Goal: Task Accomplishment & Management: Manage account settings

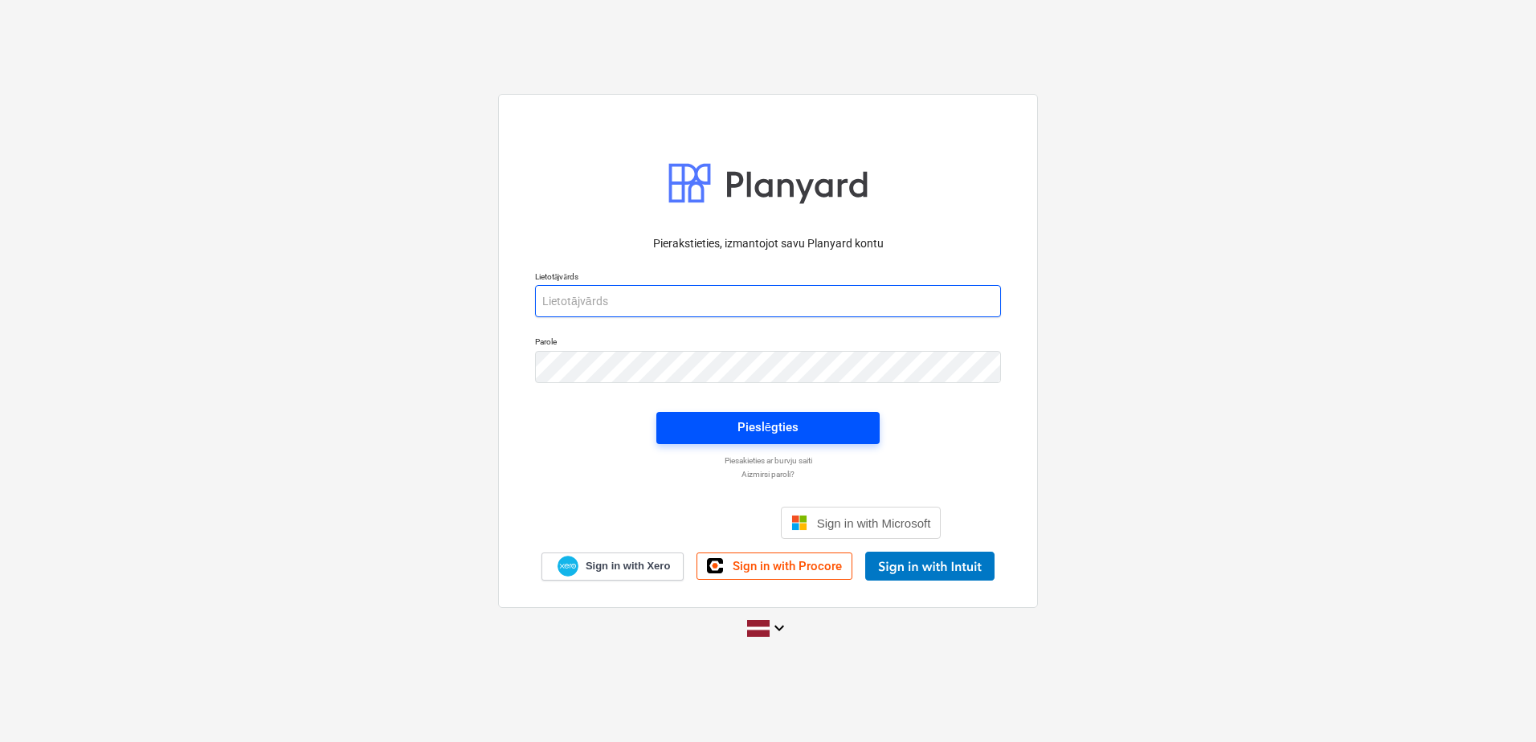
type input "[PERSON_NAME][EMAIL_ADDRESS][PERSON_NAME][DOMAIN_NAME]"
click at [761, 430] on div "Pieslēgties" at bounding box center [767, 427] width 61 height 21
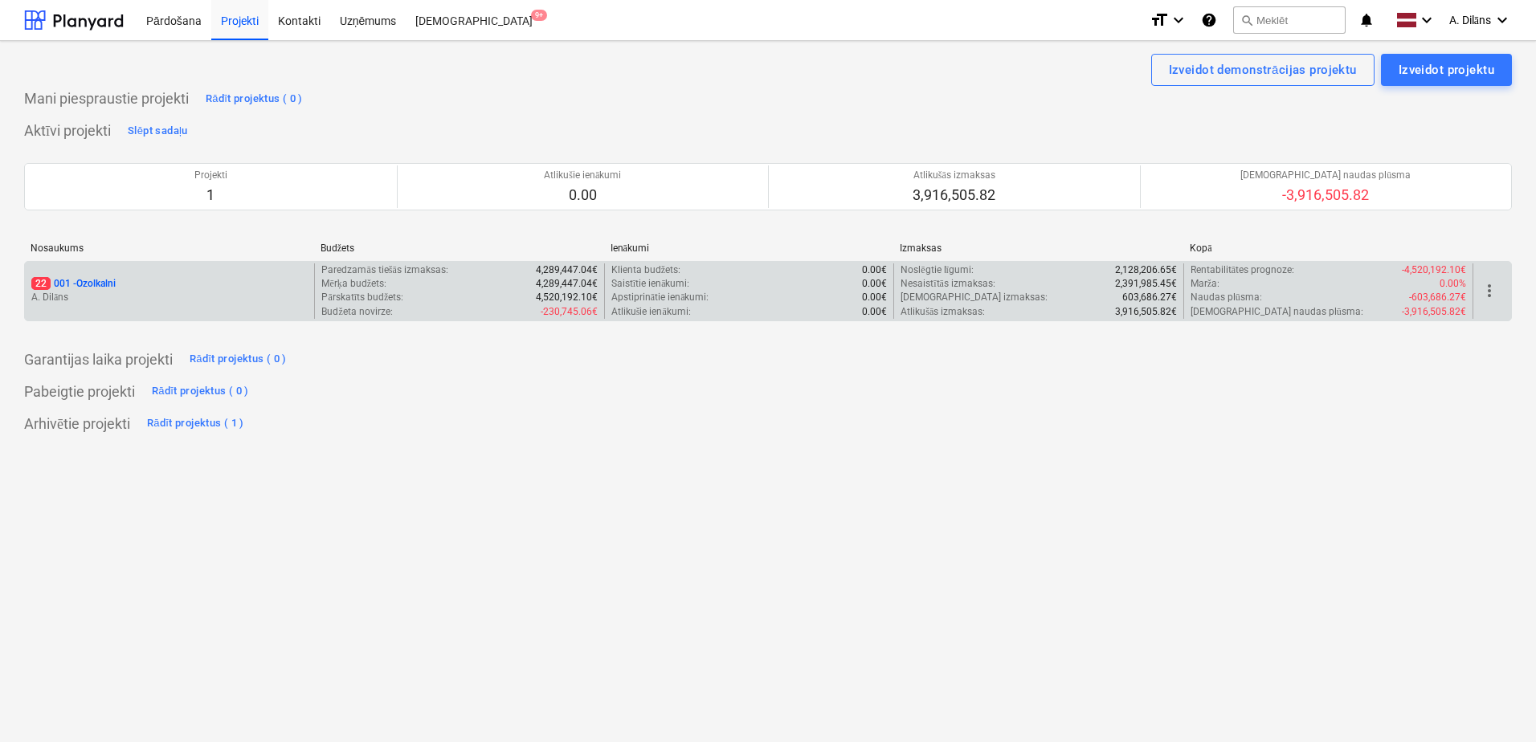
click at [186, 283] on div "22 001 - Ozolkalni" at bounding box center [169, 284] width 276 height 14
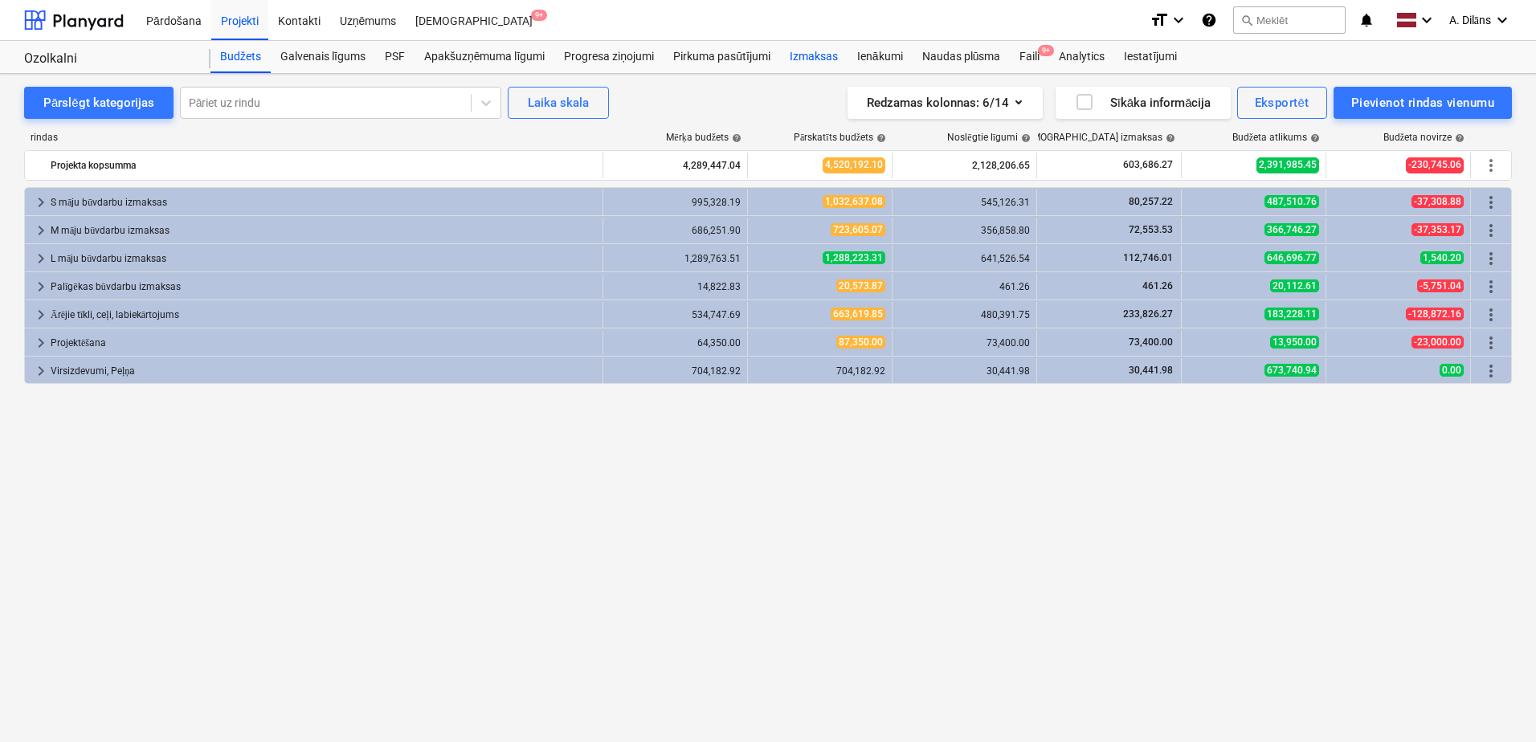
drag, startPoint x: 810, startPoint y: 61, endPoint x: 802, endPoint y: 67, distance: 10.9
click at [811, 61] on div "Izmaksas" at bounding box center [813, 57] width 67 height 32
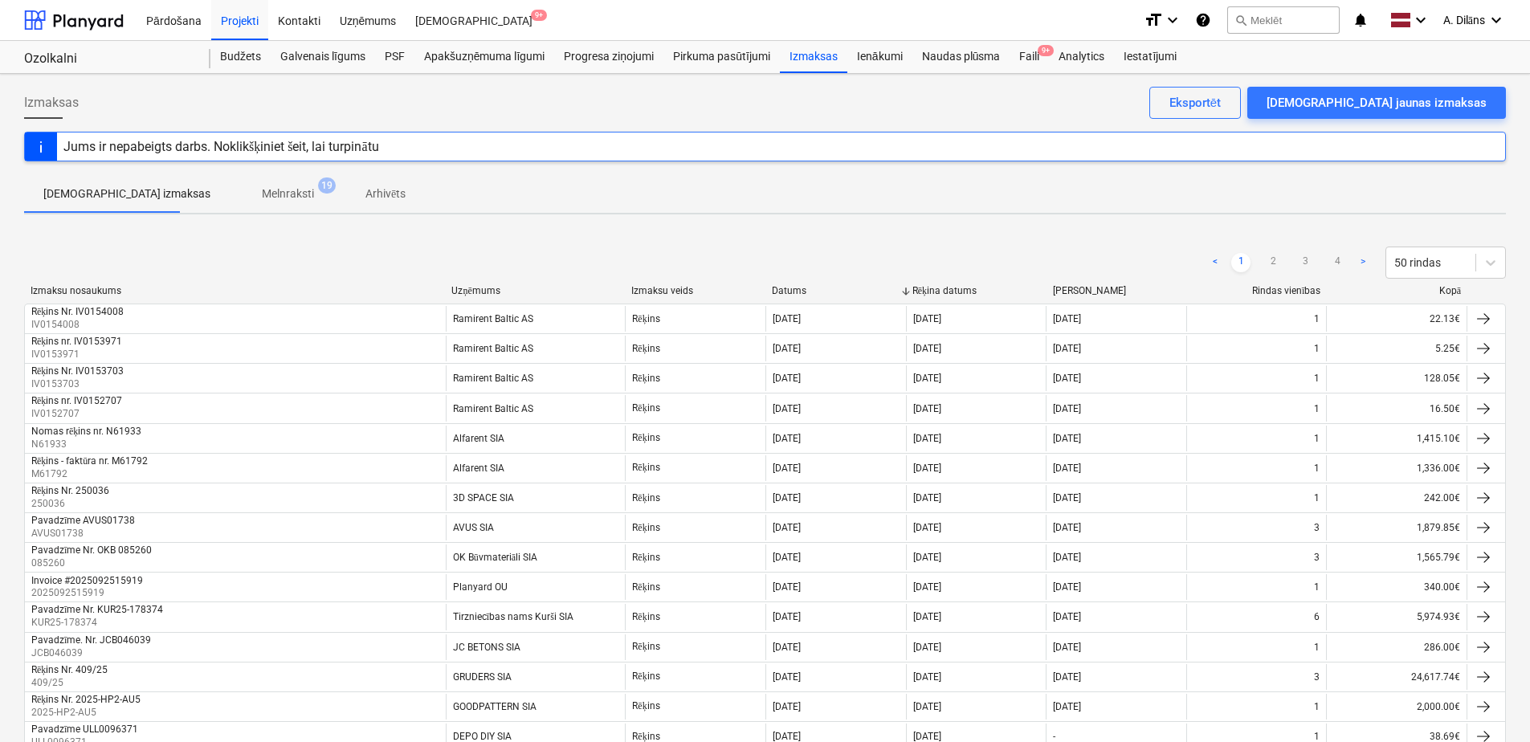
click at [262, 186] on p "Melnraksti" at bounding box center [288, 194] width 52 height 17
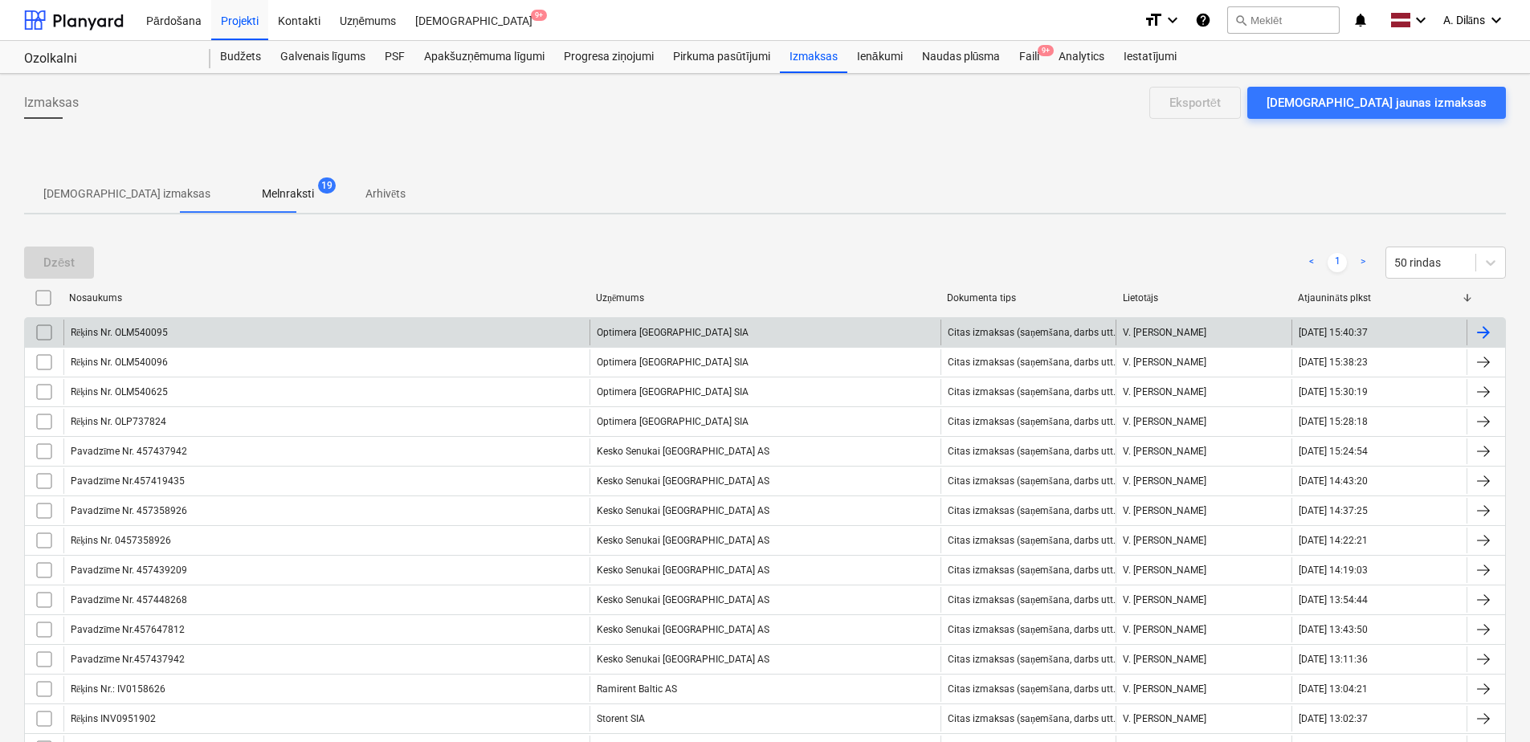
click at [464, 328] on div "Rēķins Nr. OLM540095" at bounding box center [326, 333] width 526 height 26
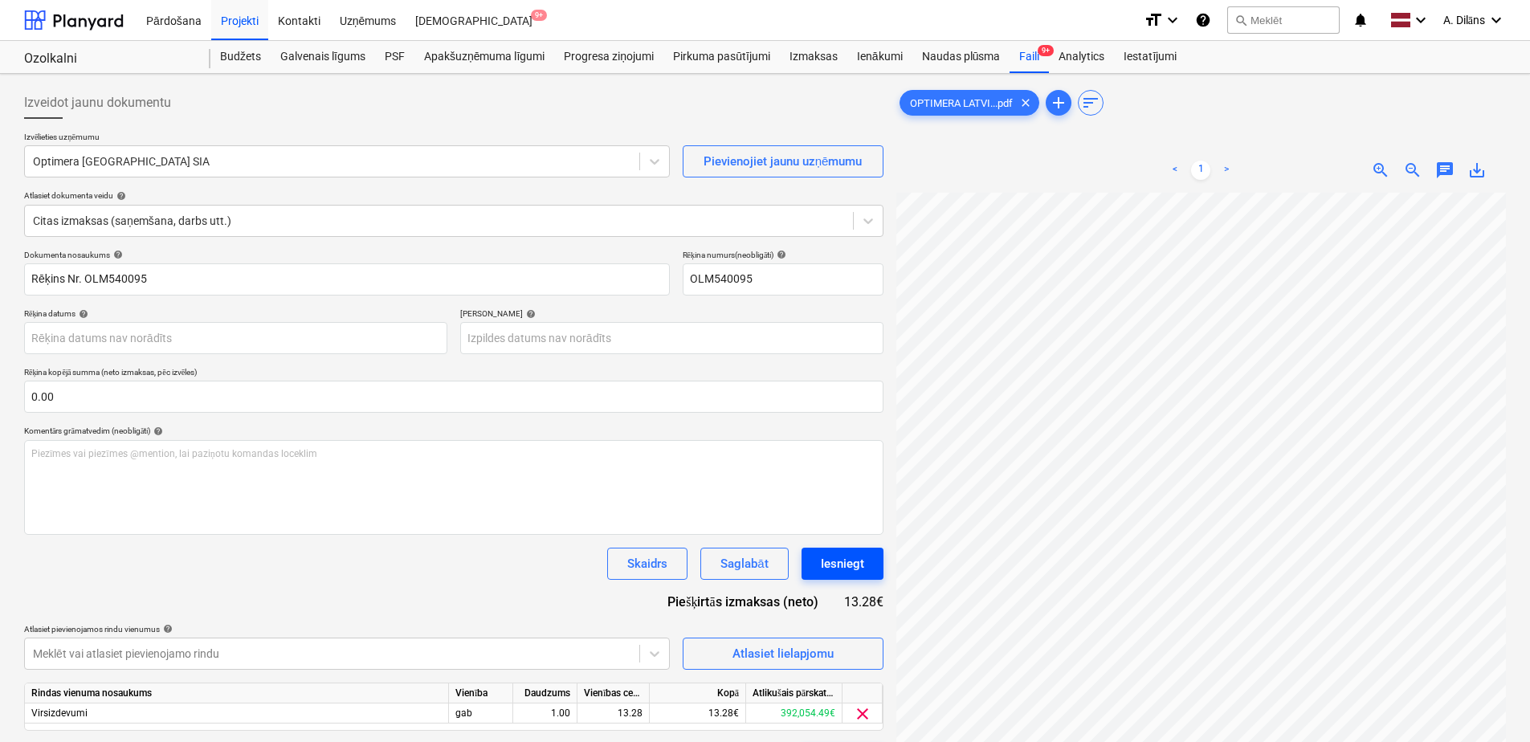
click at [843, 563] on div "Iesniegt" at bounding box center [842, 563] width 43 height 21
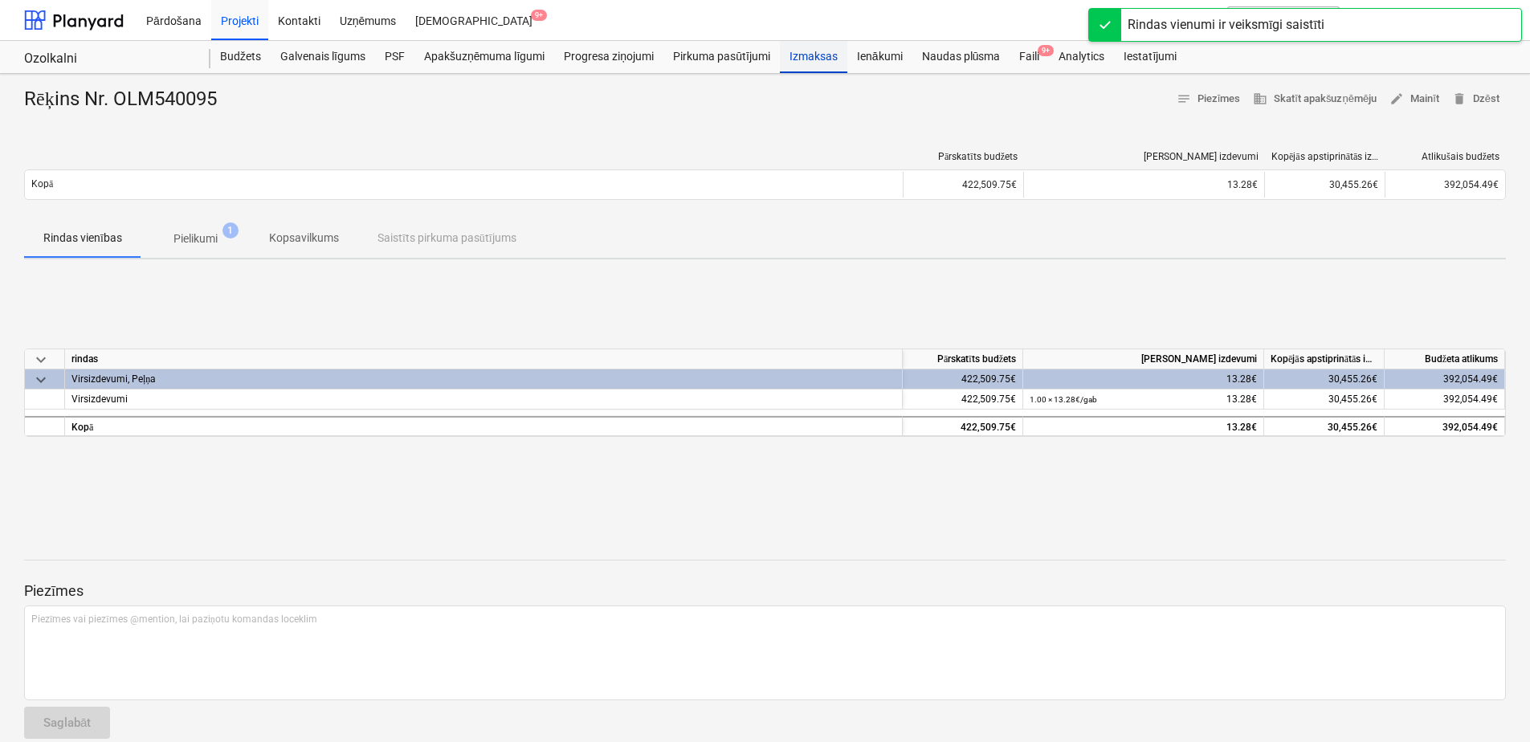
click at [838, 60] on div "Izmaksas" at bounding box center [813, 57] width 67 height 32
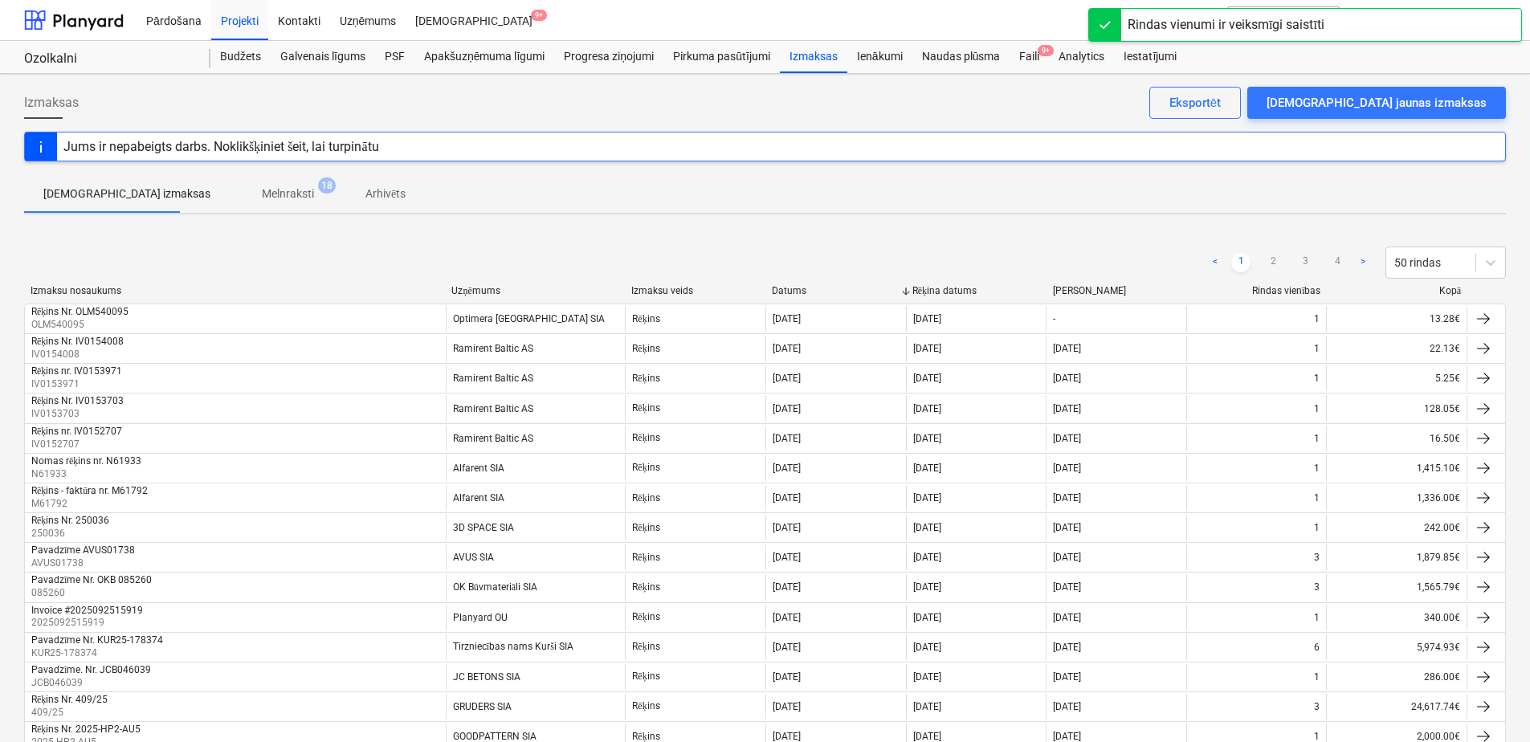
click at [230, 203] on span "Melnraksti 18" at bounding box center [288, 193] width 116 height 29
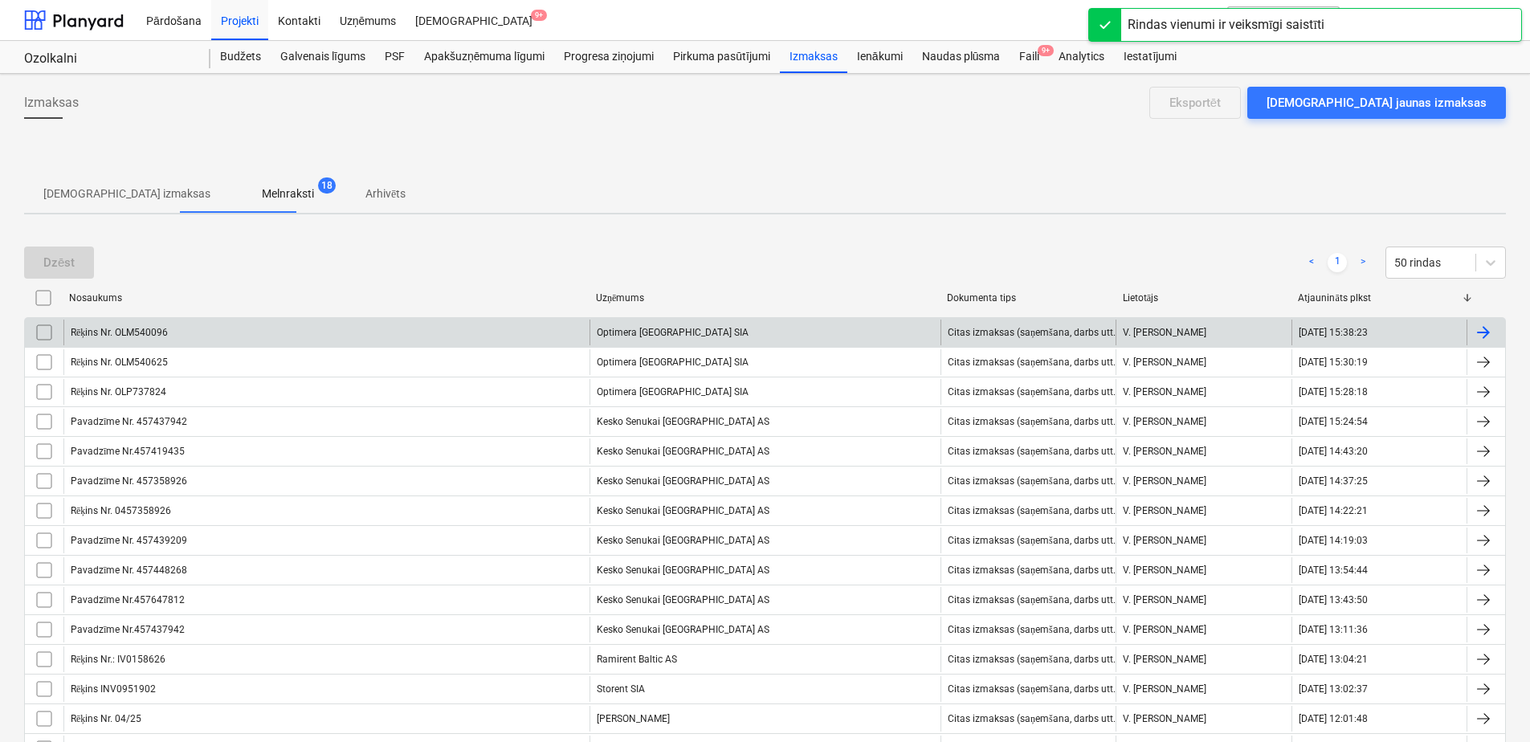
click at [267, 319] on div "Rēķins Nr. OLM540096 Optimera [GEOGRAPHIC_DATA] SIA Citas izmaksas (saņemšana, …" at bounding box center [765, 332] width 1482 height 30
click at [525, 338] on div "Rēķins Nr. OLM540096" at bounding box center [326, 333] width 526 height 26
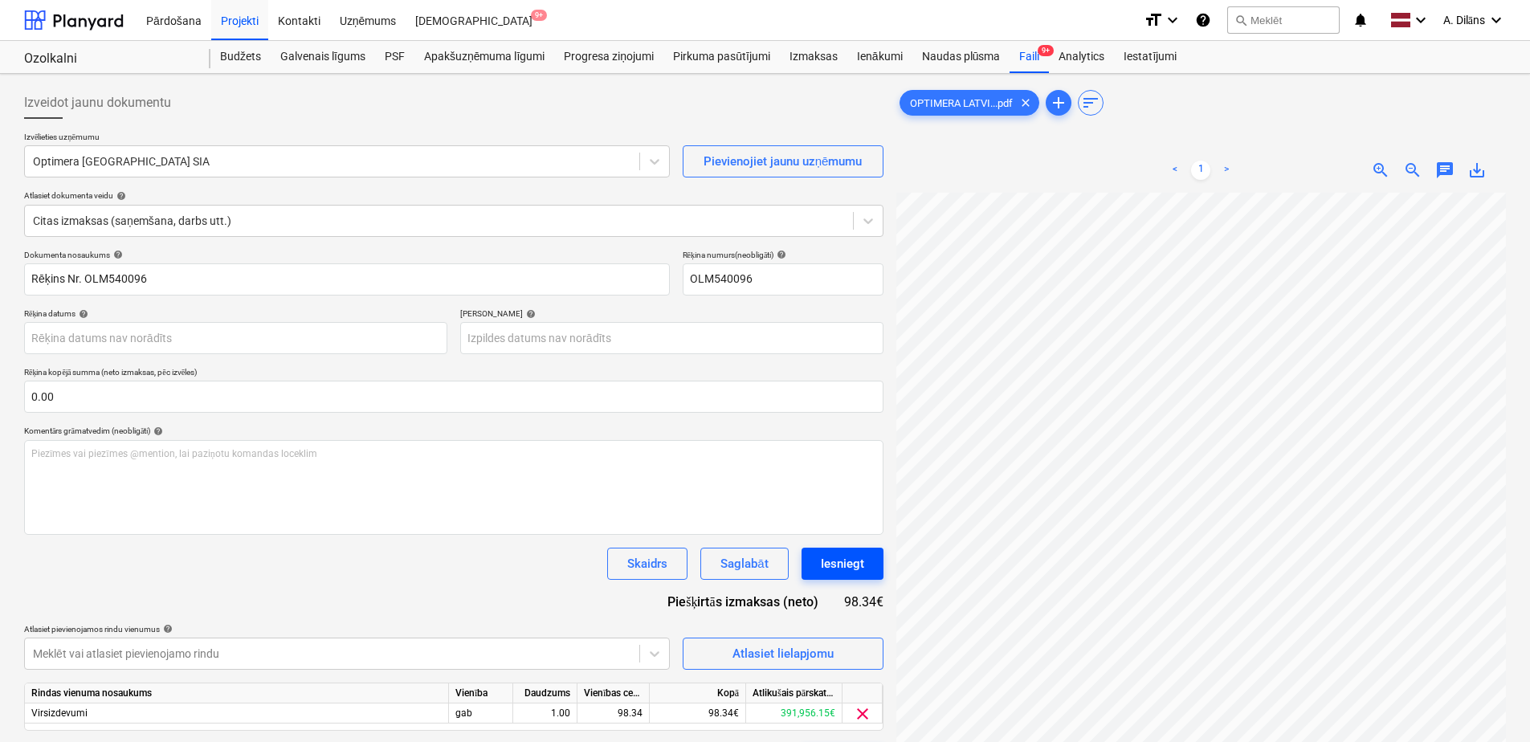
click at [848, 565] on div "Iesniegt" at bounding box center [842, 563] width 43 height 21
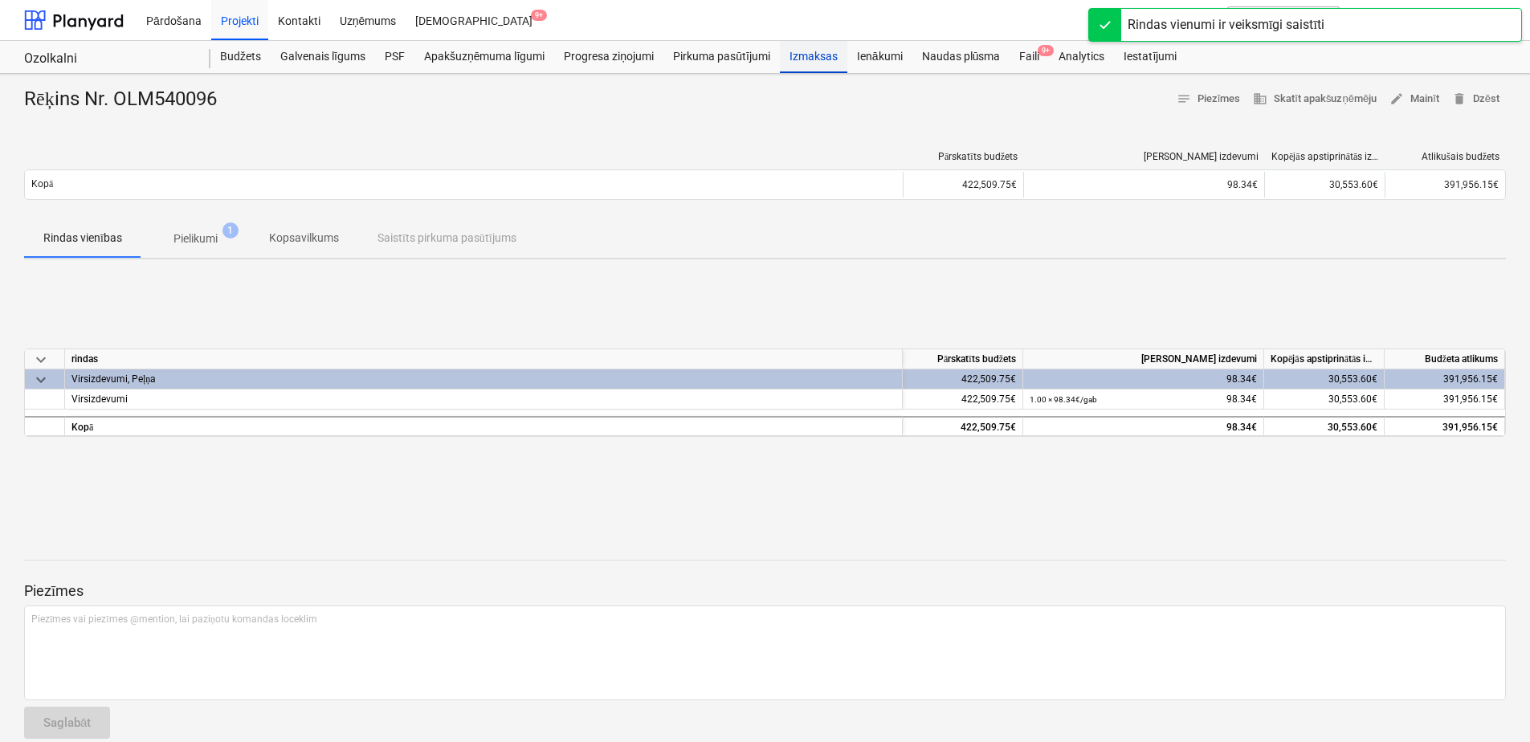
click at [811, 51] on div "Izmaksas" at bounding box center [813, 57] width 67 height 32
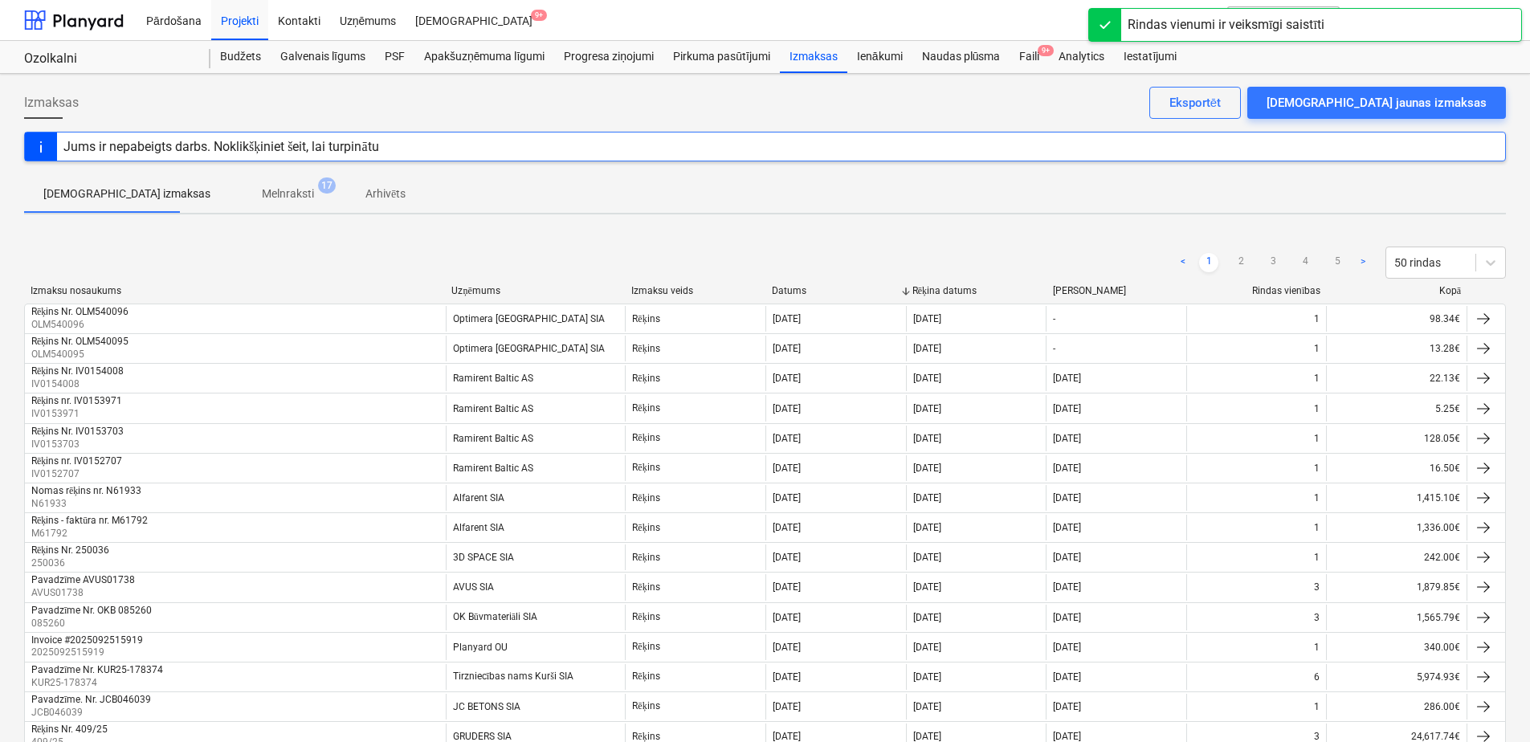
click at [262, 192] on p "Melnraksti" at bounding box center [288, 194] width 52 height 17
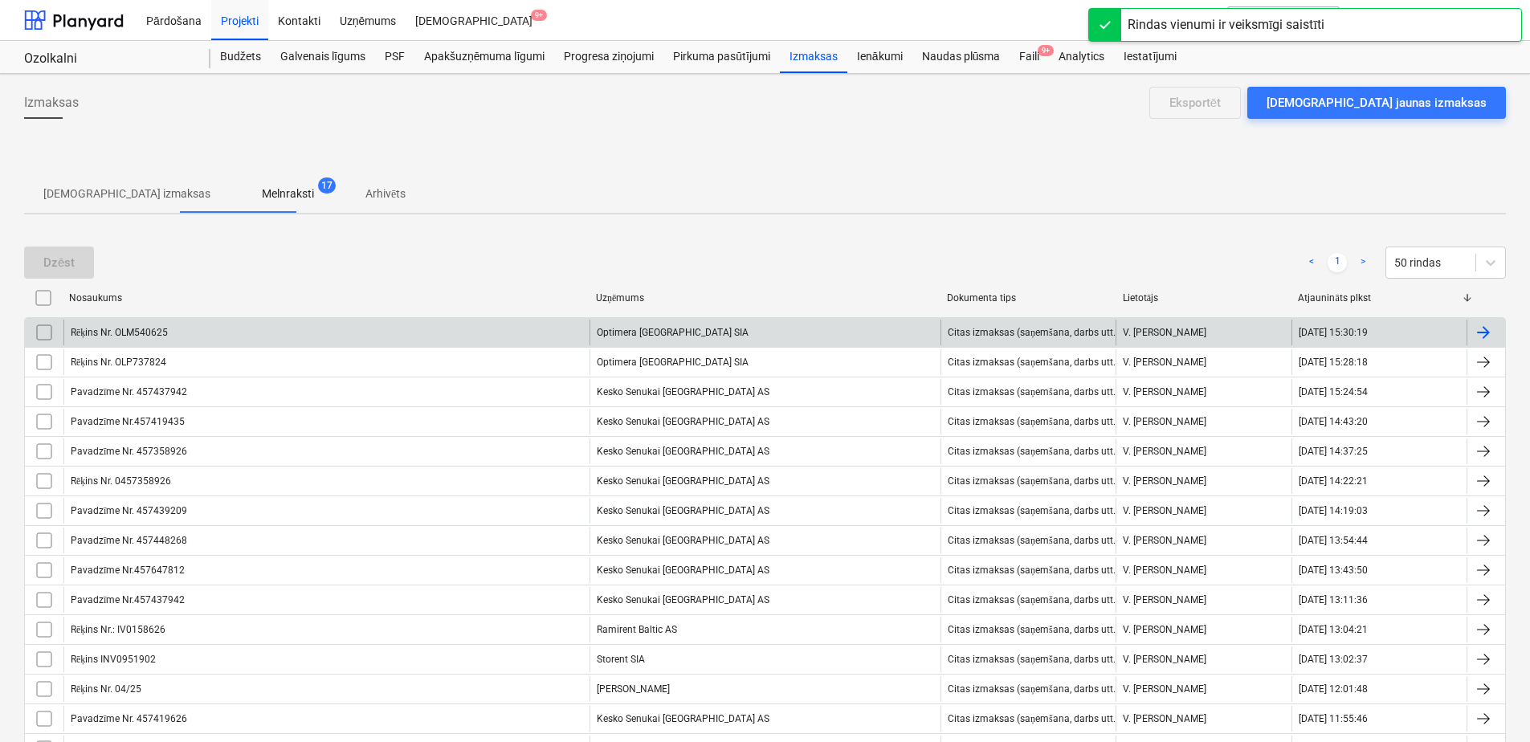
click at [295, 332] on div "Rēķins Nr. OLM540625" at bounding box center [326, 333] width 526 height 26
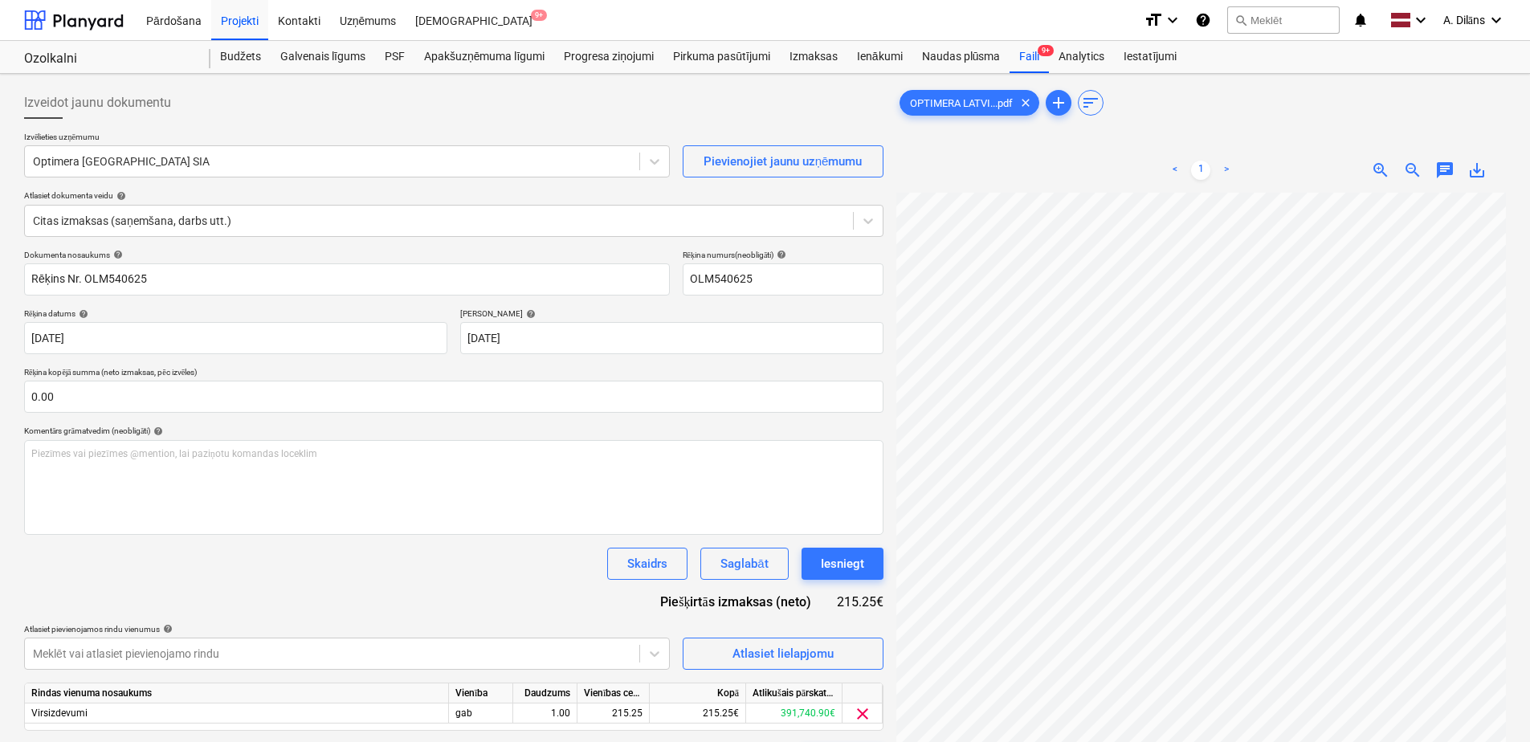
scroll to position [241, 0]
click at [846, 561] on div "Iesniegt" at bounding box center [842, 563] width 43 height 21
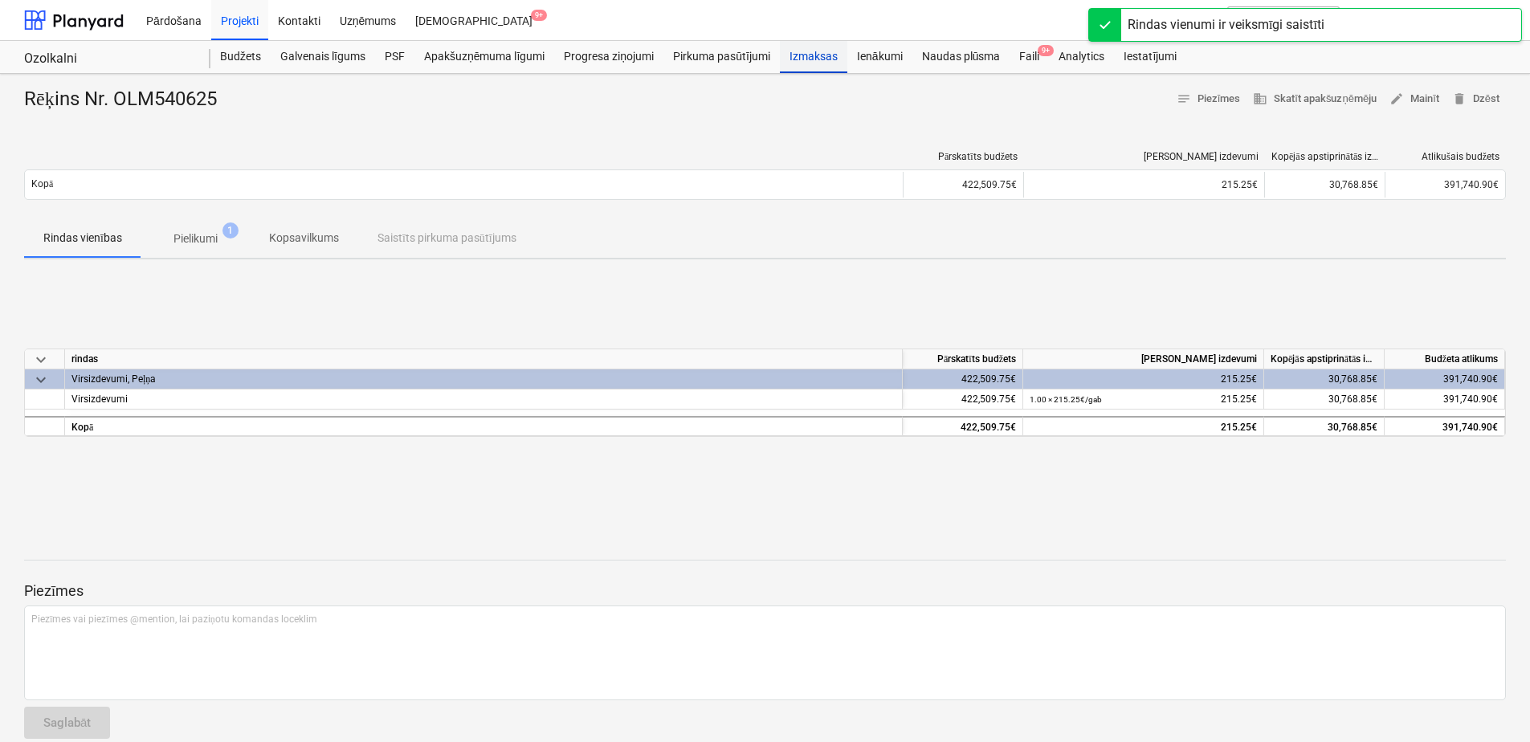
click at [819, 54] on div "Izmaksas" at bounding box center [813, 57] width 67 height 32
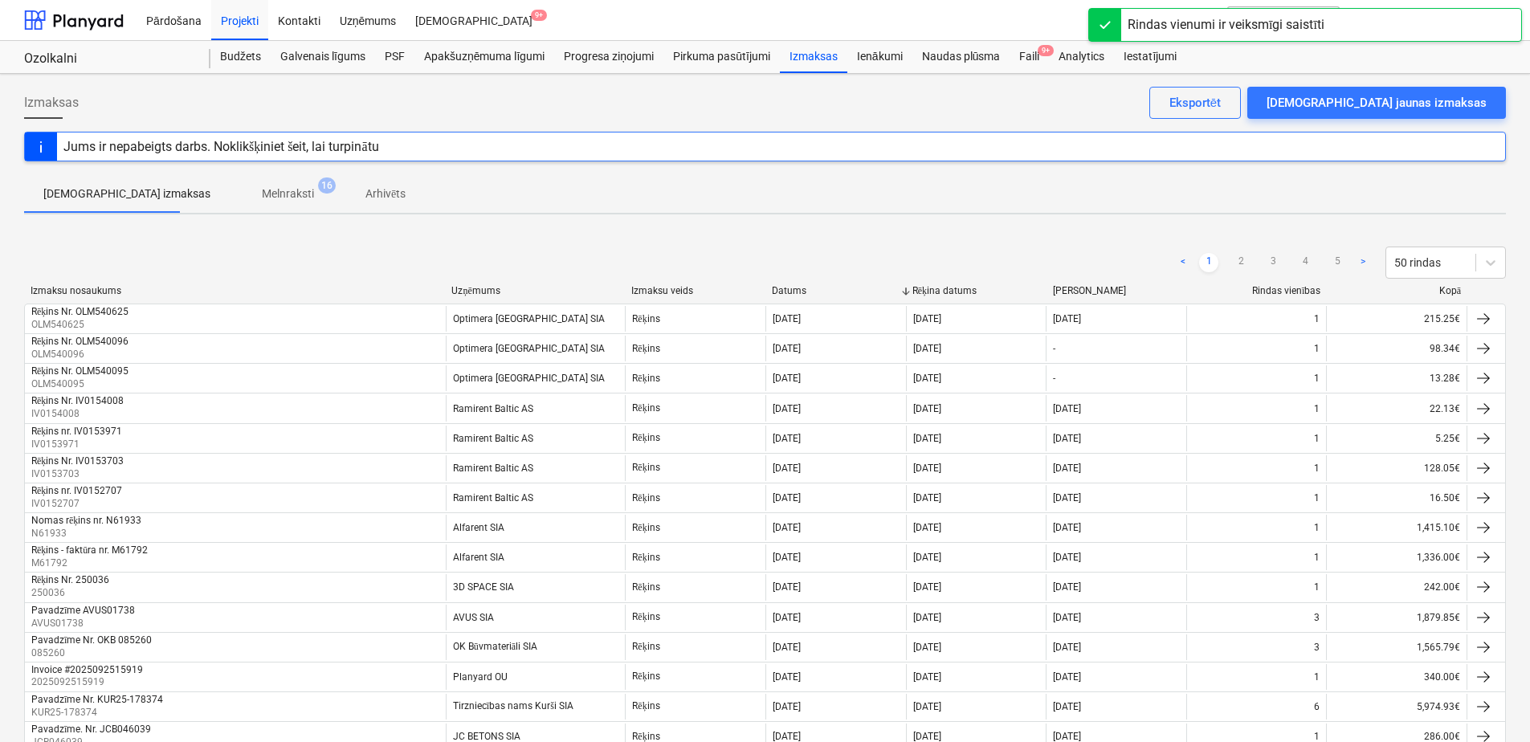
click at [262, 186] on p "Melnraksti" at bounding box center [288, 194] width 52 height 17
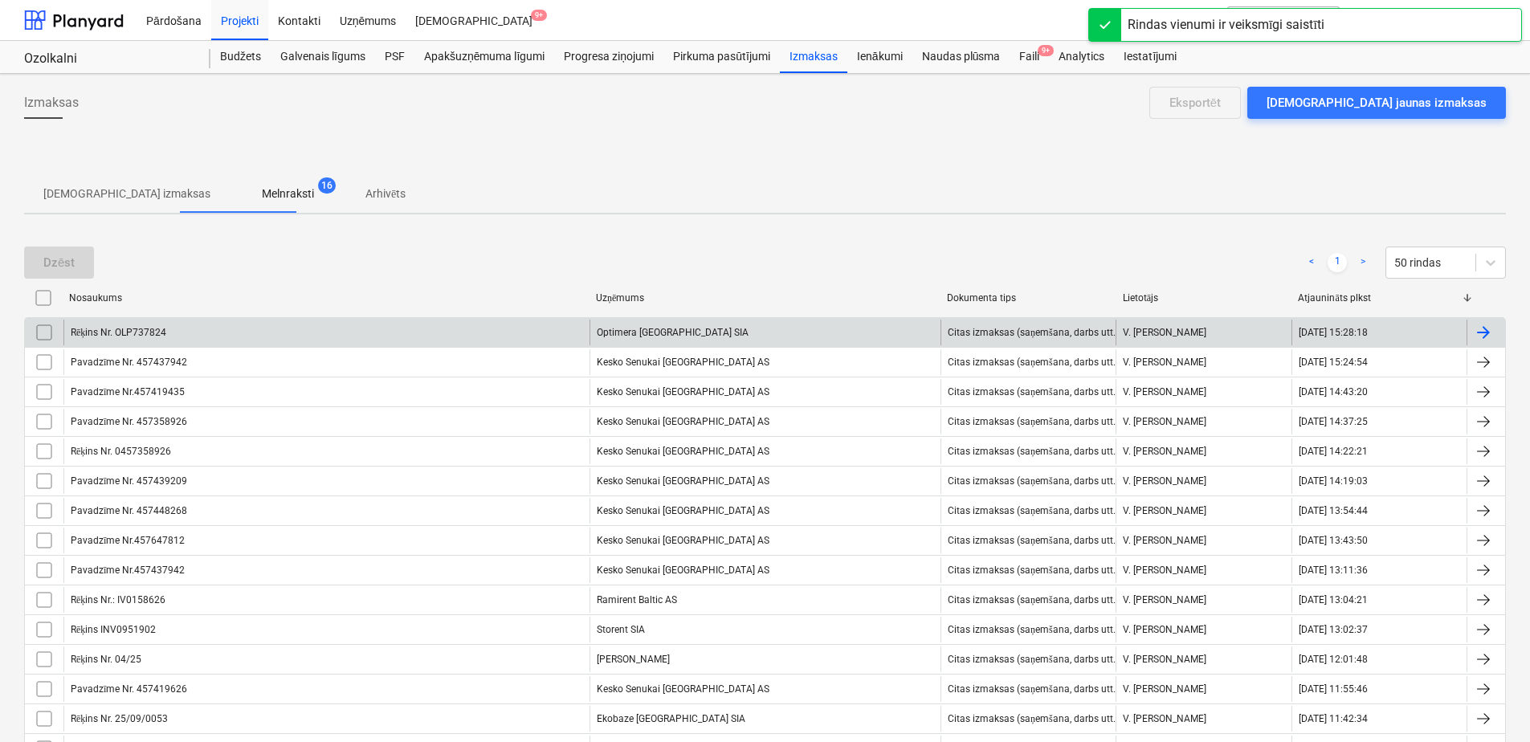
click at [280, 327] on div "Rēķins Nr. OLP737824" at bounding box center [326, 333] width 526 height 26
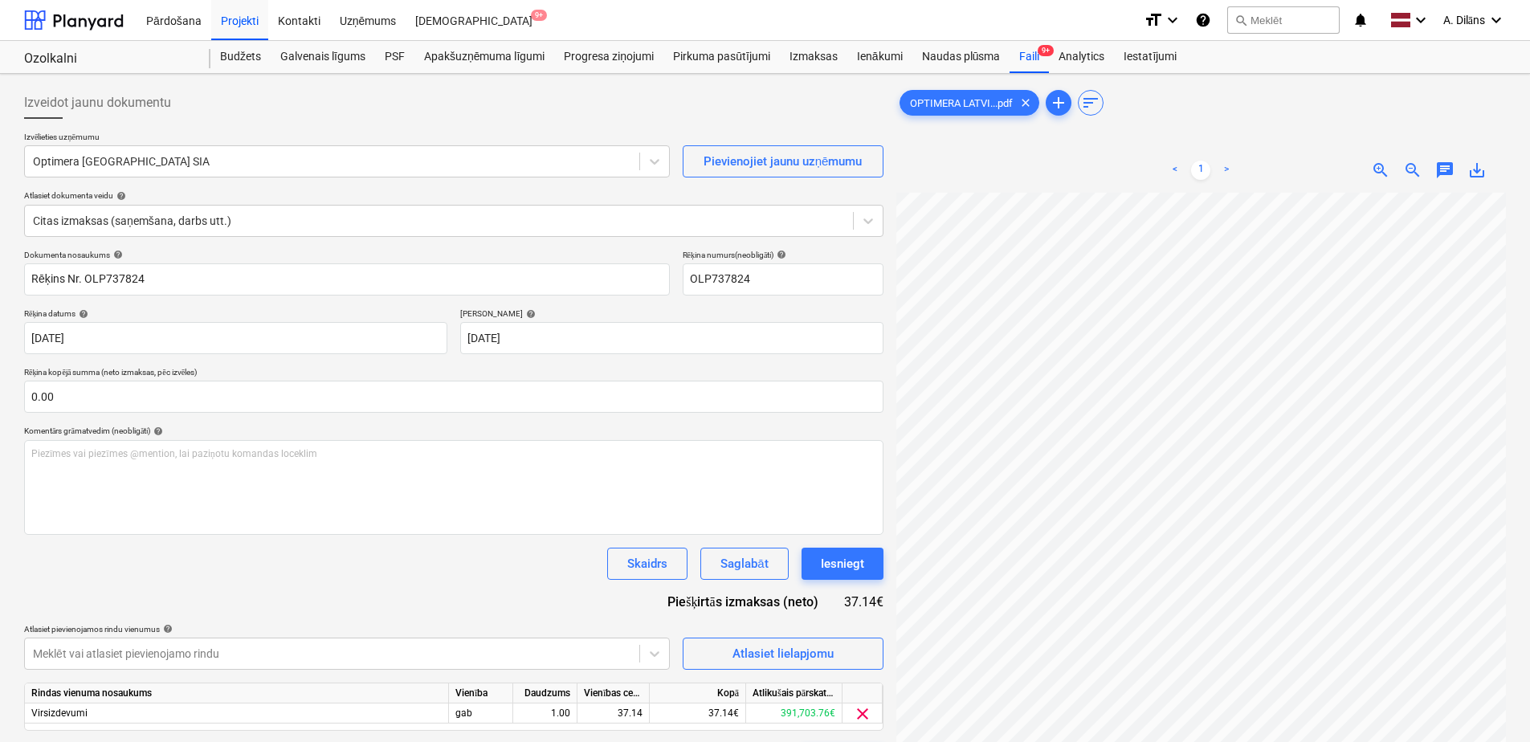
scroll to position [241, 0]
click at [858, 570] on div "Iesniegt" at bounding box center [842, 563] width 43 height 21
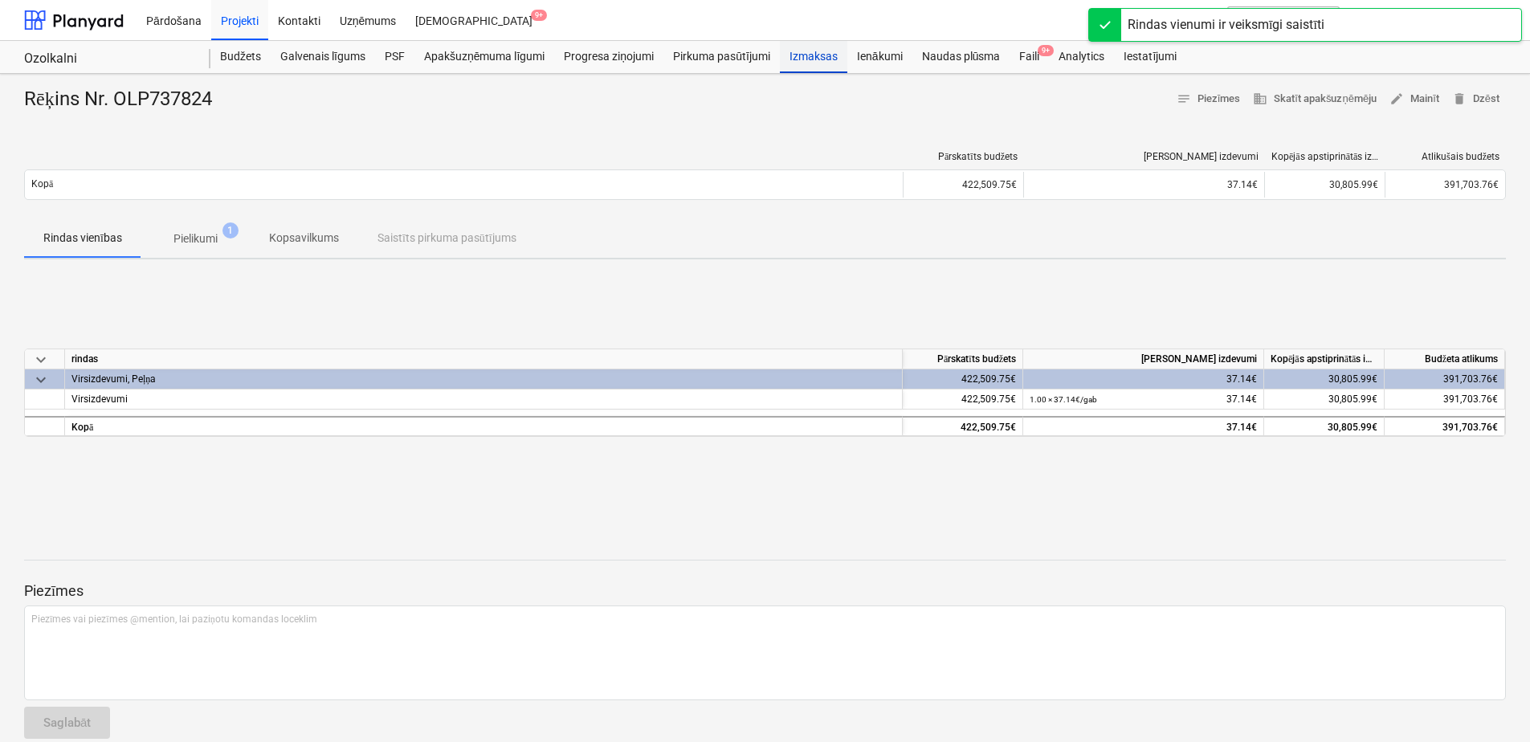
click at [818, 56] on div "Izmaksas" at bounding box center [813, 57] width 67 height 32
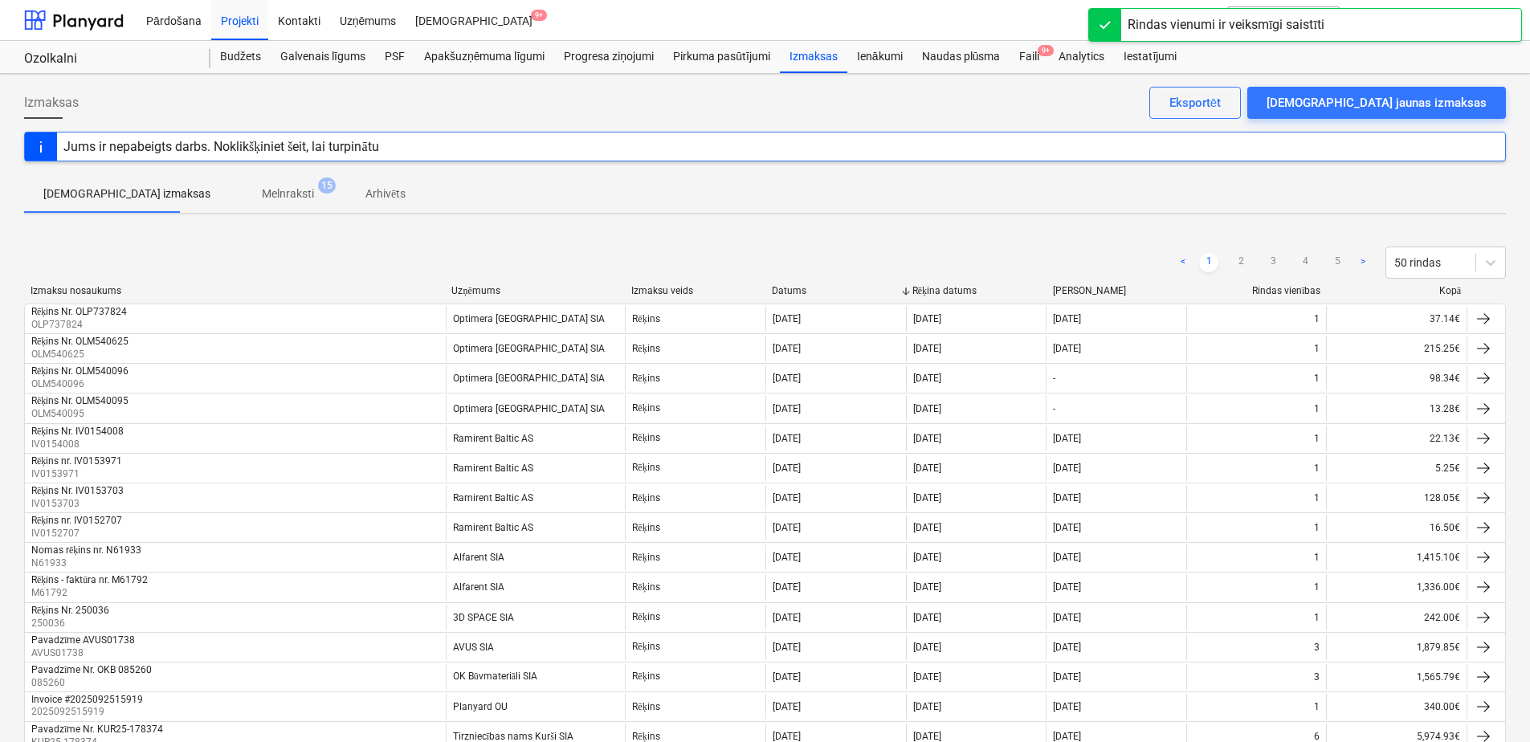
click at [262, 187] on p "Melnraksti" at bounding box center [288, 194] width 52 height 17
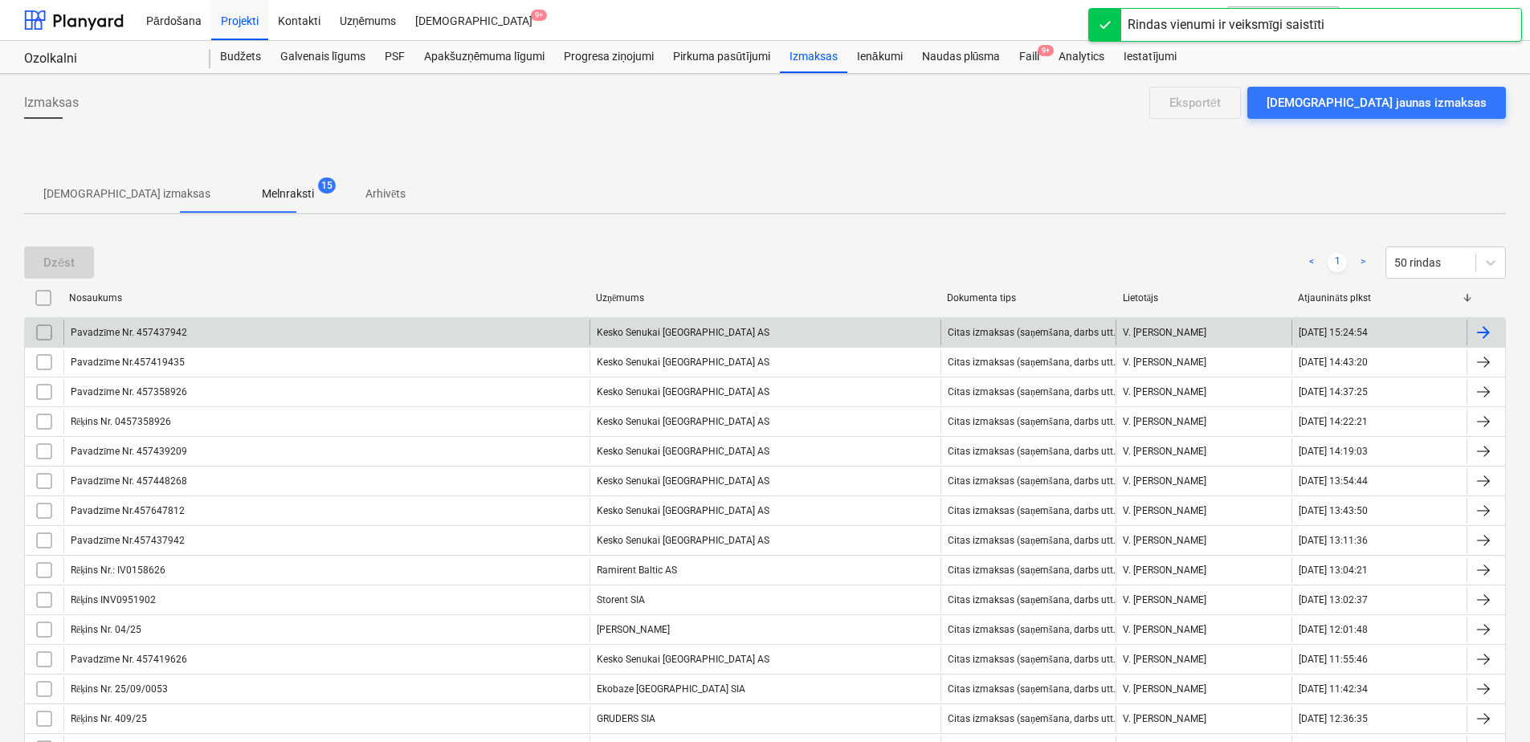
click at [263, 333] on div "Pavadzīme Nr. 457437942" at bounding box center [326, 333] width 526 height 26
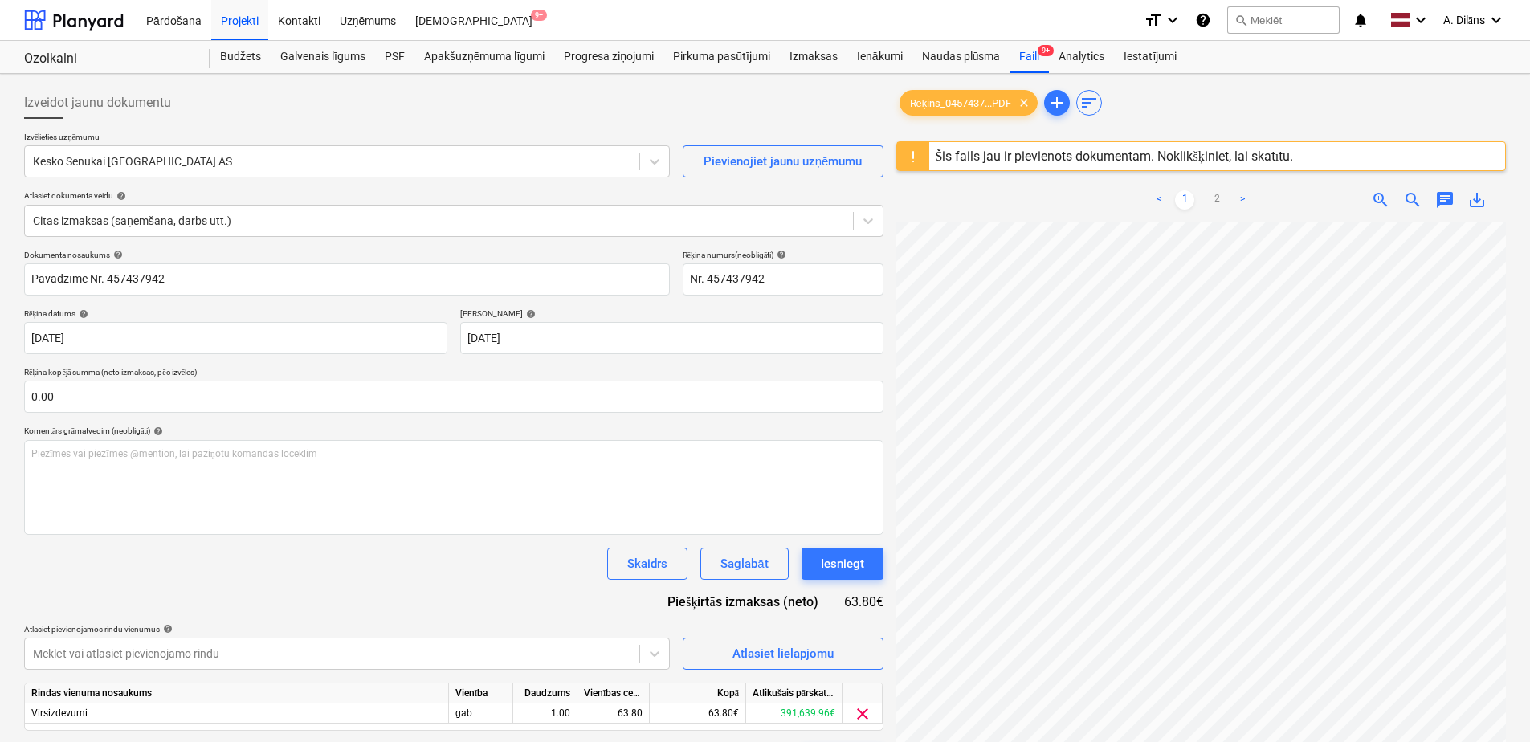
scroll to position [329, 0]
click at [852, 569] on div "Iesniegt" at bounding box center [842, 563] width 43 height 21
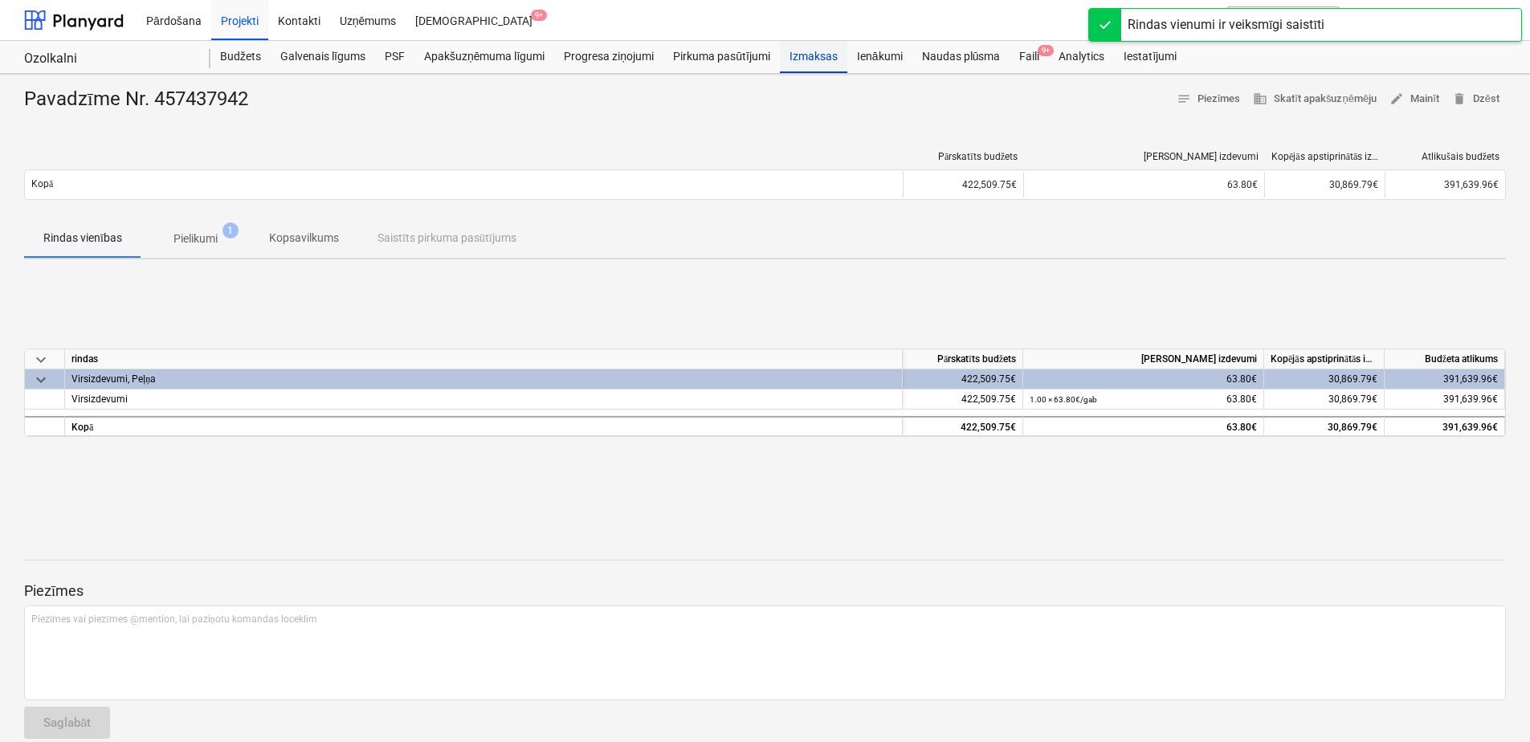
click at [820, 50] on div "Izmaksas" at bounding box center [813, 57] width 67 height 32
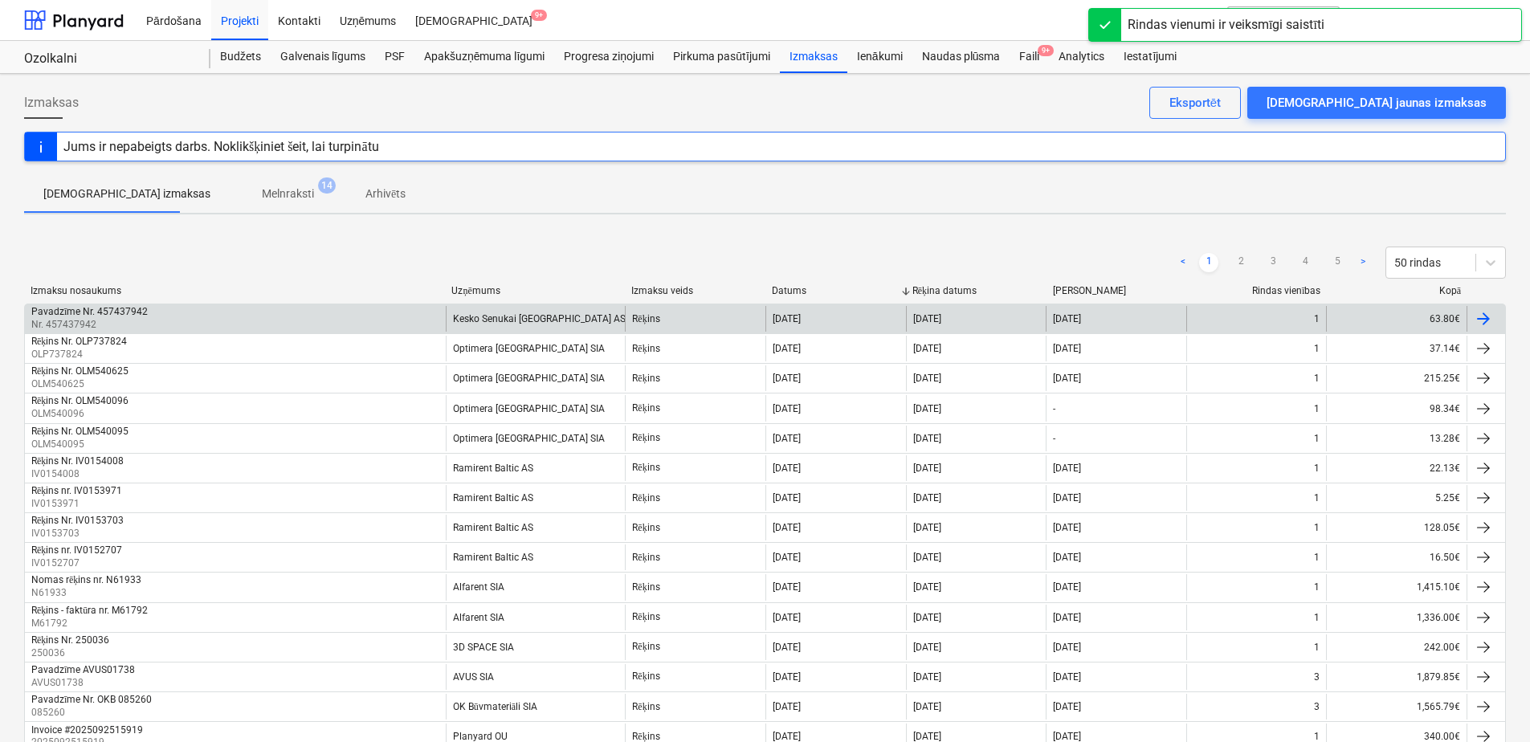
click at [316, 320] on div "Pavadzīme Nr. 457437942 Nr. 457437942" at bounding box center [235, 319] width 421 height 26
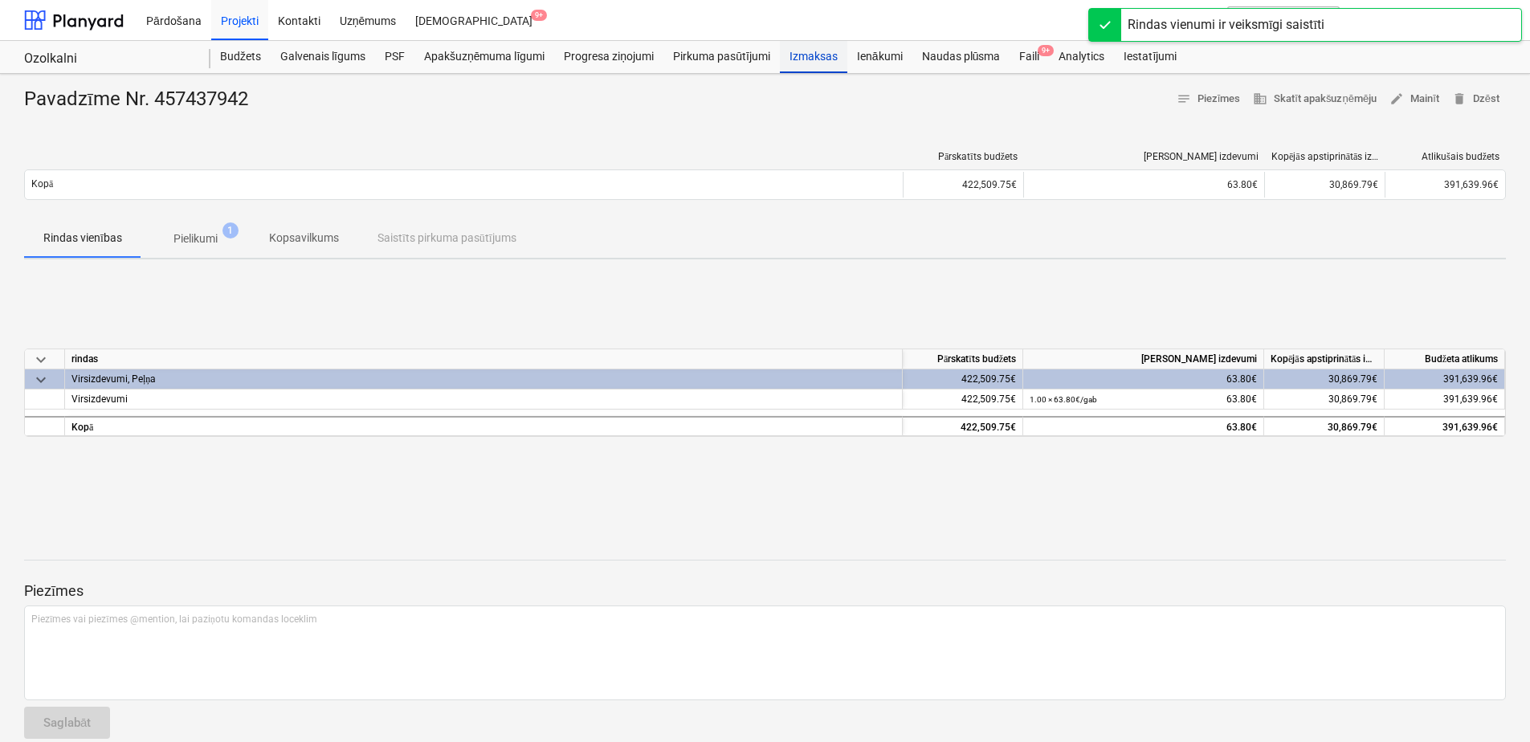
click at [798, 55] on div "Izmaksas" at bounding box center [813, 57] width 67 height 32
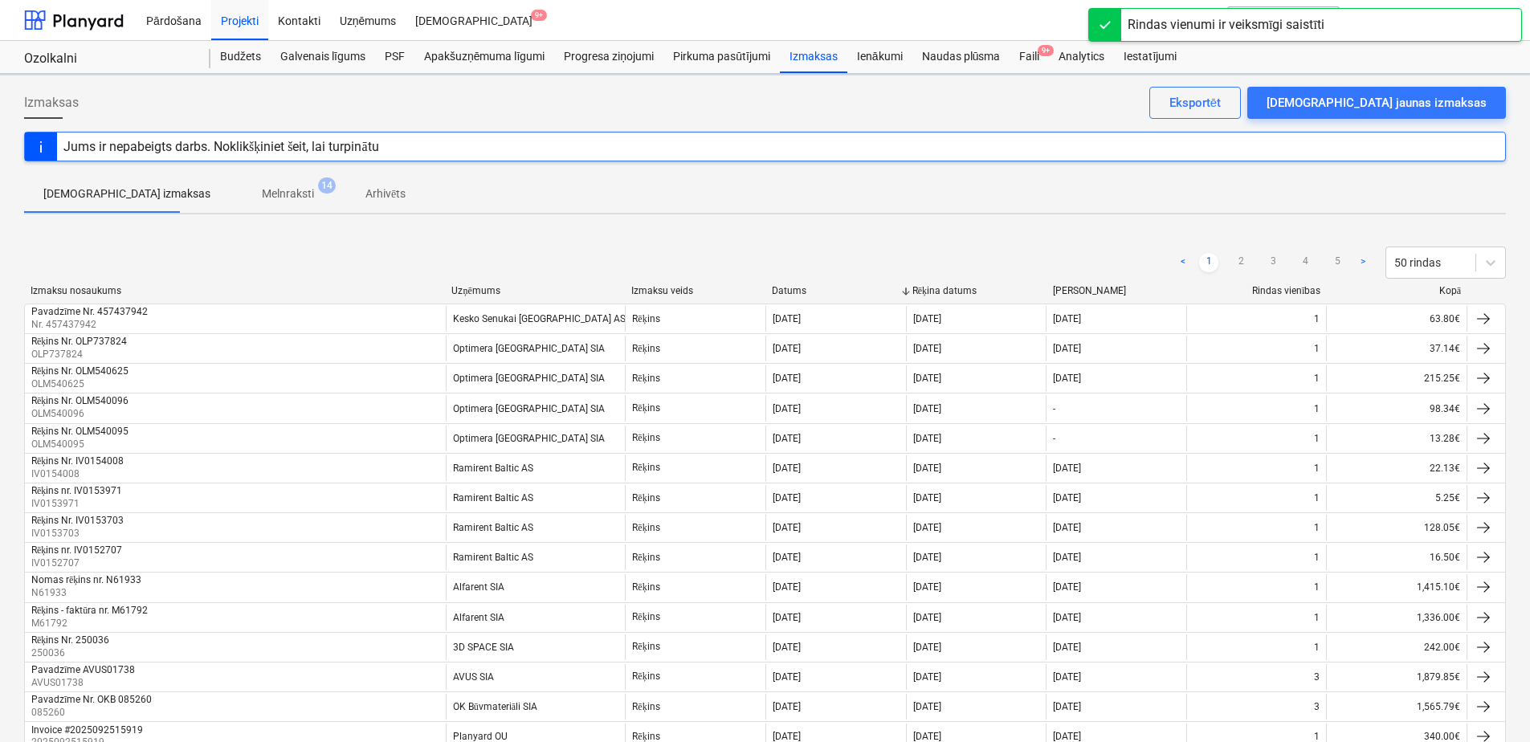
click at [262, 195] on p "Melnraksti" at bounding box center [288, 194] width 52 height 17
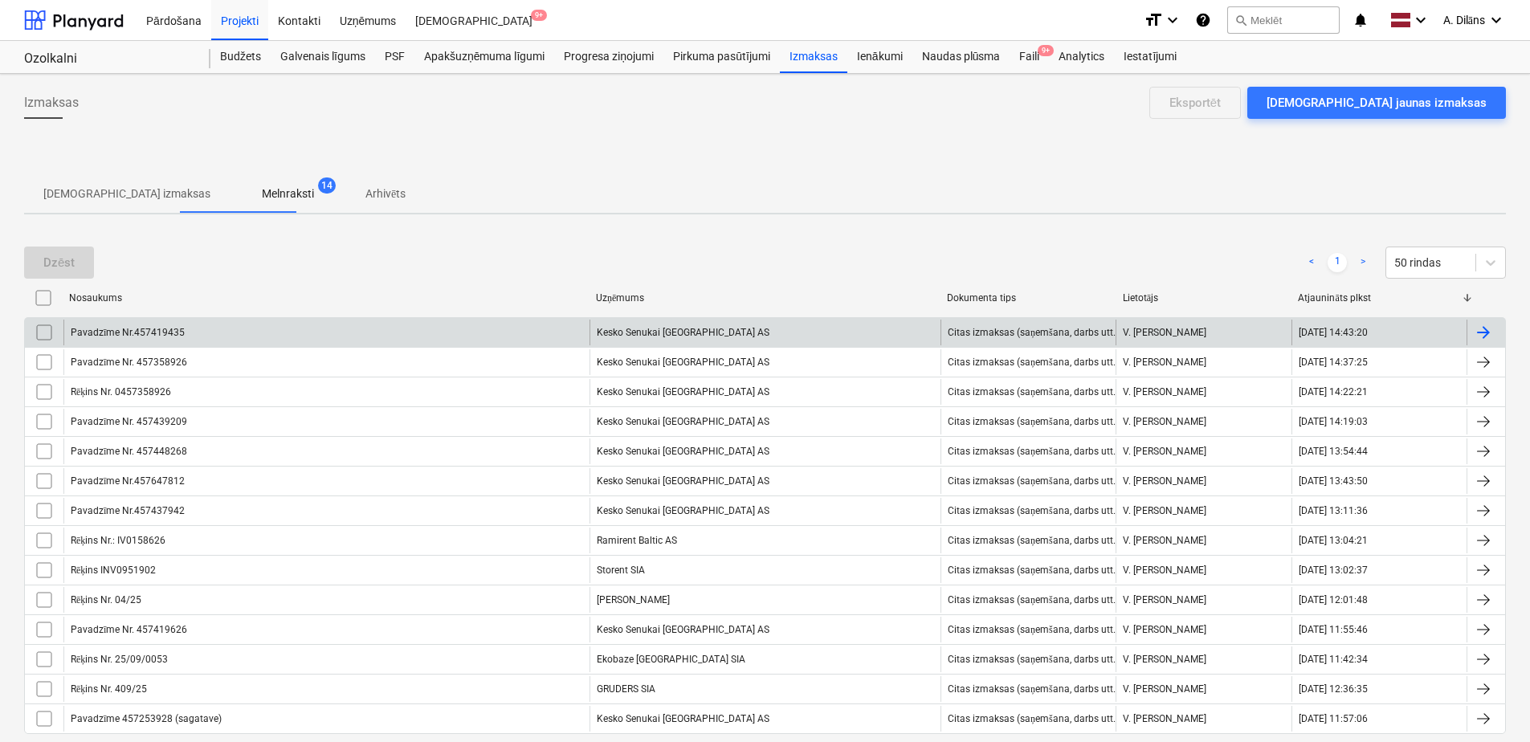
click at [338, 327] on div "Pavadzīme Nr.457419435" at bounding box center [326, 333] width 526 height 26
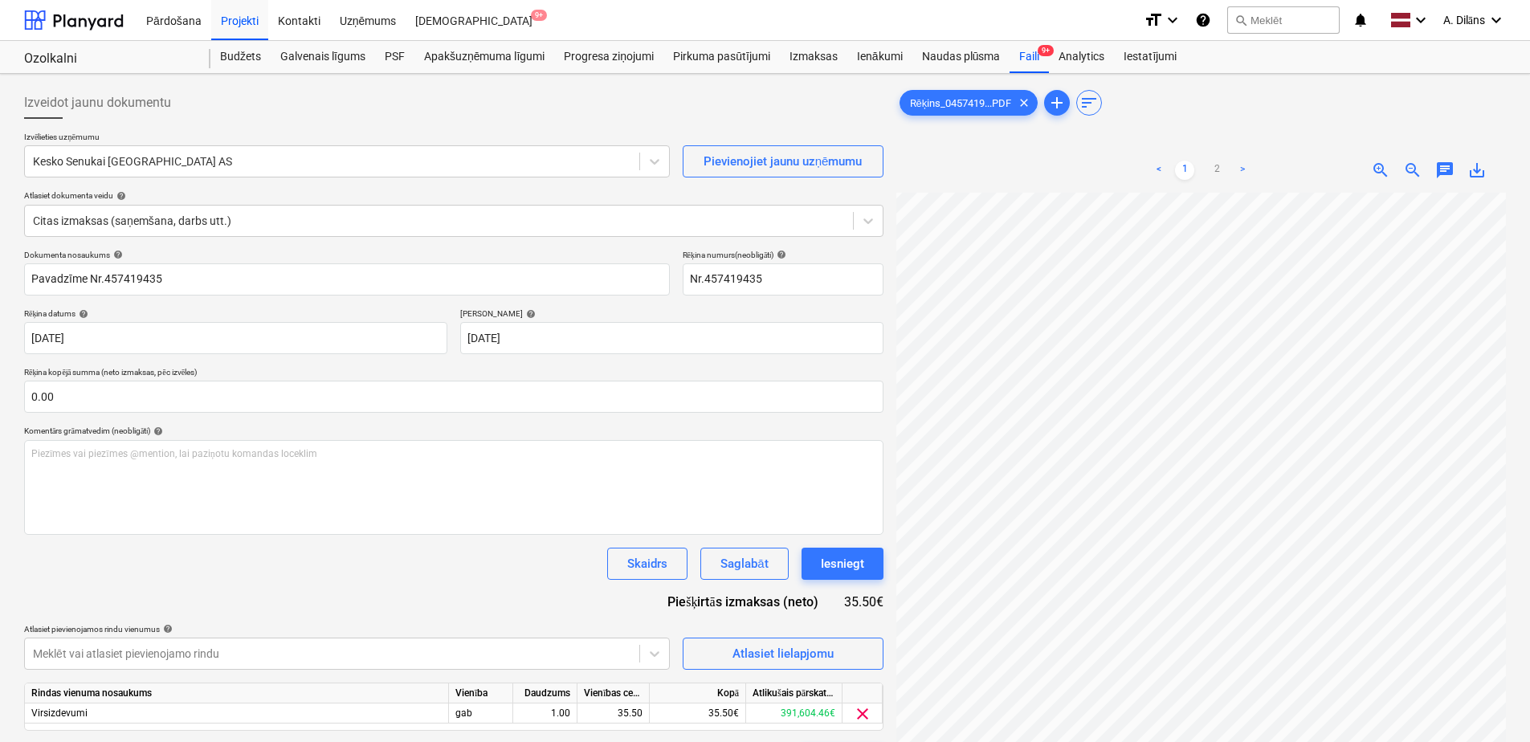
scroll to position [321, 0]
click at [839, 565] on div "Iesniegt" at bounding box center [842, 563] width 43 height 21
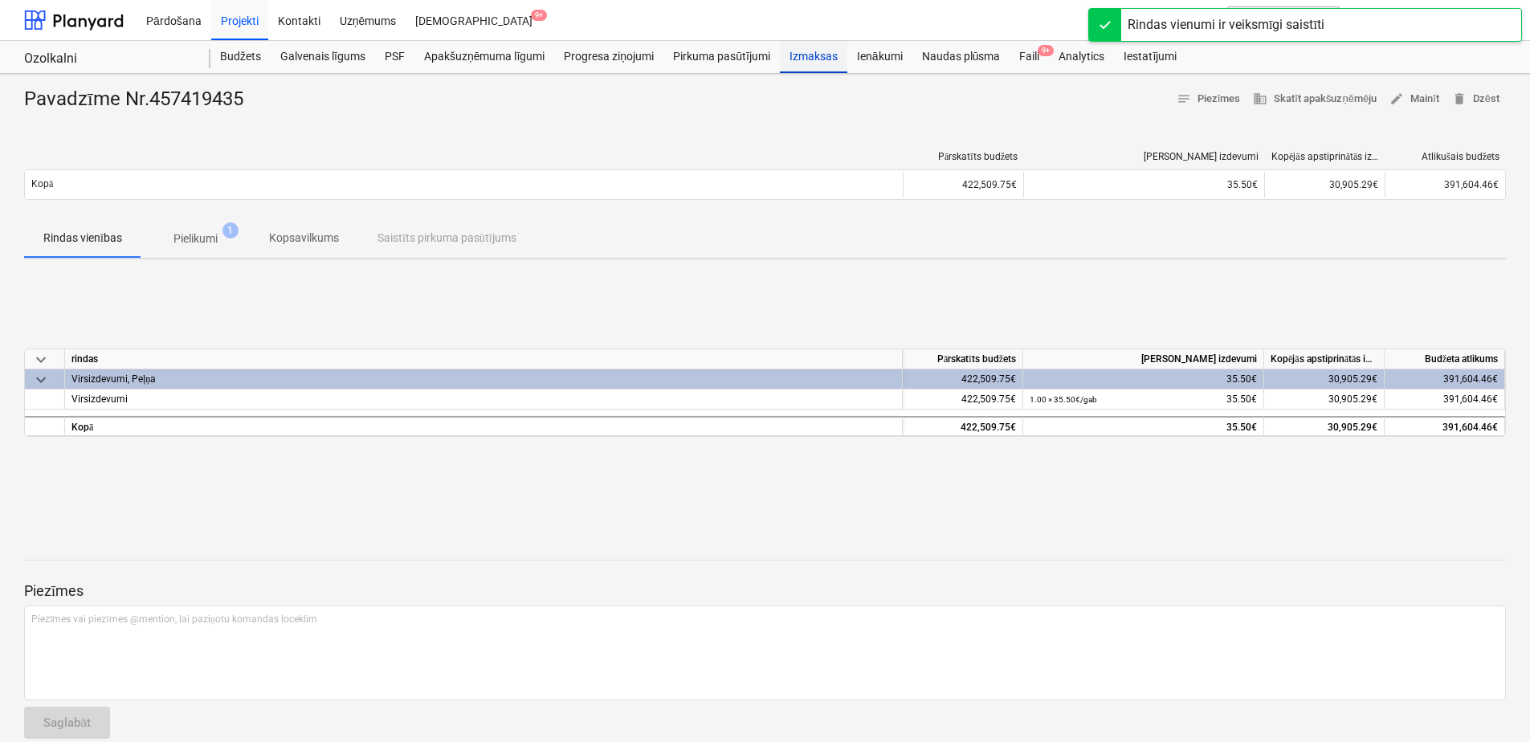
click at [818, 63] on div "Izmaksas" at bounding box center [813, 57] width 67 height 32
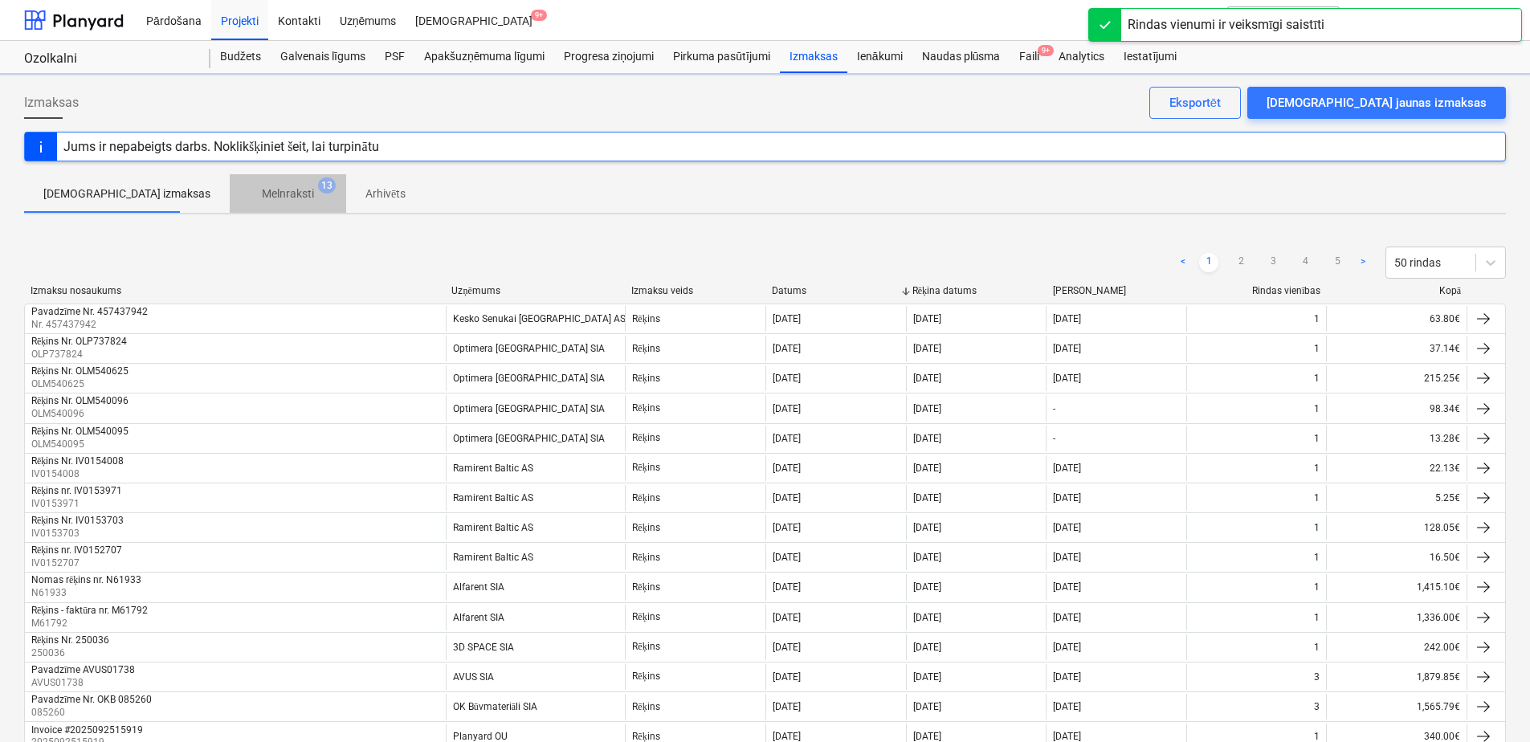
click at [262, 190] on p "Melnraksti" at bounding box center [288, 194] width 52 height 17
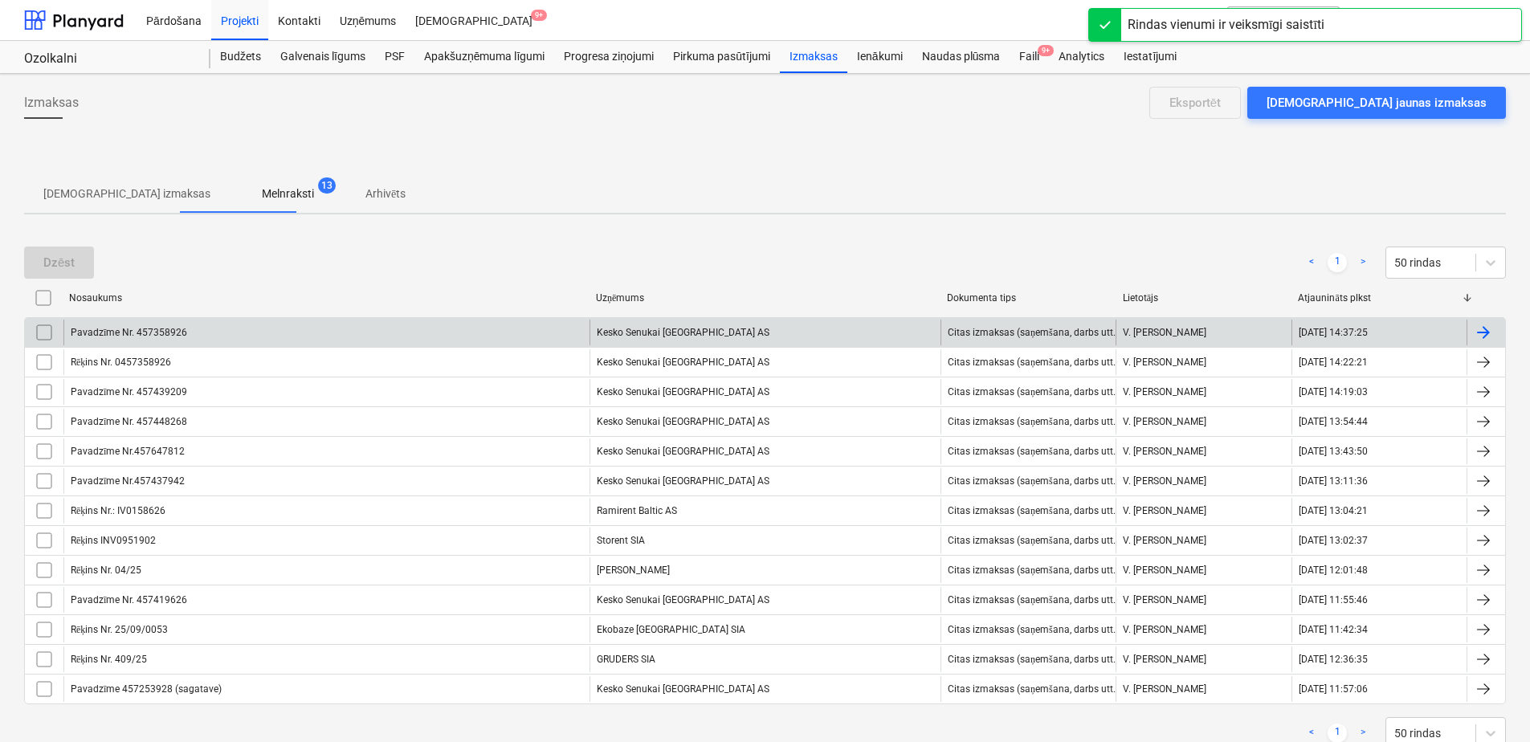
click at [627, 336] on div "Kesko Senukai [GEOGRAPHIC_DATA] AS" at bounding box center [765, 333] width 351 height 26
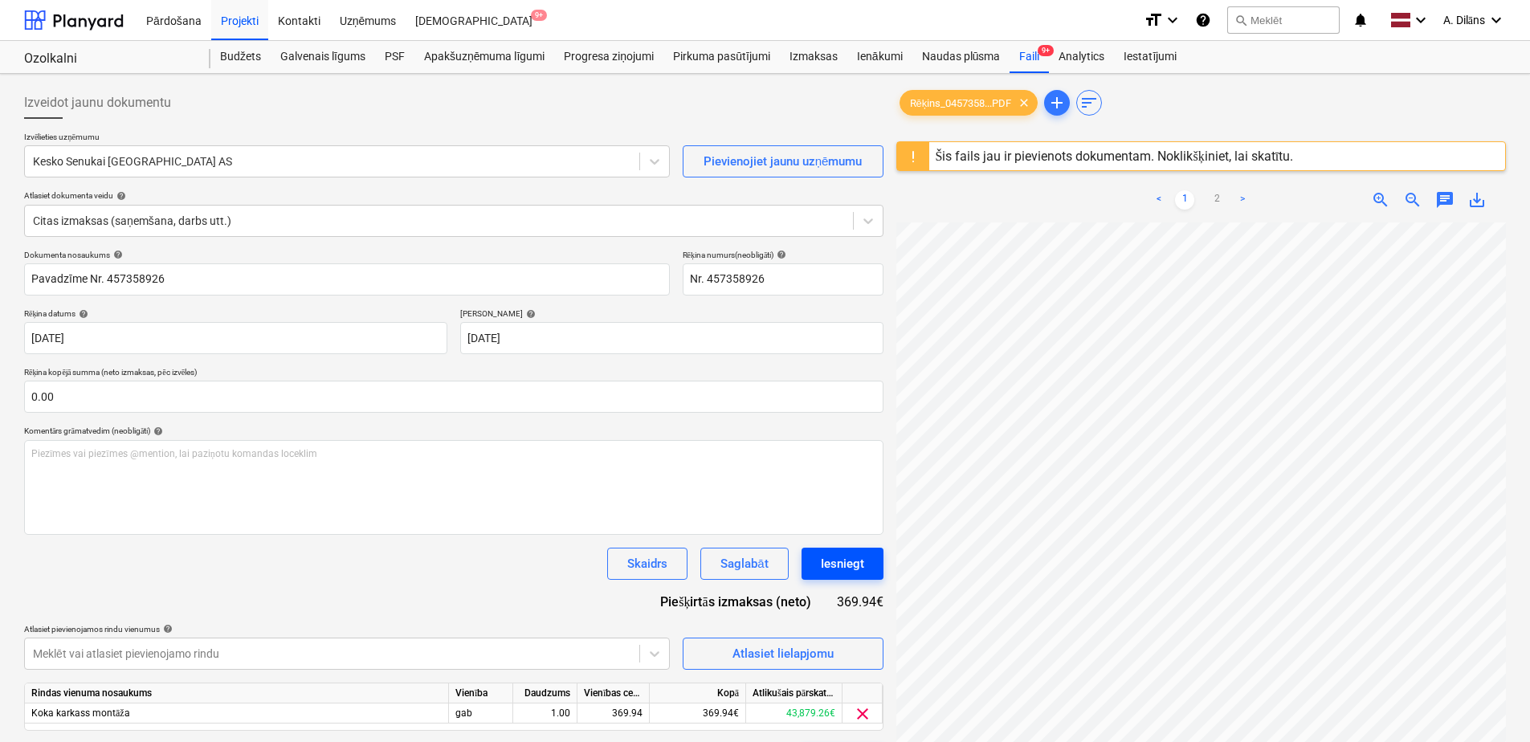
click at [849, 570] on div "Iesniegt" at bounding box center [842, 563] width 43 height 21
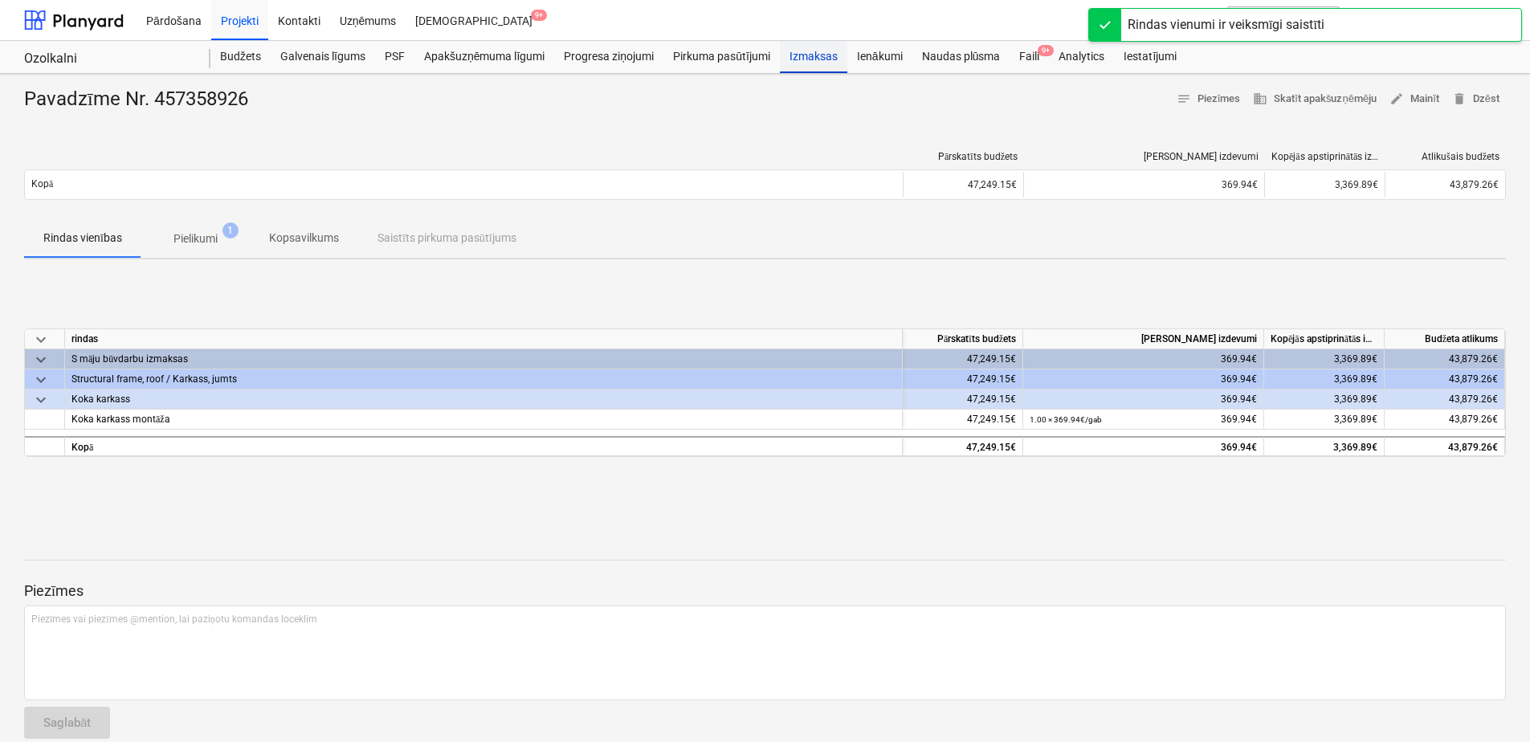
click at [814, 57] on div "Izmaksas" at bounding box center [813, 57] width 67 height 32
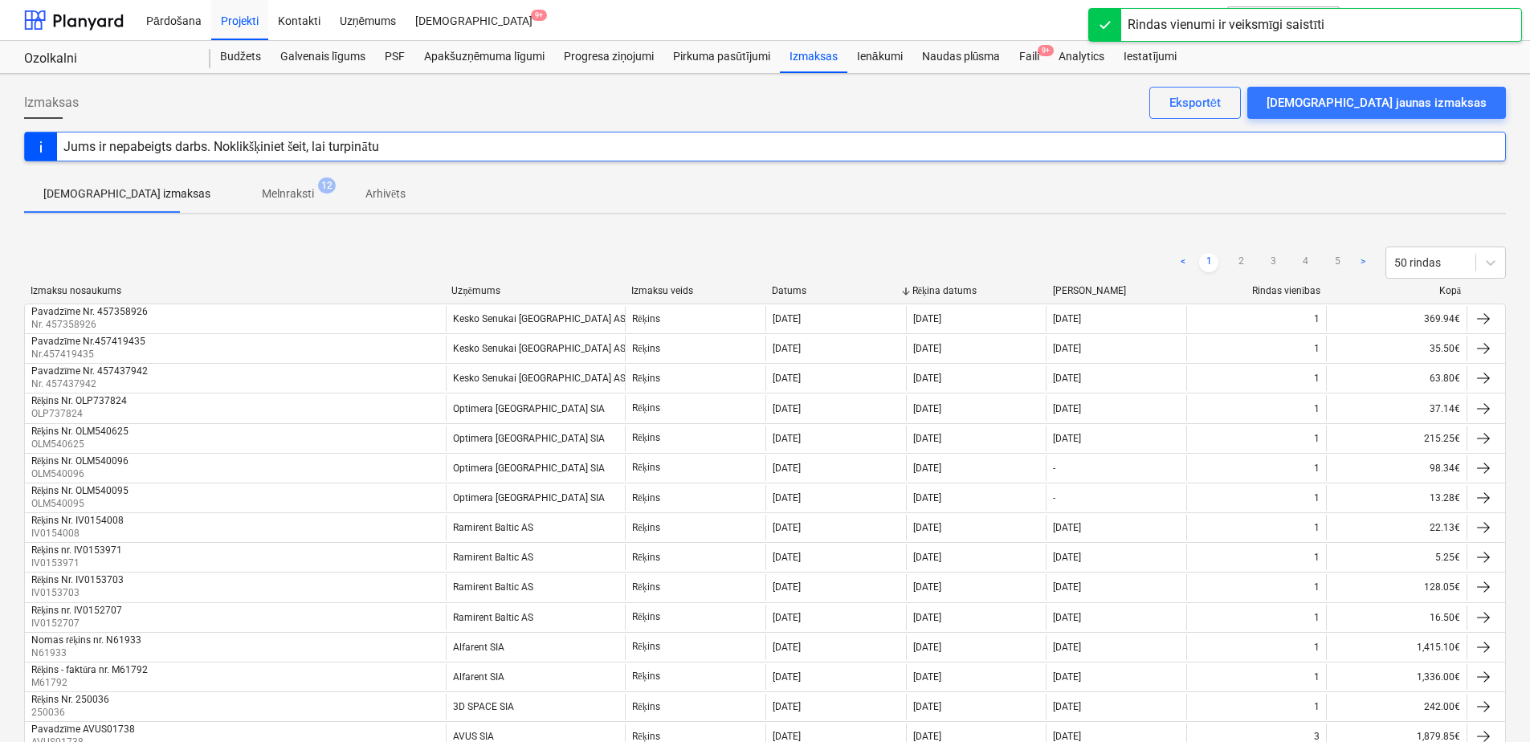
click at [262, 193] on p "Melnraksti" at bounding box center [288, 194] width 52 height 17
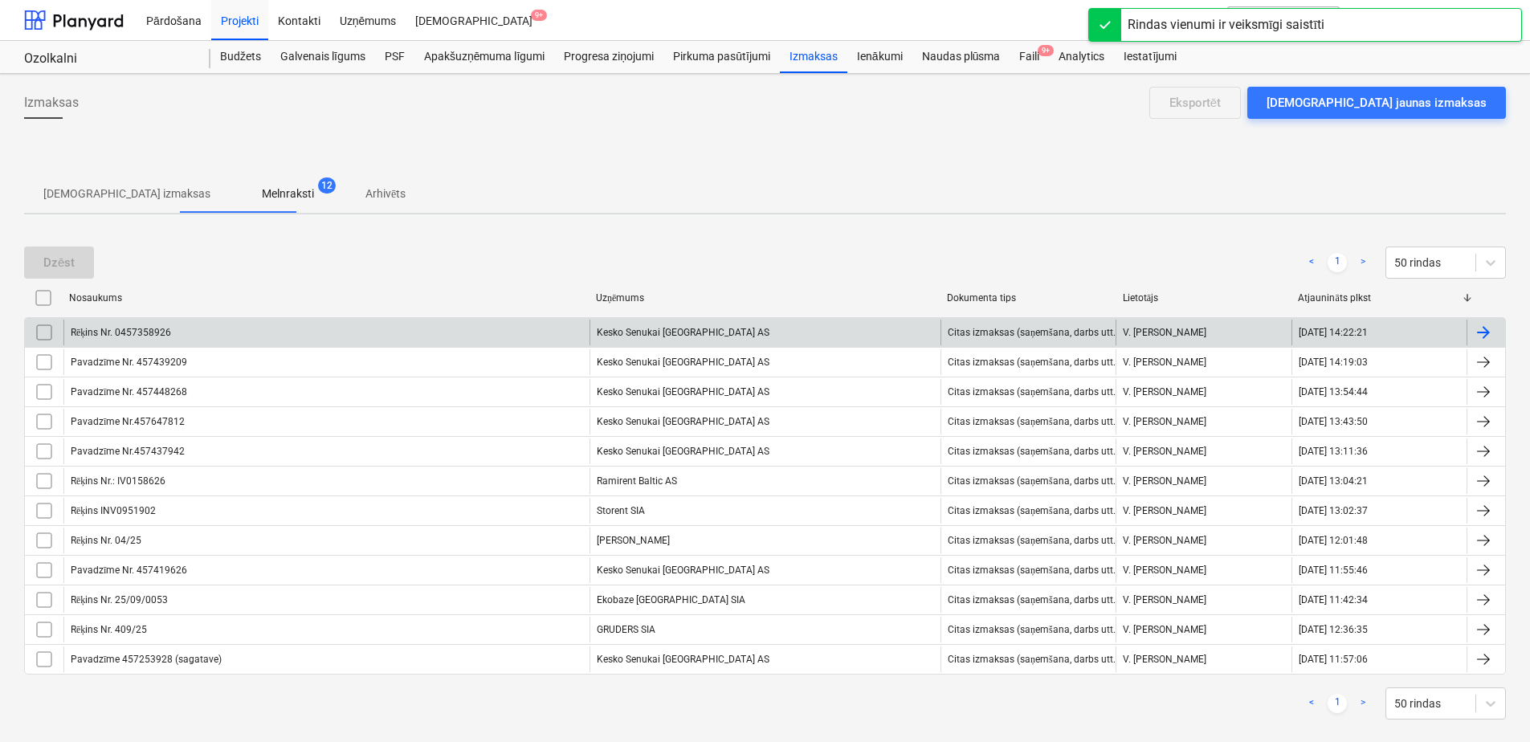
click at [391, 333] on div "Rēķins Nr. 0457358926" at bounding box center [326, 333] width 526 height 26
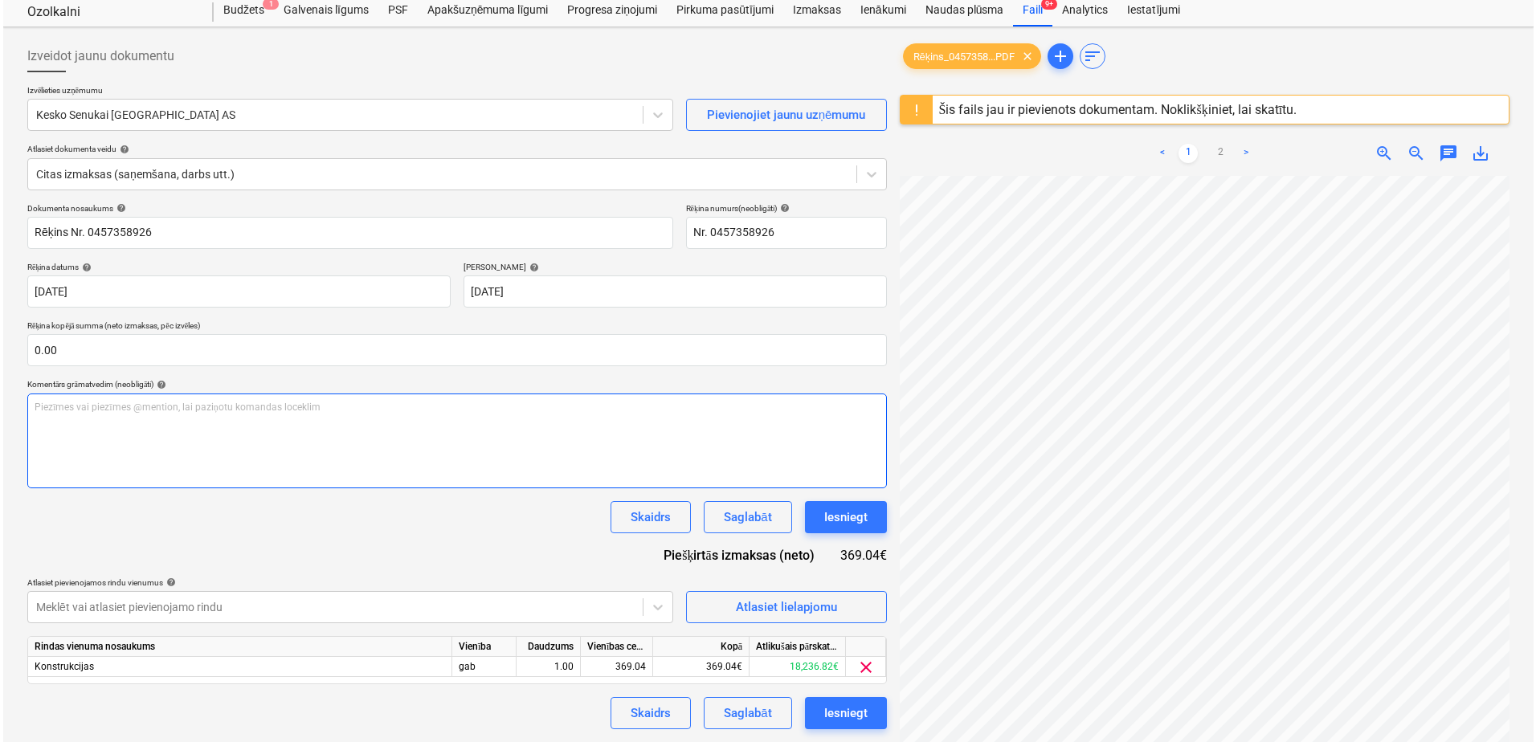
scroll to position [329, 0]
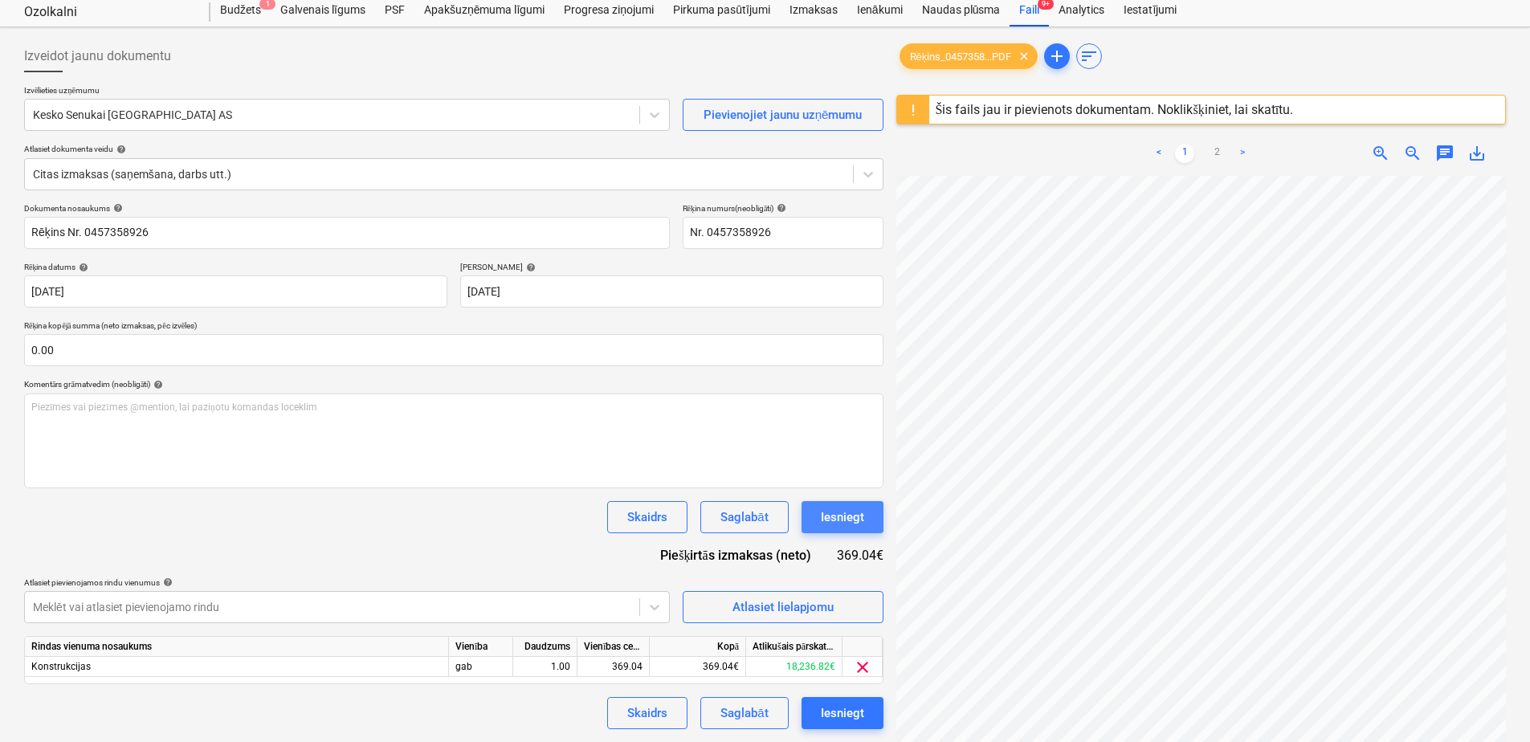
click at [853, 521] on div "Iesniegt" at bounding box center [842, 517] width 43 height 21
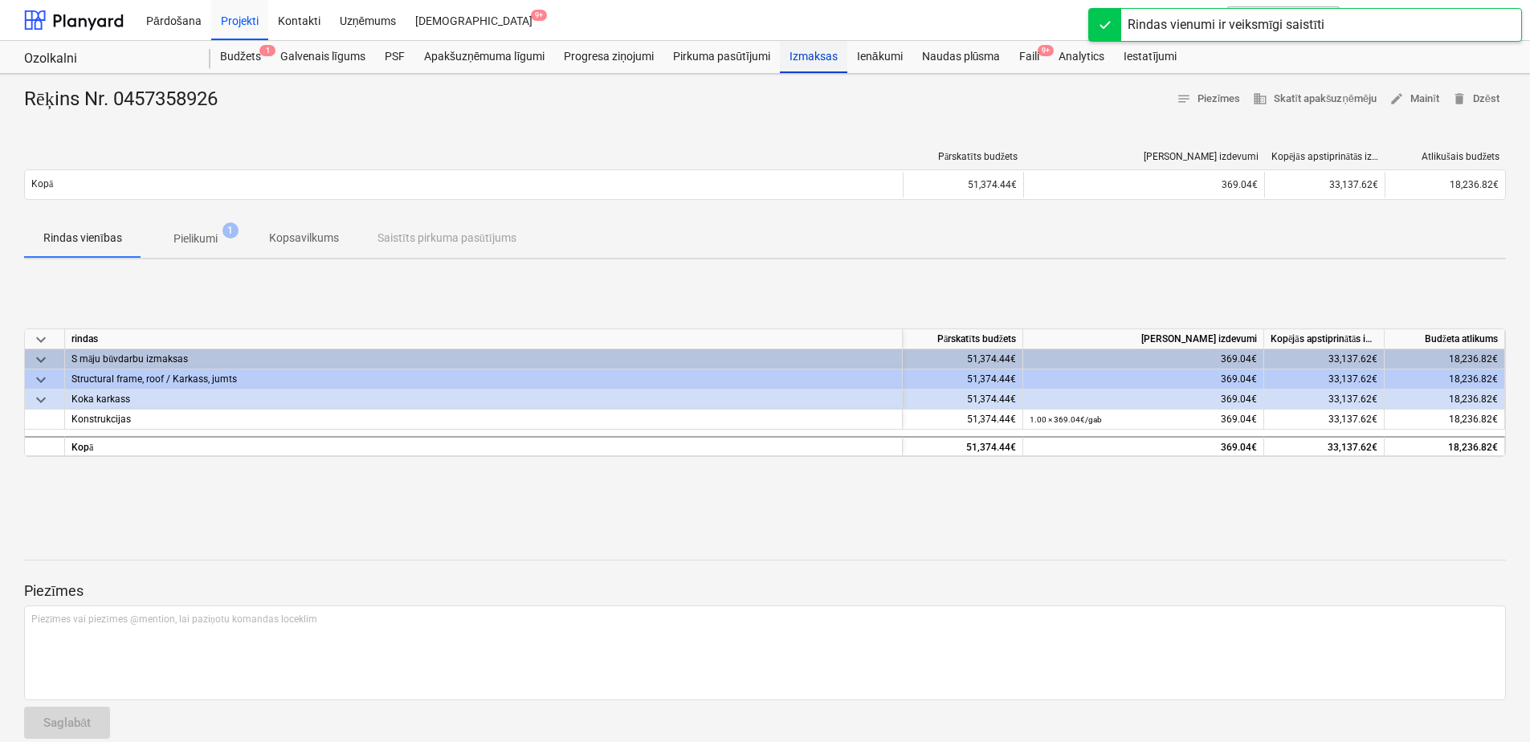
click at [823, 51] on div "Izmaksas" at bounding box center [813, 57] width 67 height 32
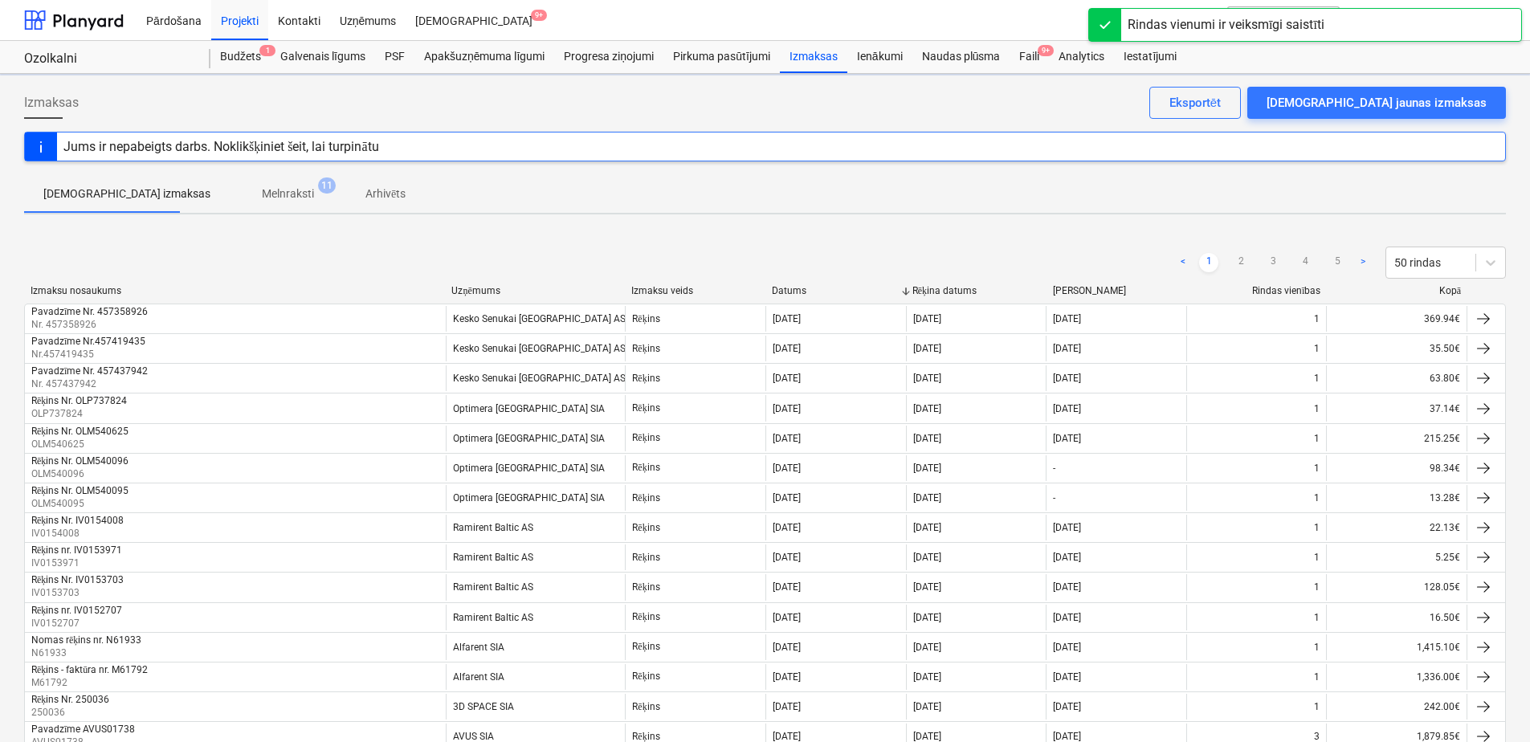
click at [262, 191] on p "Melnraksti" at bounding box center [288, 194] width 52 height 17
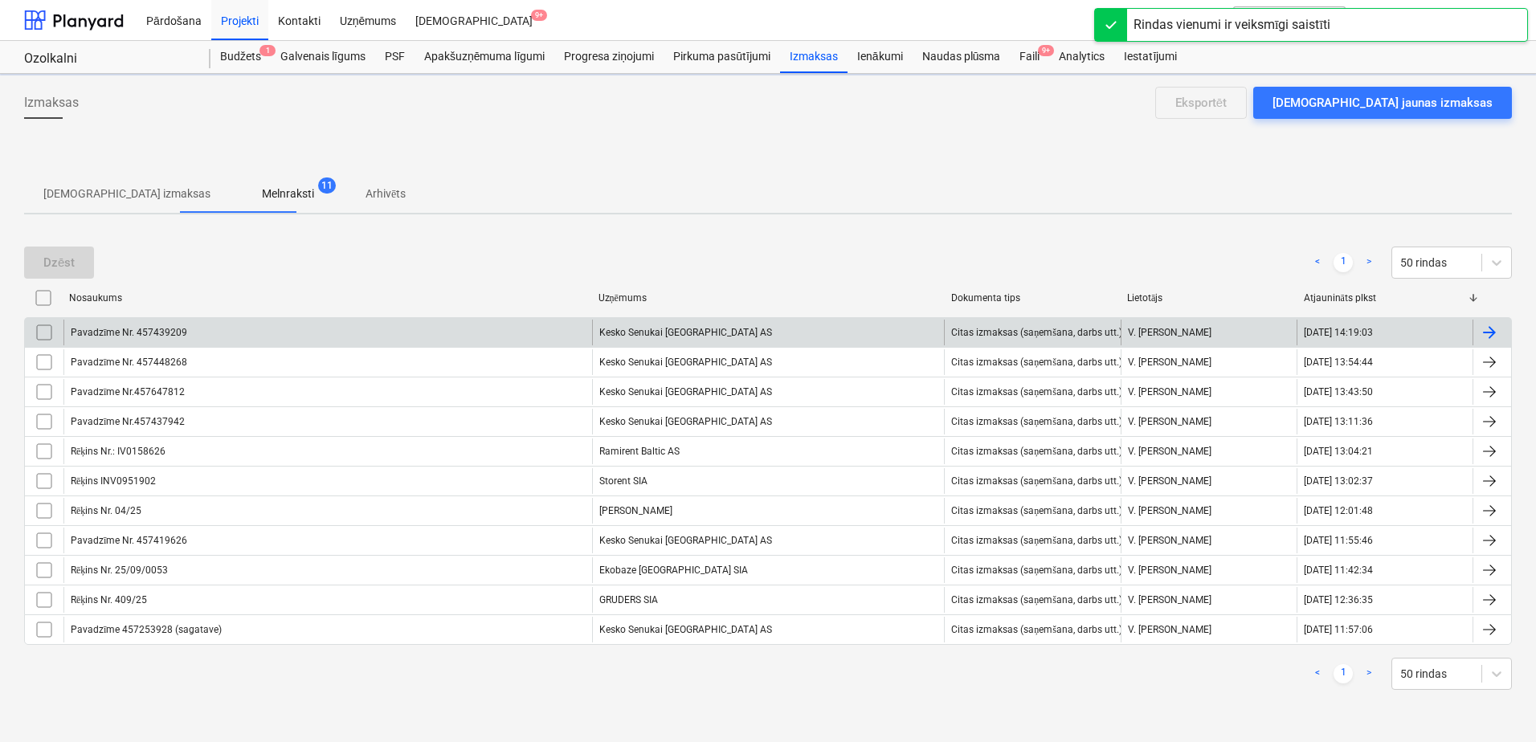
click at [666, 331] on div "Kesko Senukai [GEOGRAPHIC_DATA] AS" at bounding box center [768, 333] width 353 height 26
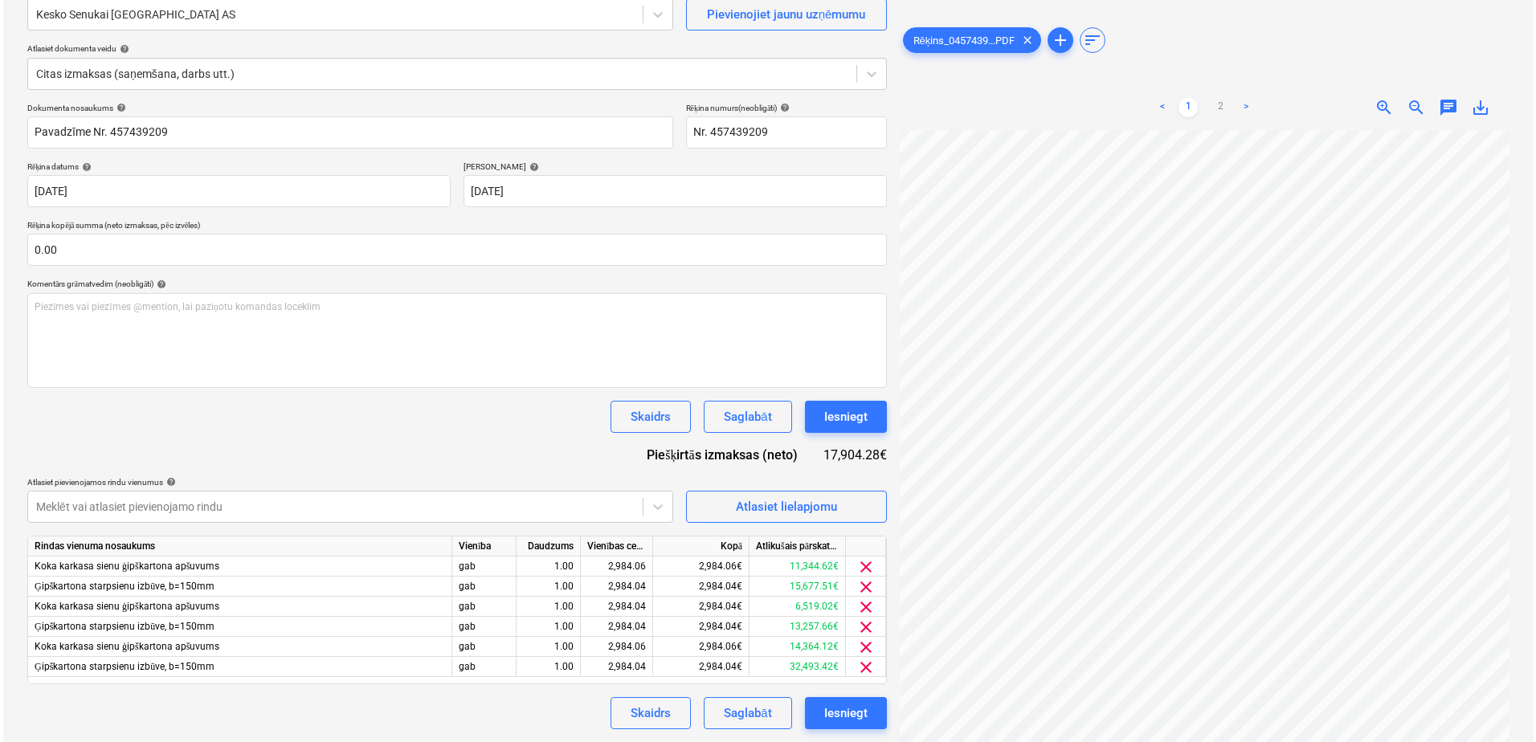
scroll to position [329, 0]
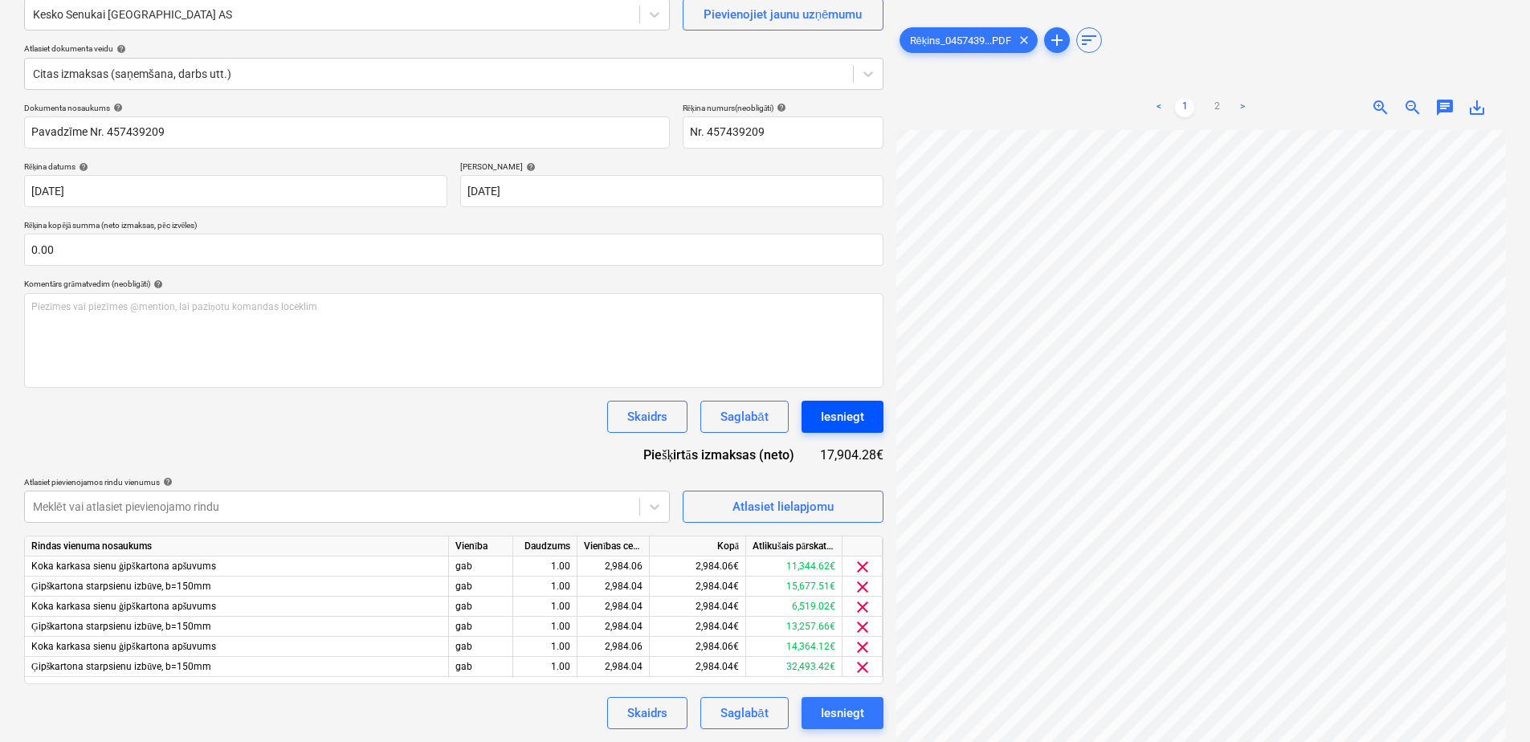
click at [857, 415] on div "Iesniegt" at bounding box center [842, 416] width 43 height 21
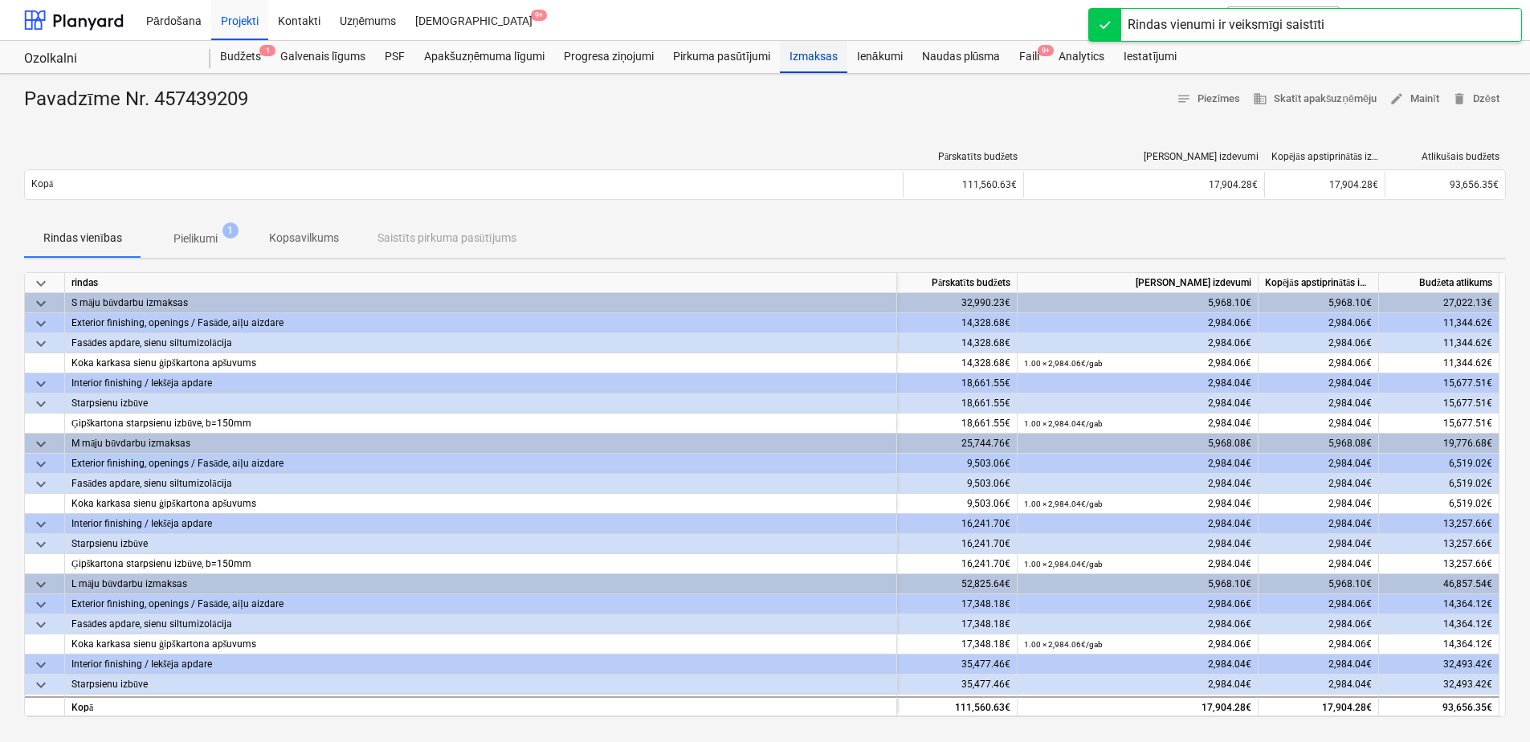
click at [820, 56] on div "Izmaksas" at bounding box center [813, 57] width 67 height 32
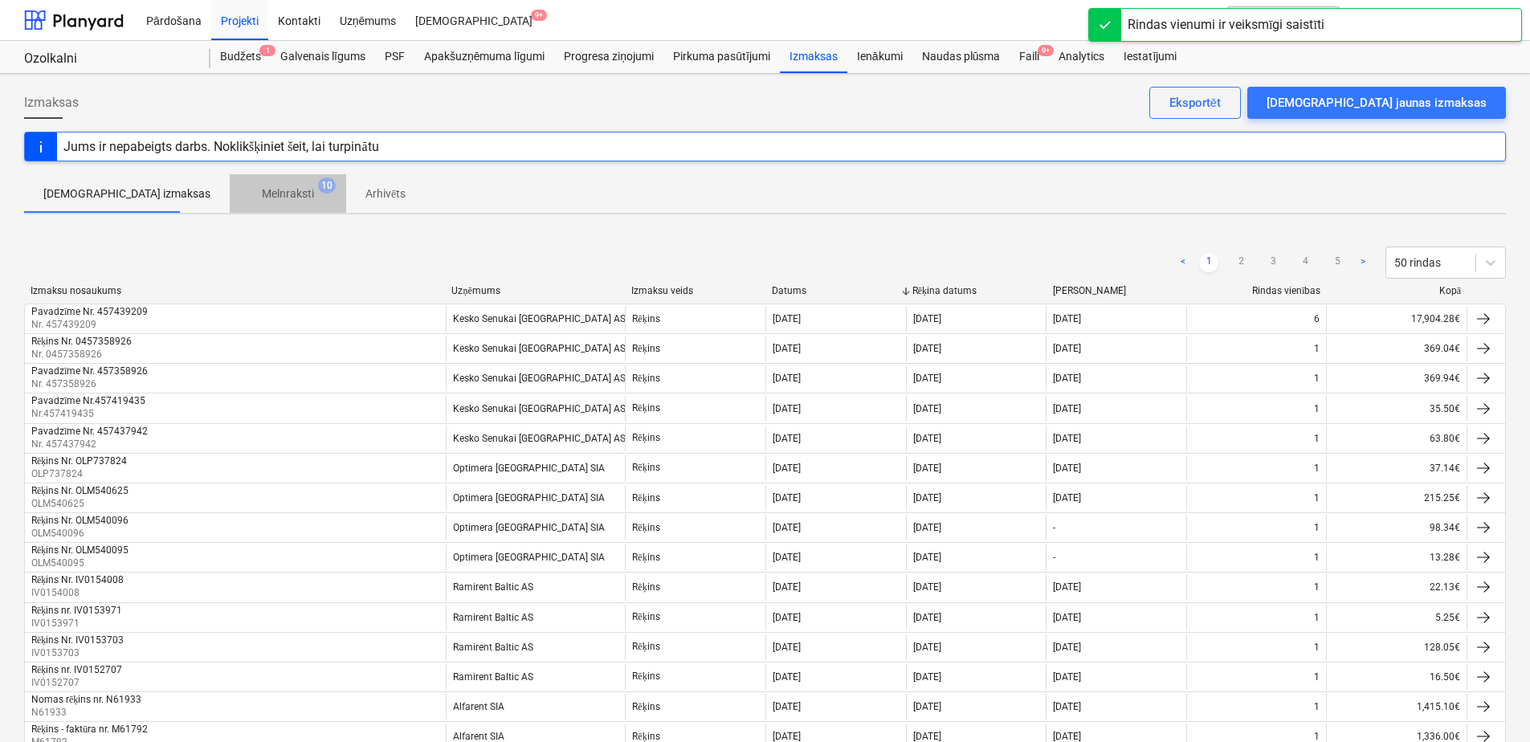
click at [262, 193] on p "Melnraksti" at bounding box center [288, 194] width 52 height 17
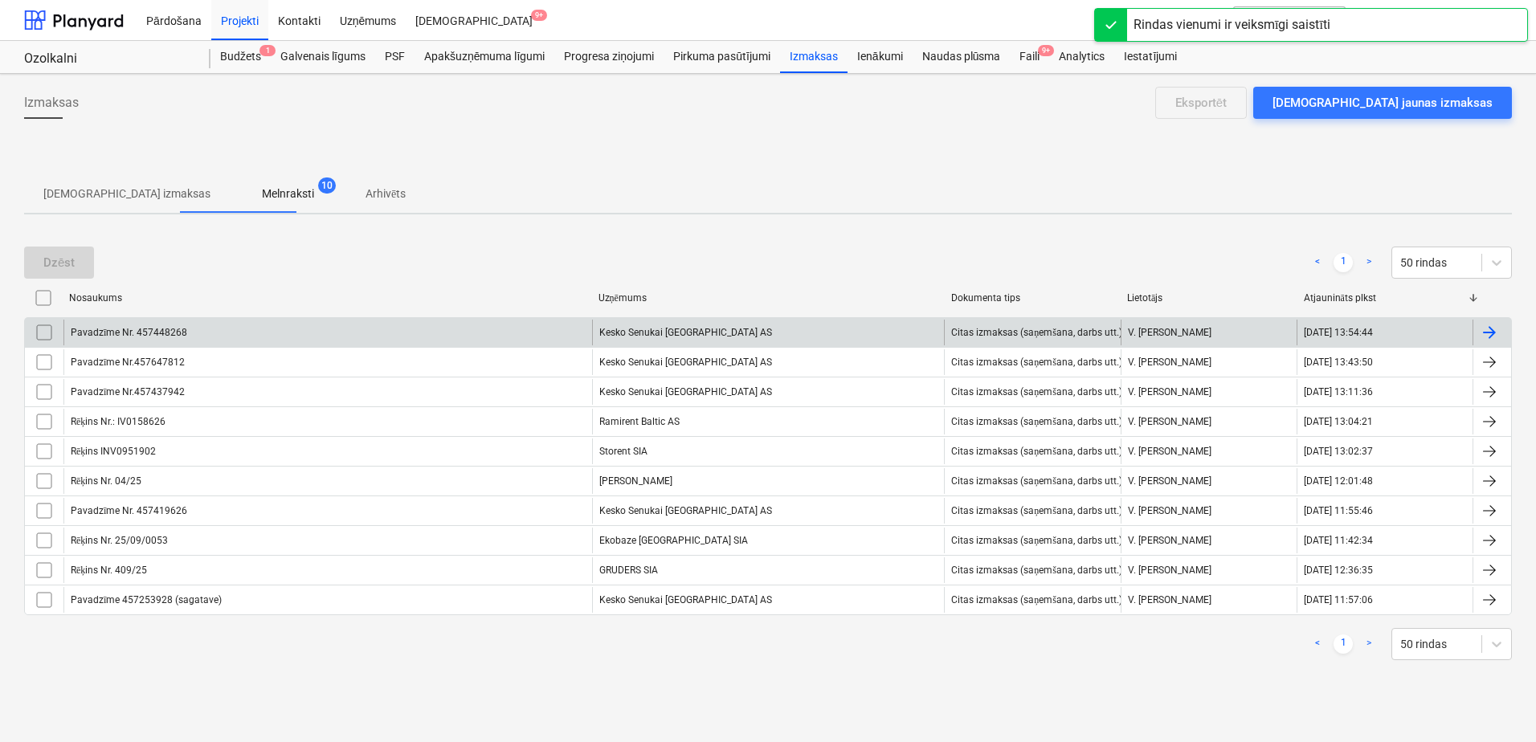
click at [651, 333] on div "Kesko Senukai [GEOGRAPHIC_DATA] AS" at bounding box center [768, 333] width 353 height 26
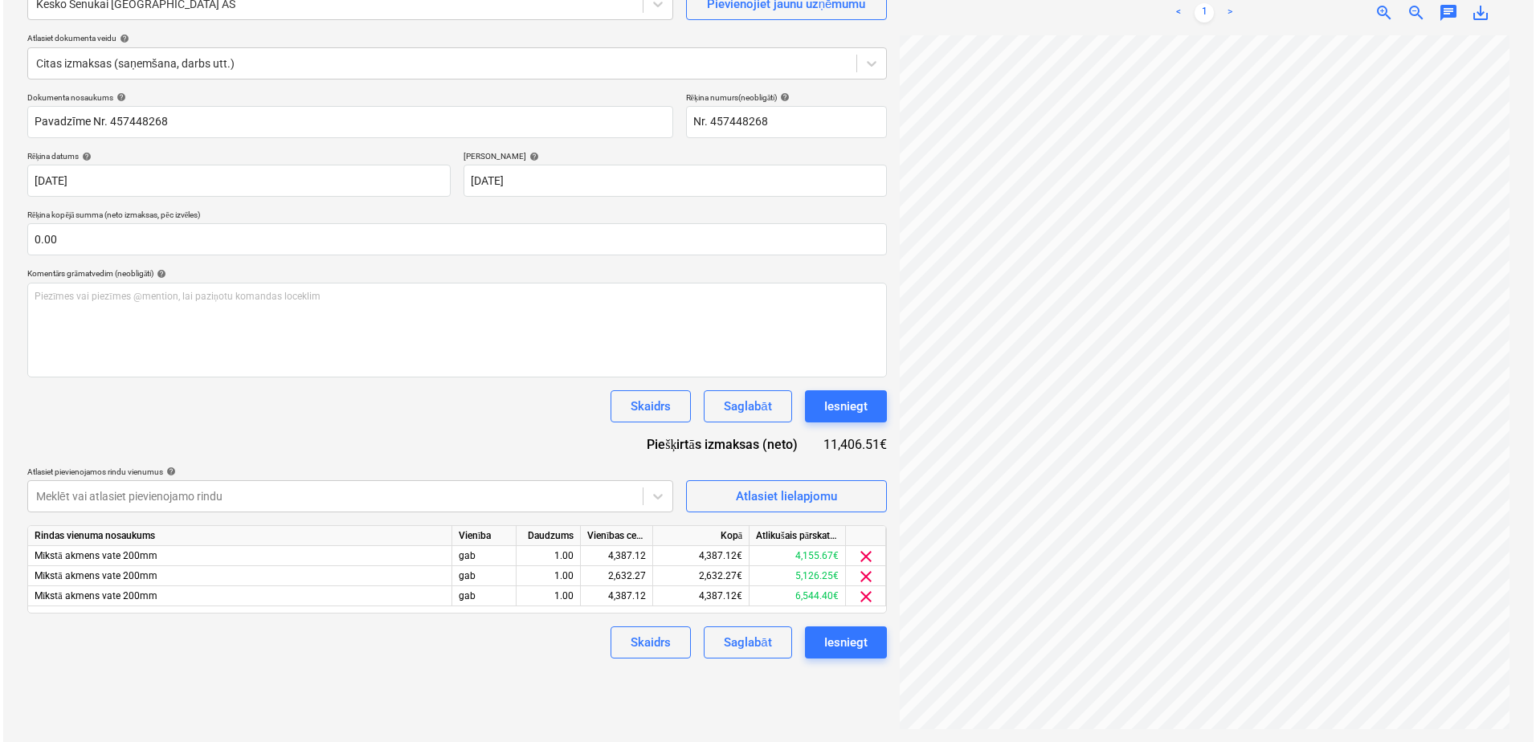
scroll to position [161, 0]
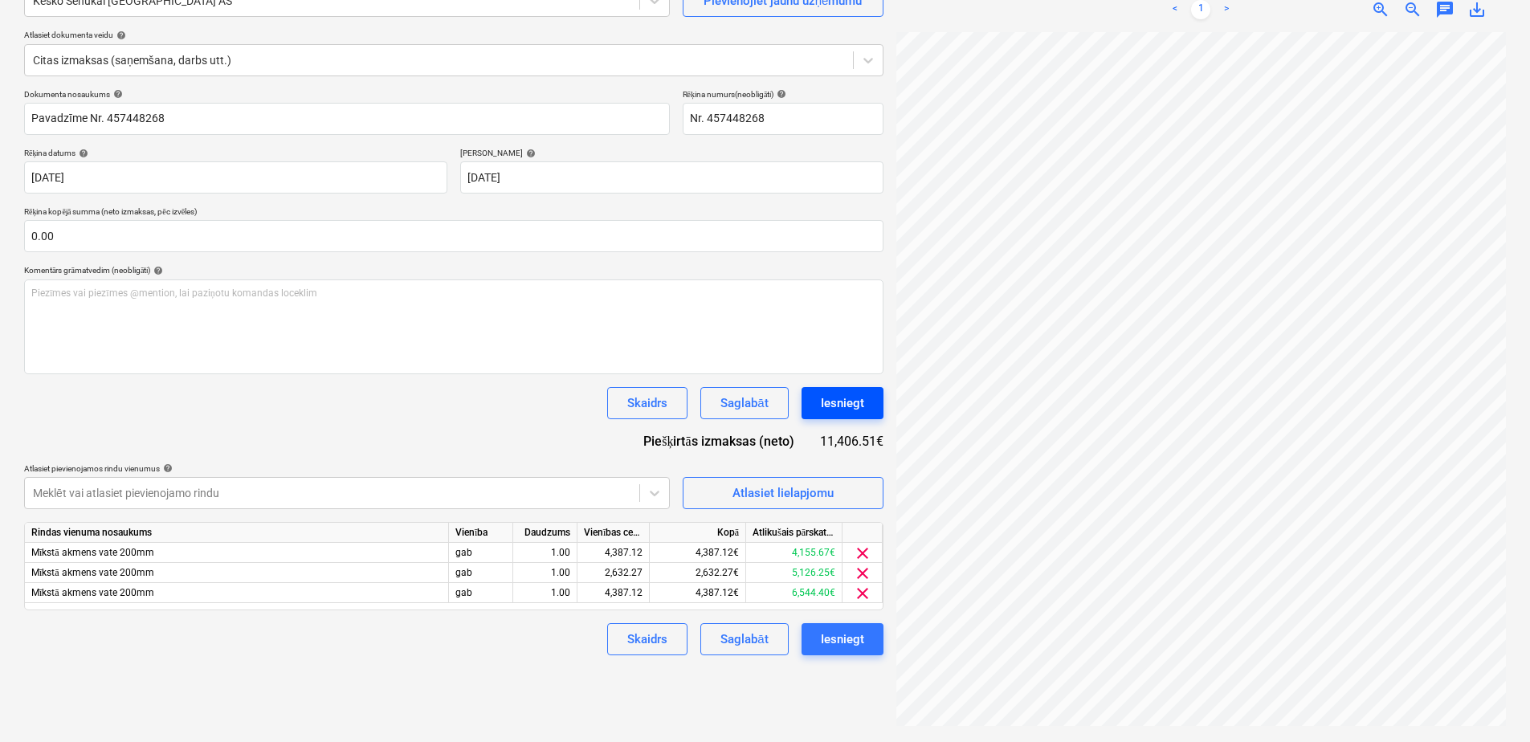
click at [855, 404] on div "Iesniegt" at bounding box center [842, 403] width 43 height 21
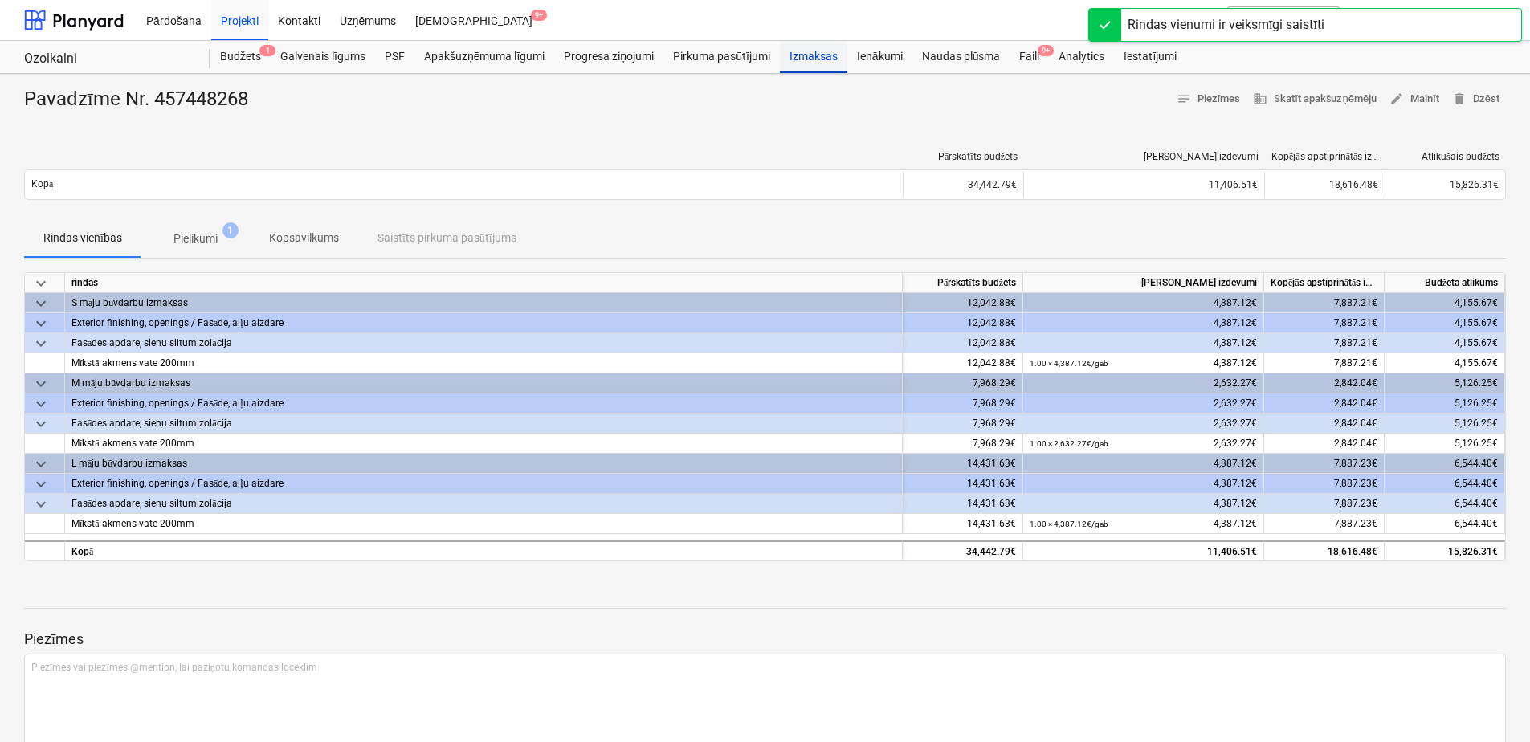
click at [805, 60] on div "Izmaksas" at bounding box center [813, 57] width 67 height 32
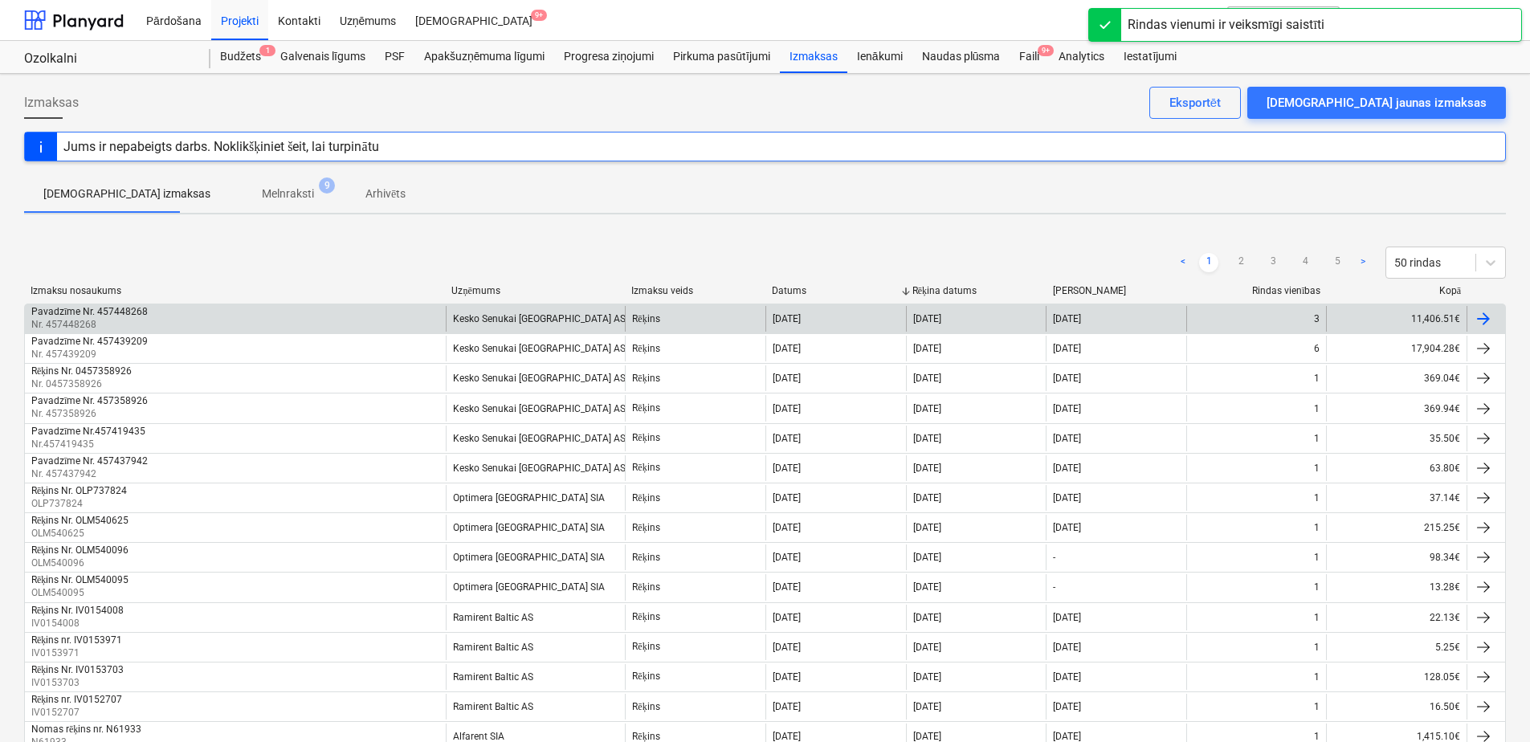
click at [301, 307] on div "Pavadzīme Nr. 457448268 Nr. 457448268" at bounding box center [235, 319] width 421 height 26
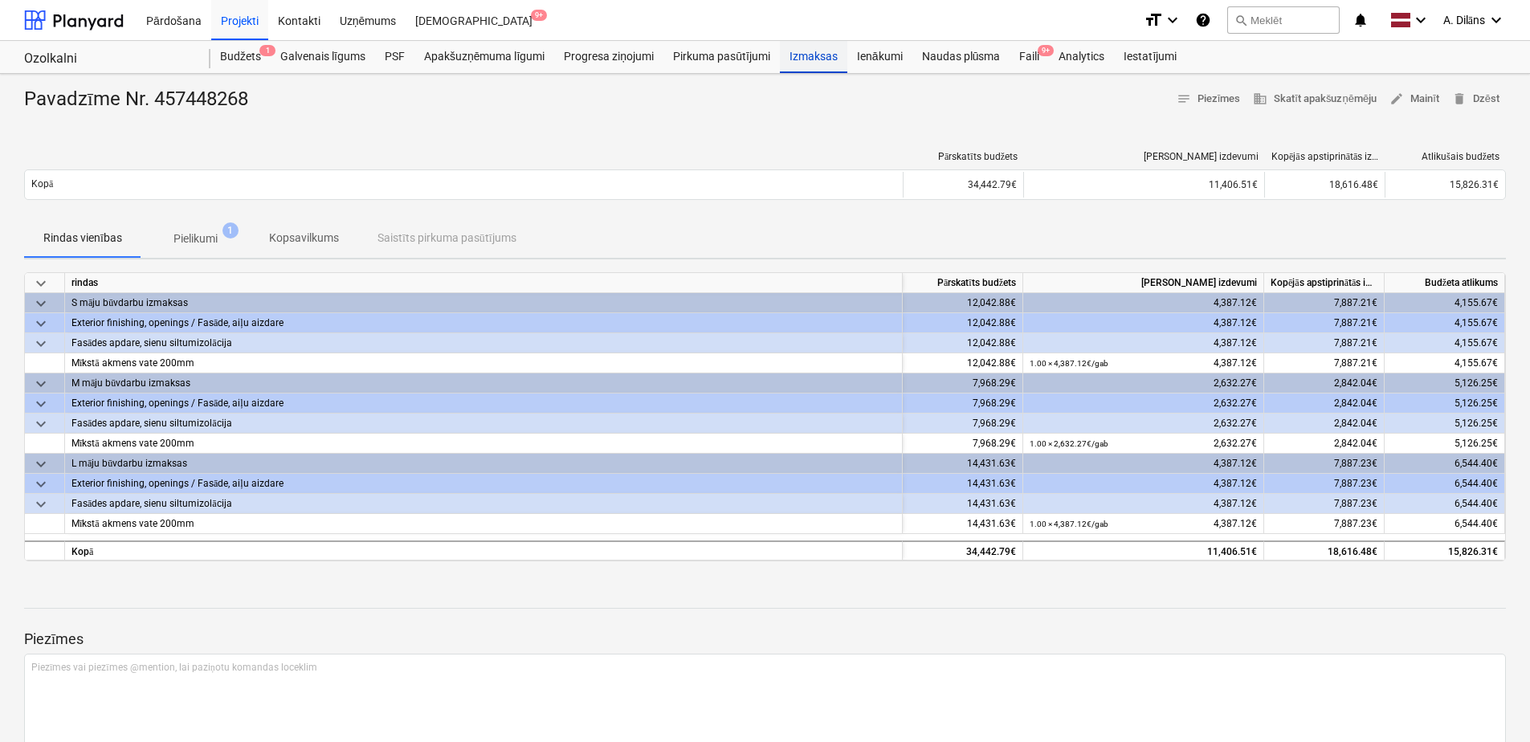
click at [812, 60] on div "Izmaksas" at bounding box center [813, 57] width 67 height 32
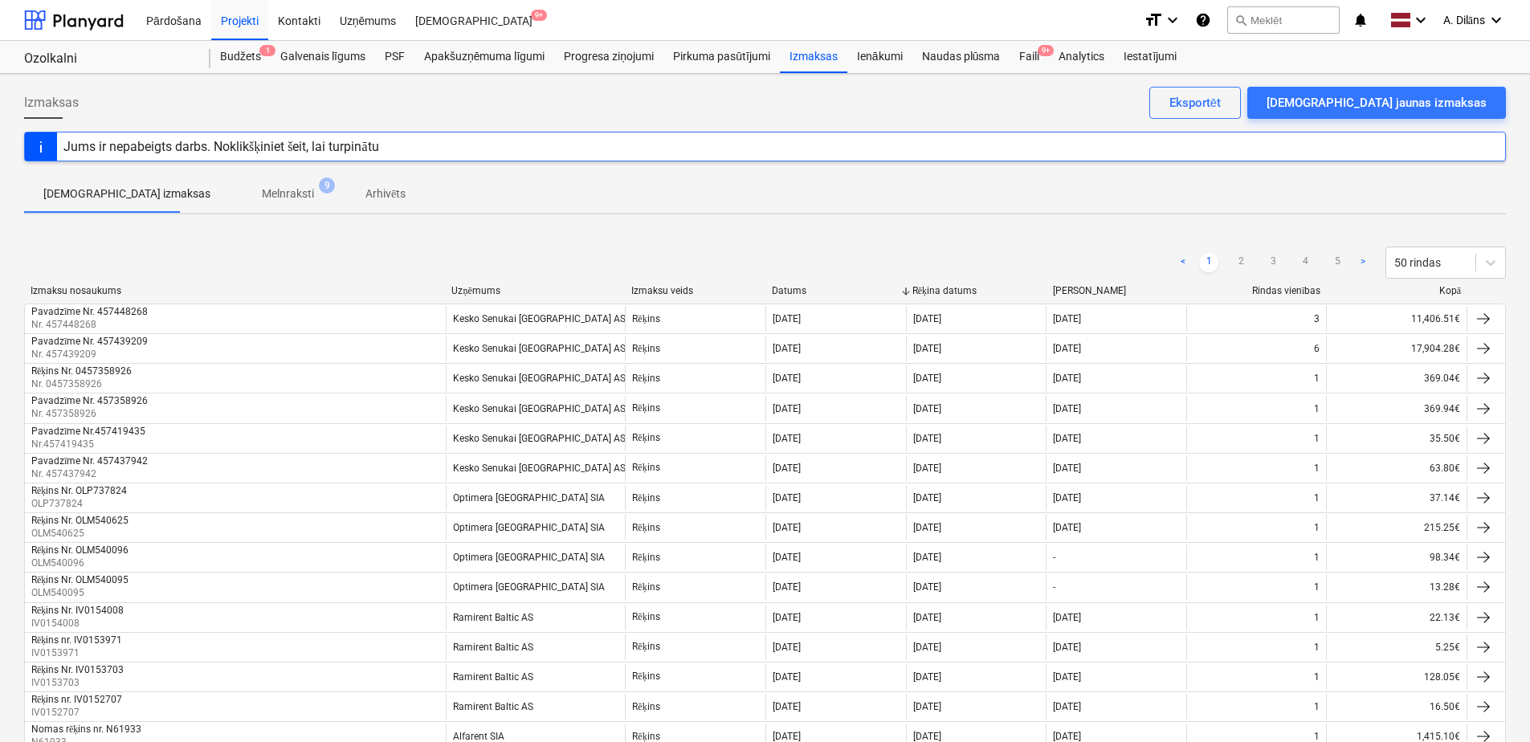
click at [262, 194] on p "Melnraksti" at bounding box center [288, 194] width 52 height 17
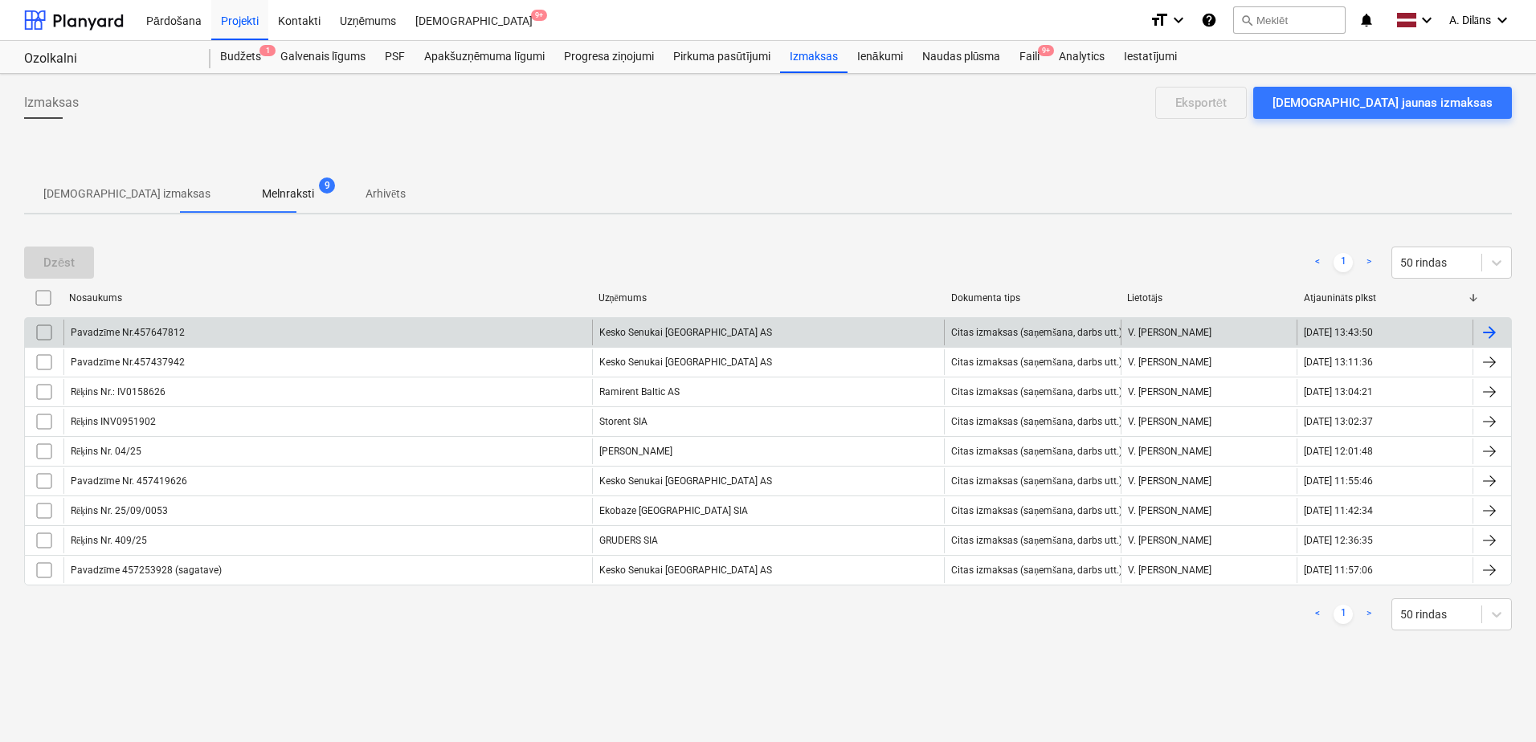
click at [414, 339] on div "Pavadzīme Nr.457647812" at bounding box center [327, 333] width 529 height 26
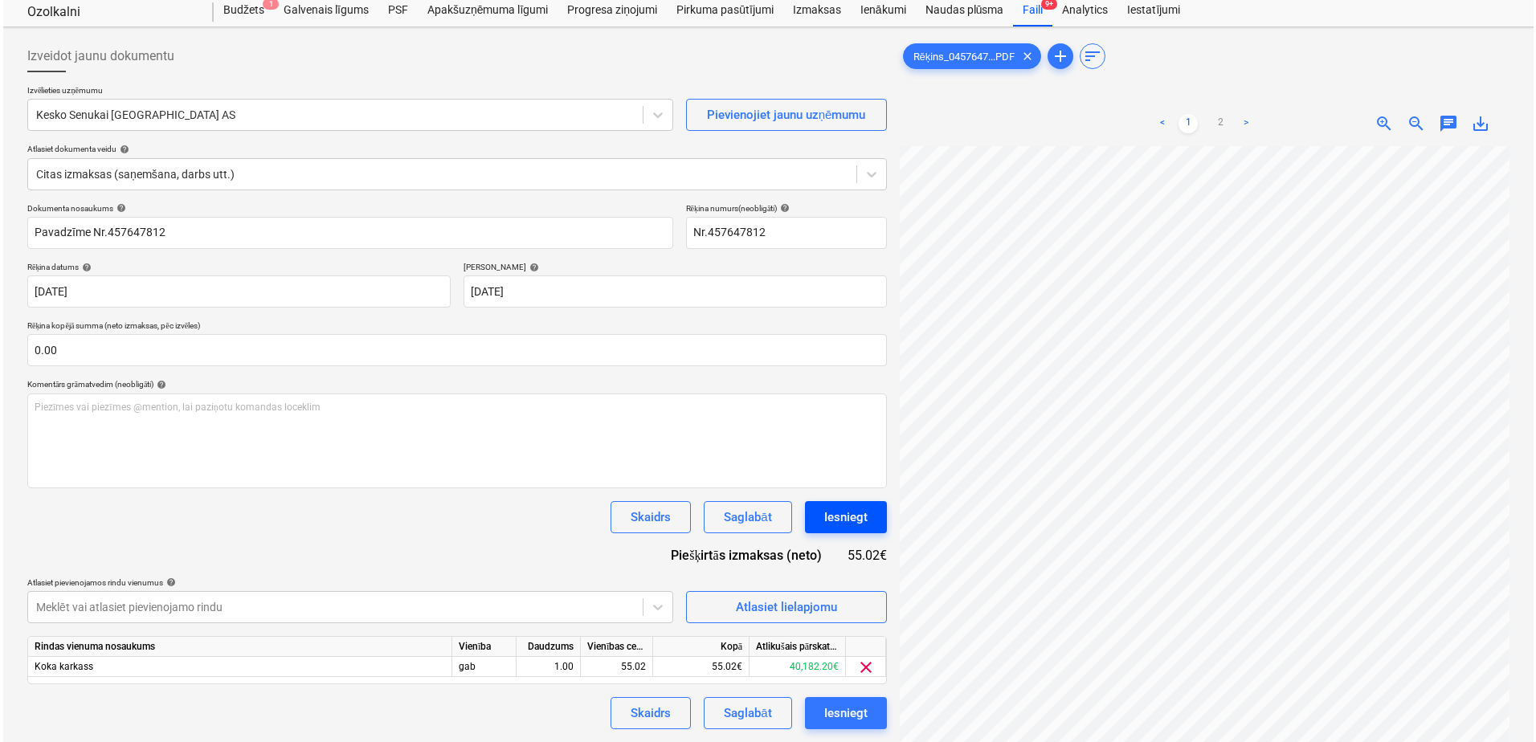
scroll to position [321, 0]
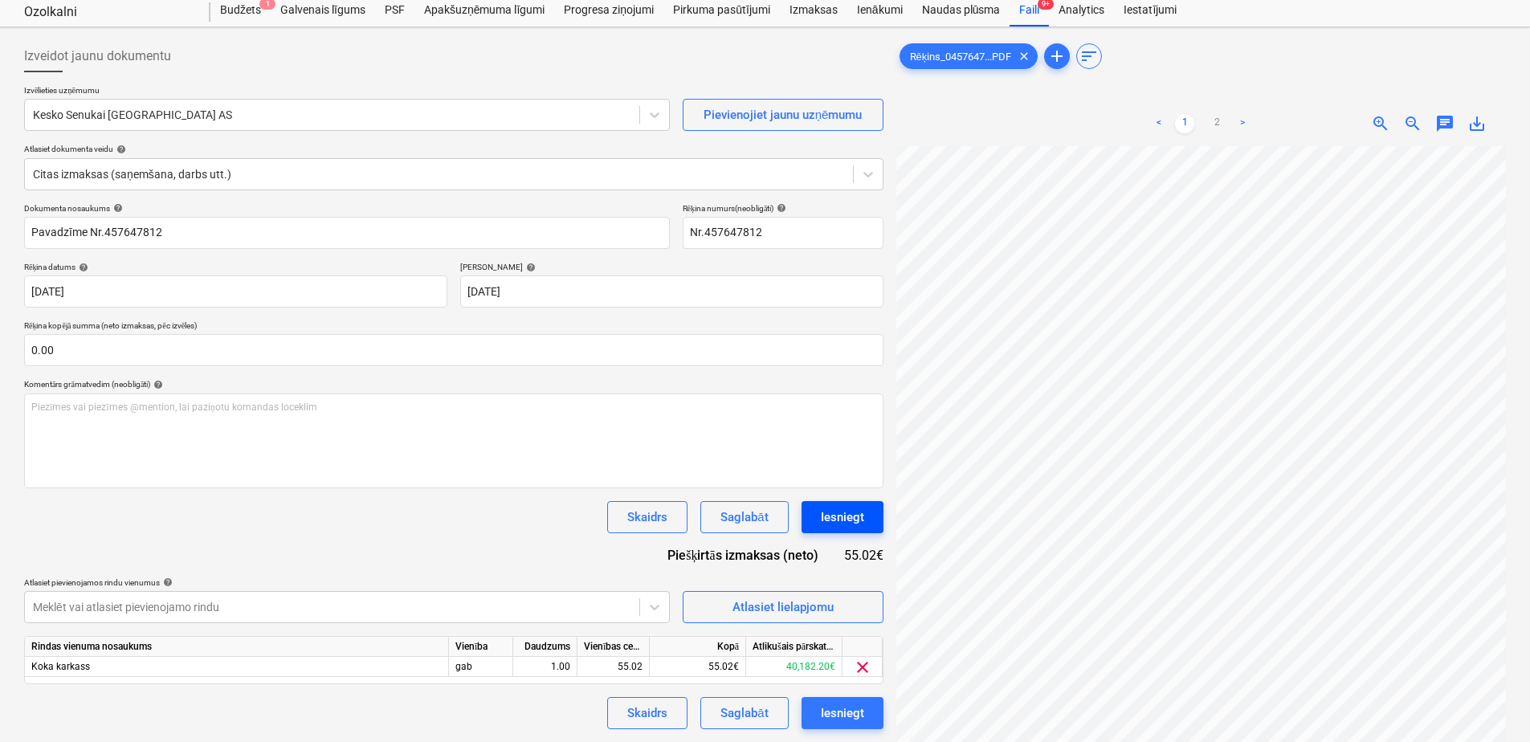
click at [855, 514] on div "Iesniegt" at bounding box center [842, 517] width 43 height 21
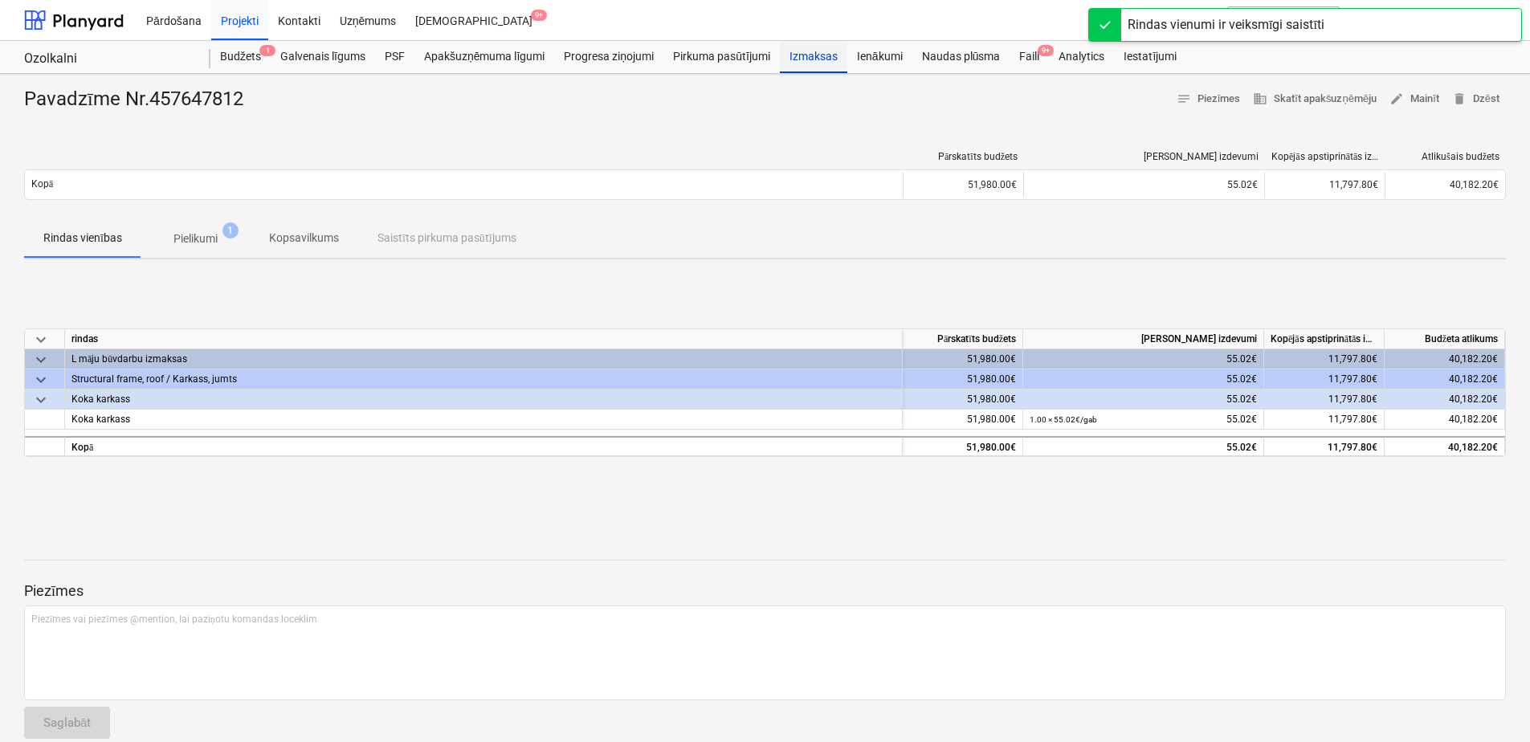
click at [811, 56] on div "Izmaksas" at bounding box center [813, 57] width 67 height 32
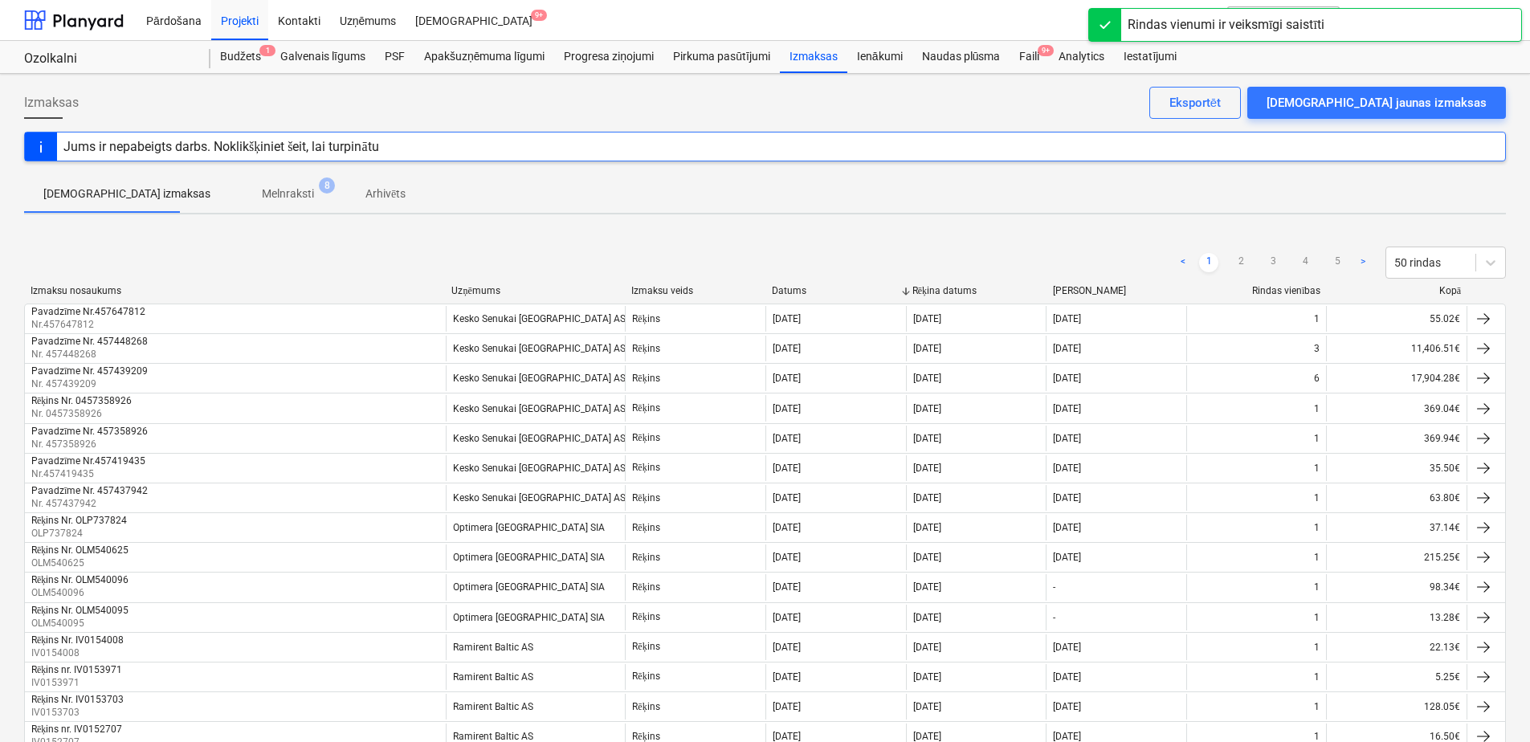
click at [262, 191] on p "Melnraksti" at bounding box center [288, 194] width 52 height 17
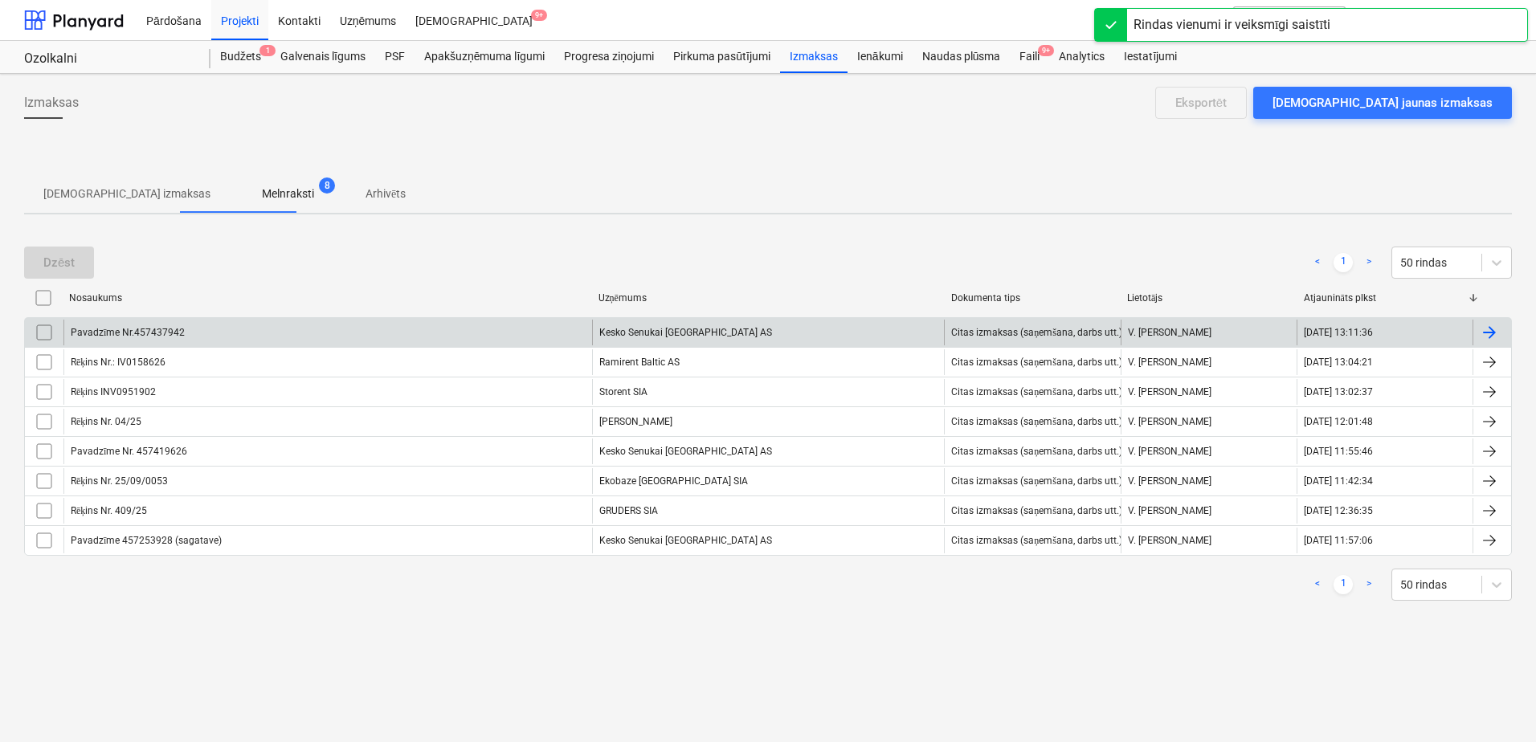
click at [669, 331] on div "Kesko Senukai [GEOGRAPHIC_DATA] AS" at bounding box center [768, 333] width 353 height 26
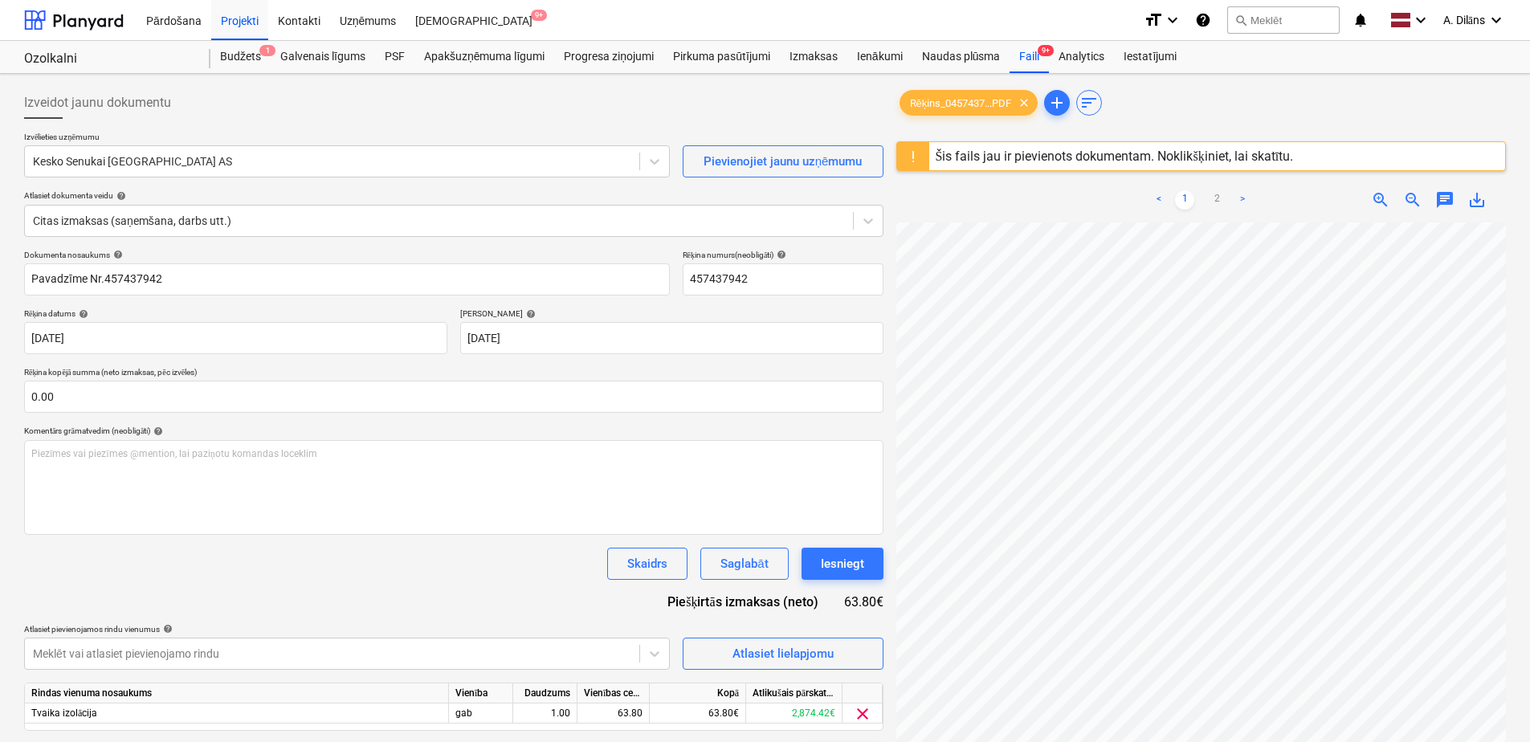
scroll to position [321, 0]
click at [850, 568] on div "Iesniegt" at bounding box center [842, 563] width 43 height 21
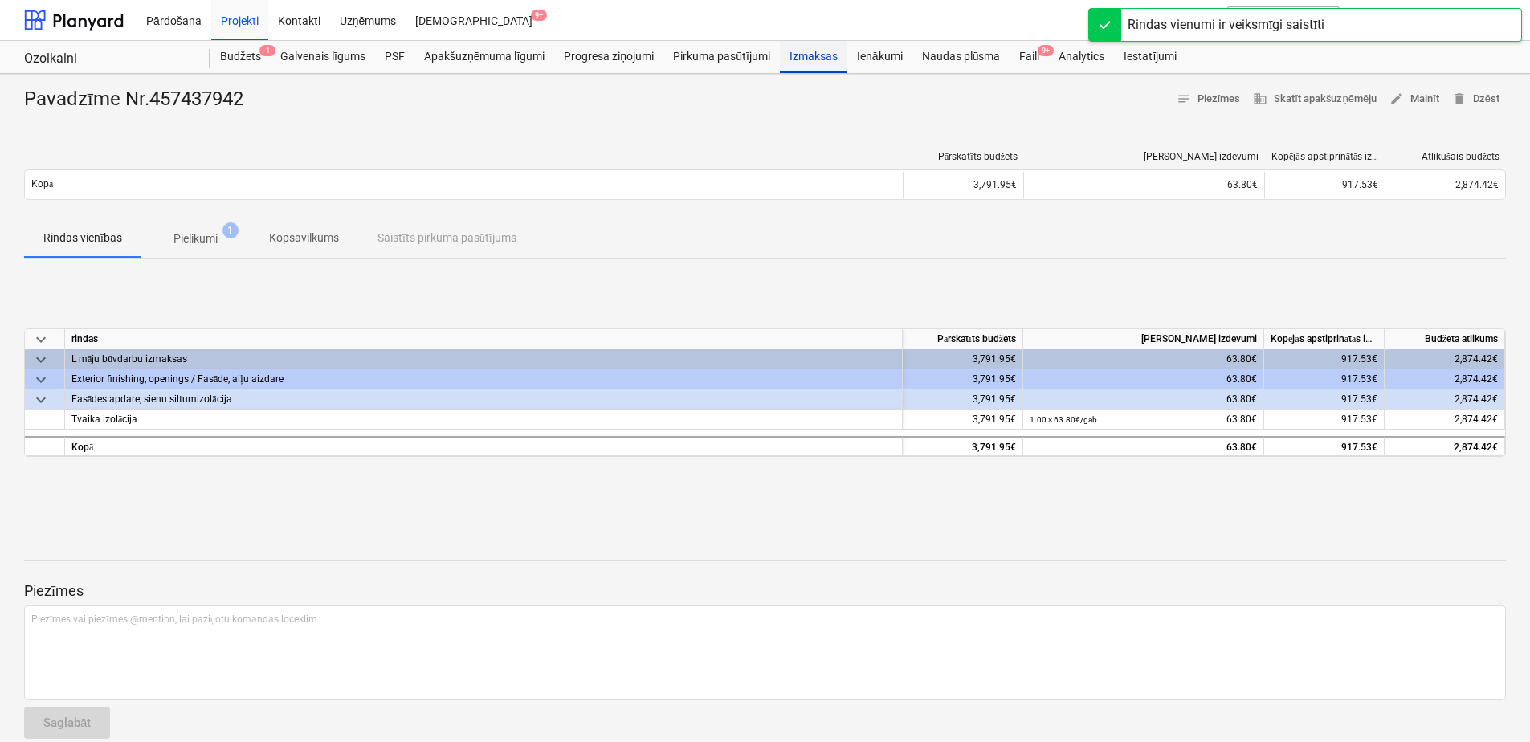
click at [822, 51] on div "Izmaksas" at bounding box center [813, 57] width 67 height 32
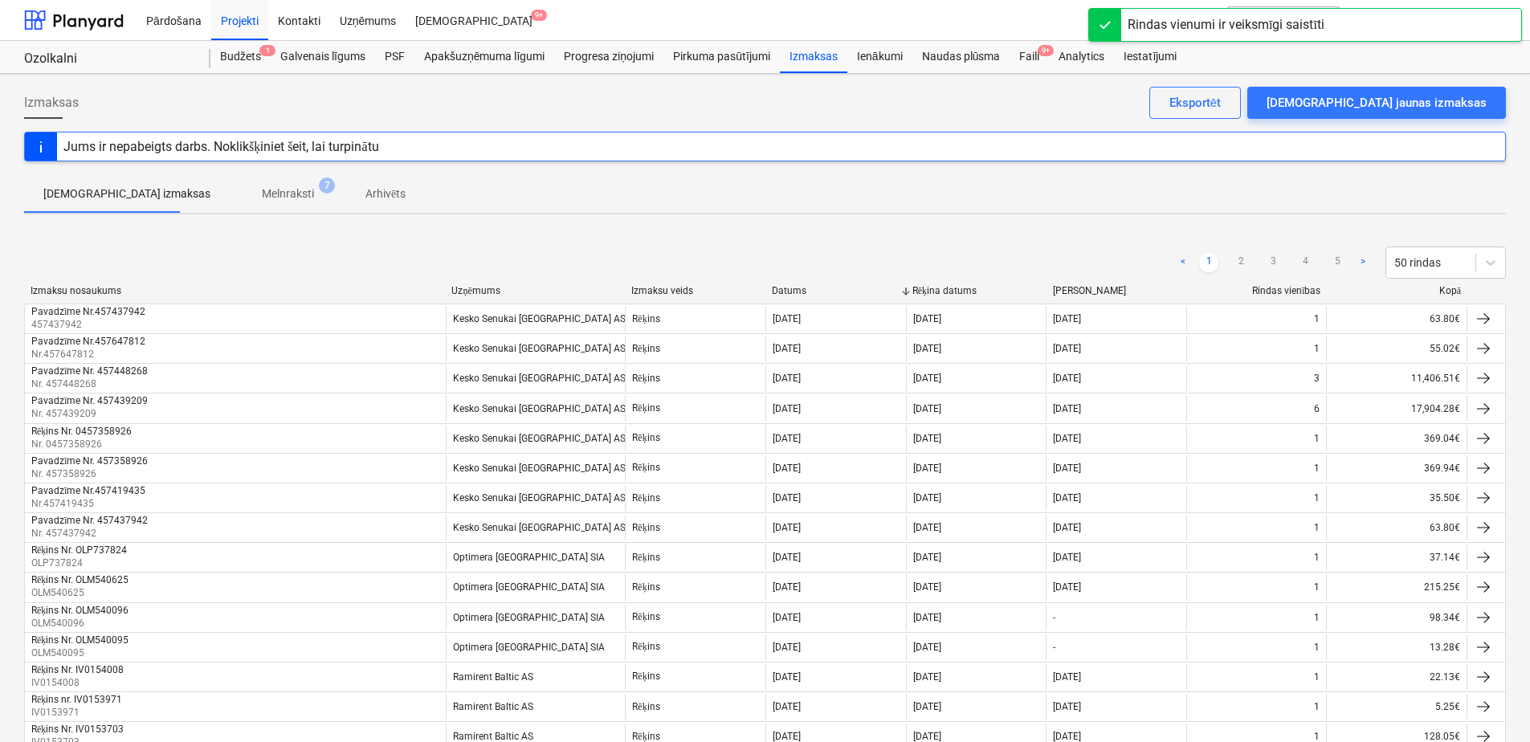
click at [269, 190] on span "Melnraksti 7" at bounding box center [288, 194] width 78 height 17
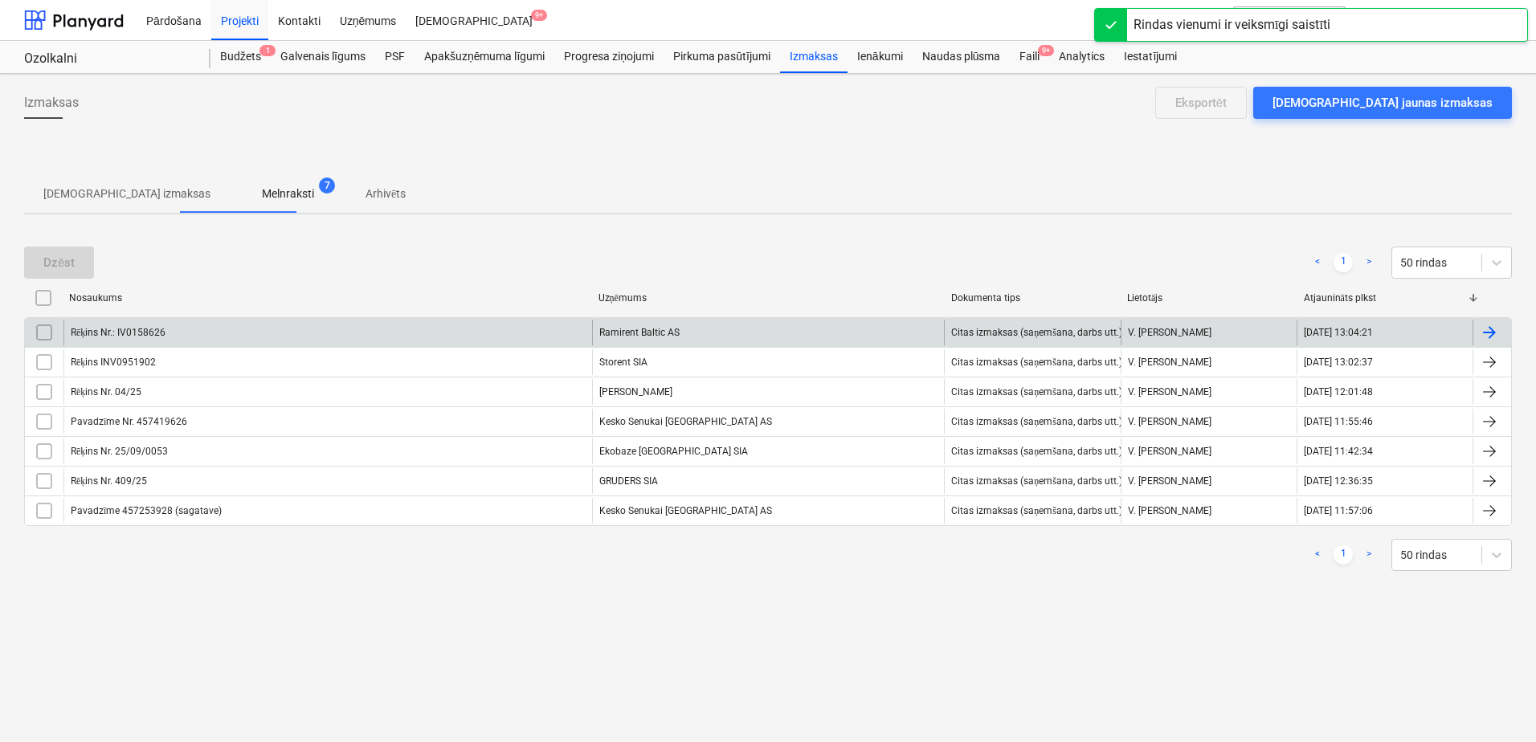
click at [705, 330] on div "Ramirent Baltic AS" at bounding box center [768, 333] width 353 height 26
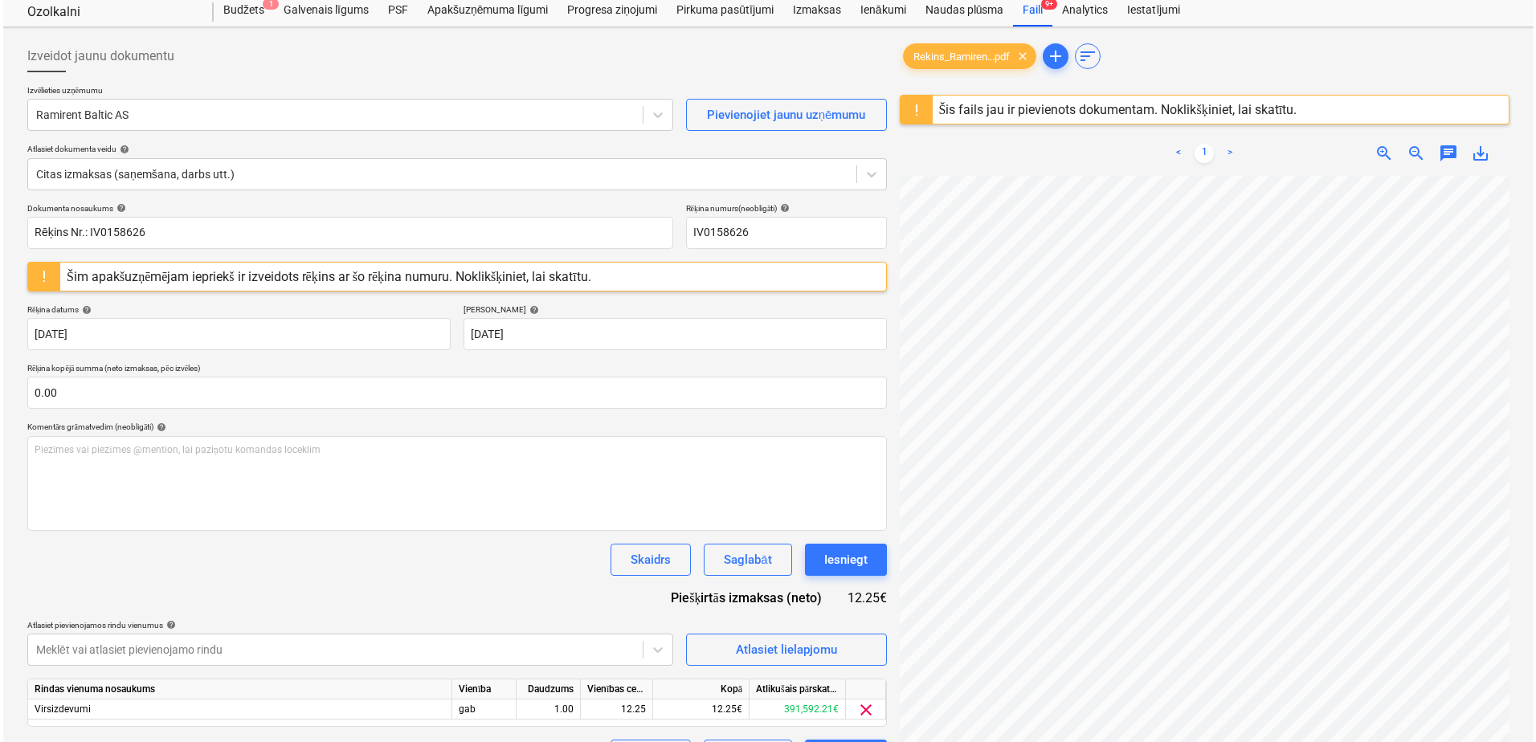
scroll to position [321, 0]
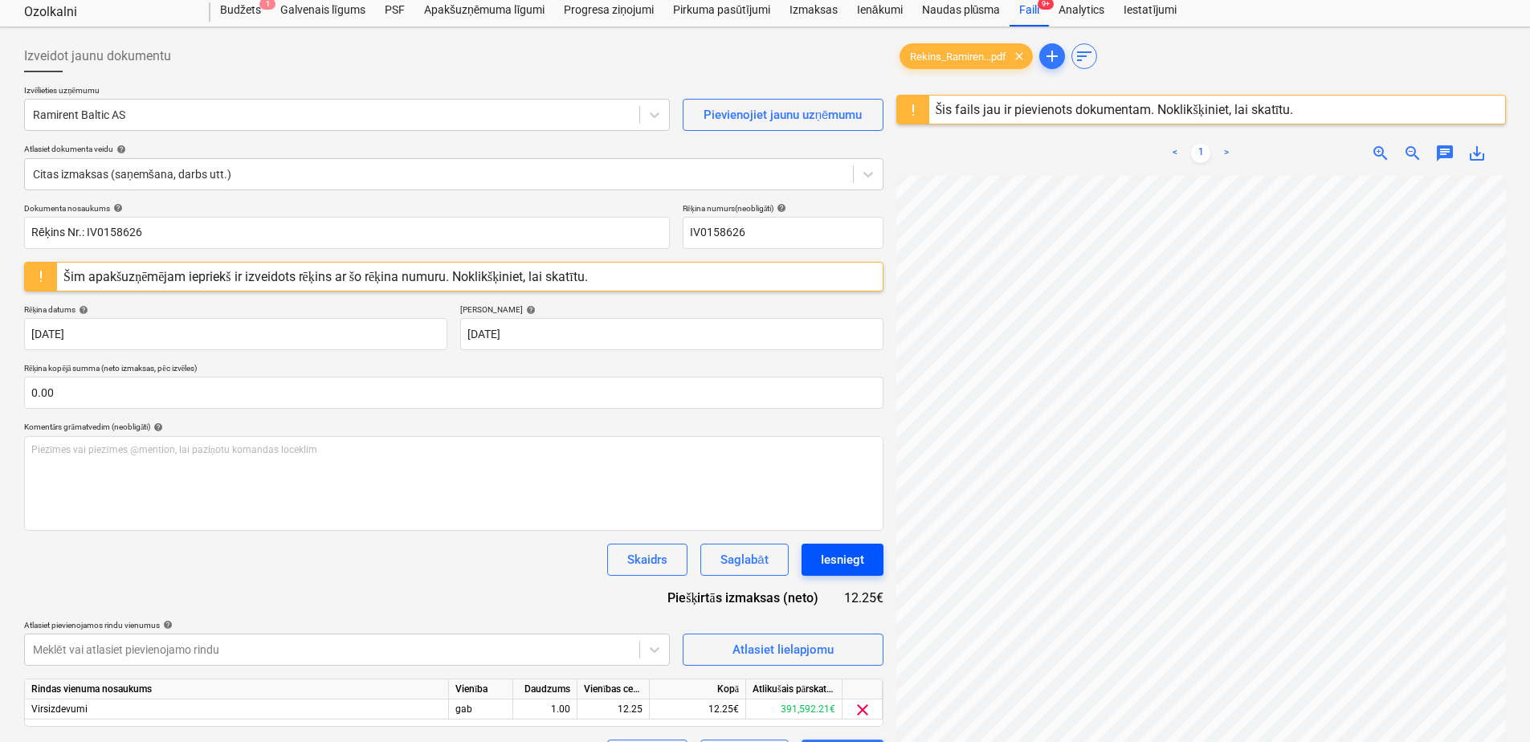
click at [859, 559] on div "Iesniegt" at bounding box center [842, 559] width 43 height 21
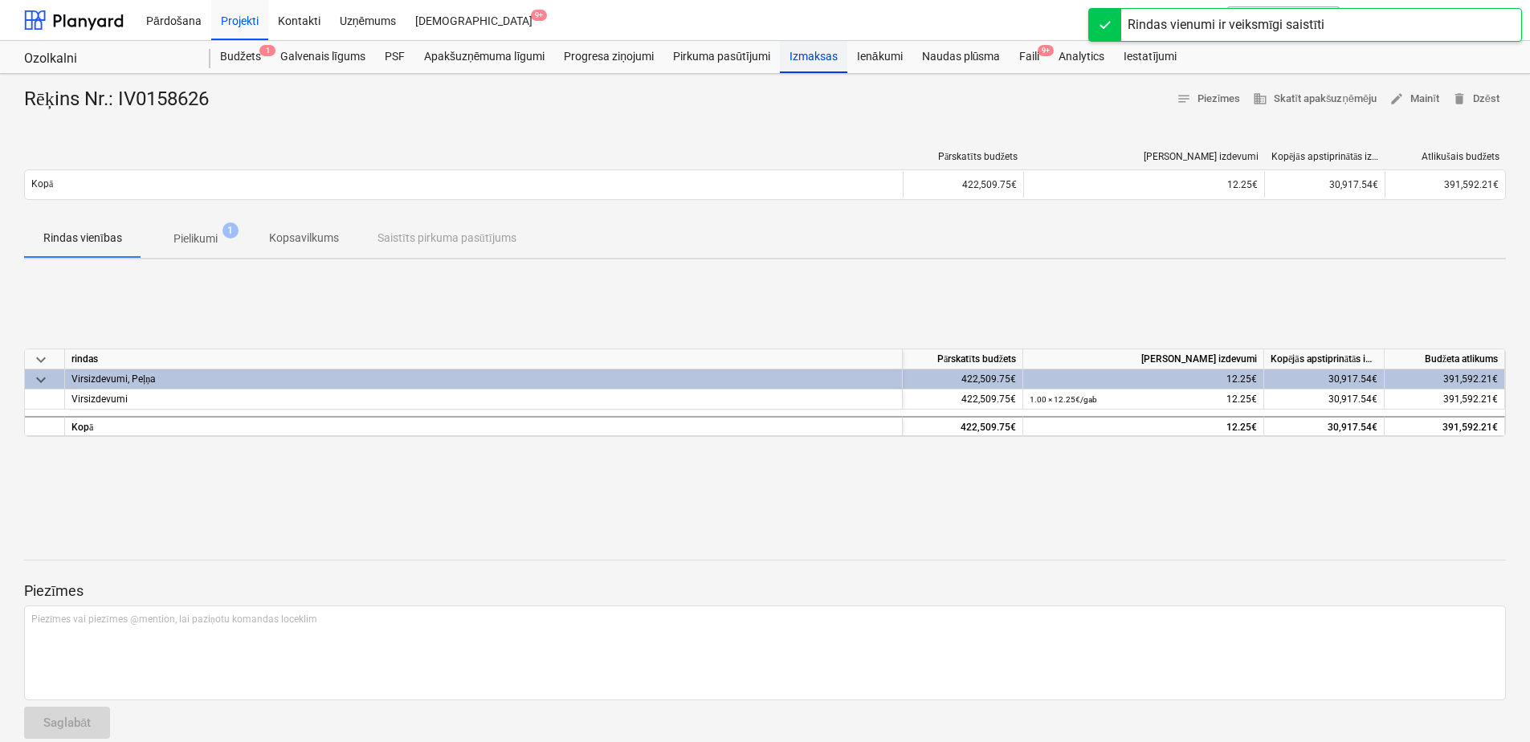
click at [821, 51] on div "Izmaksas" at bounding box center [813, 57] width 67 height 32
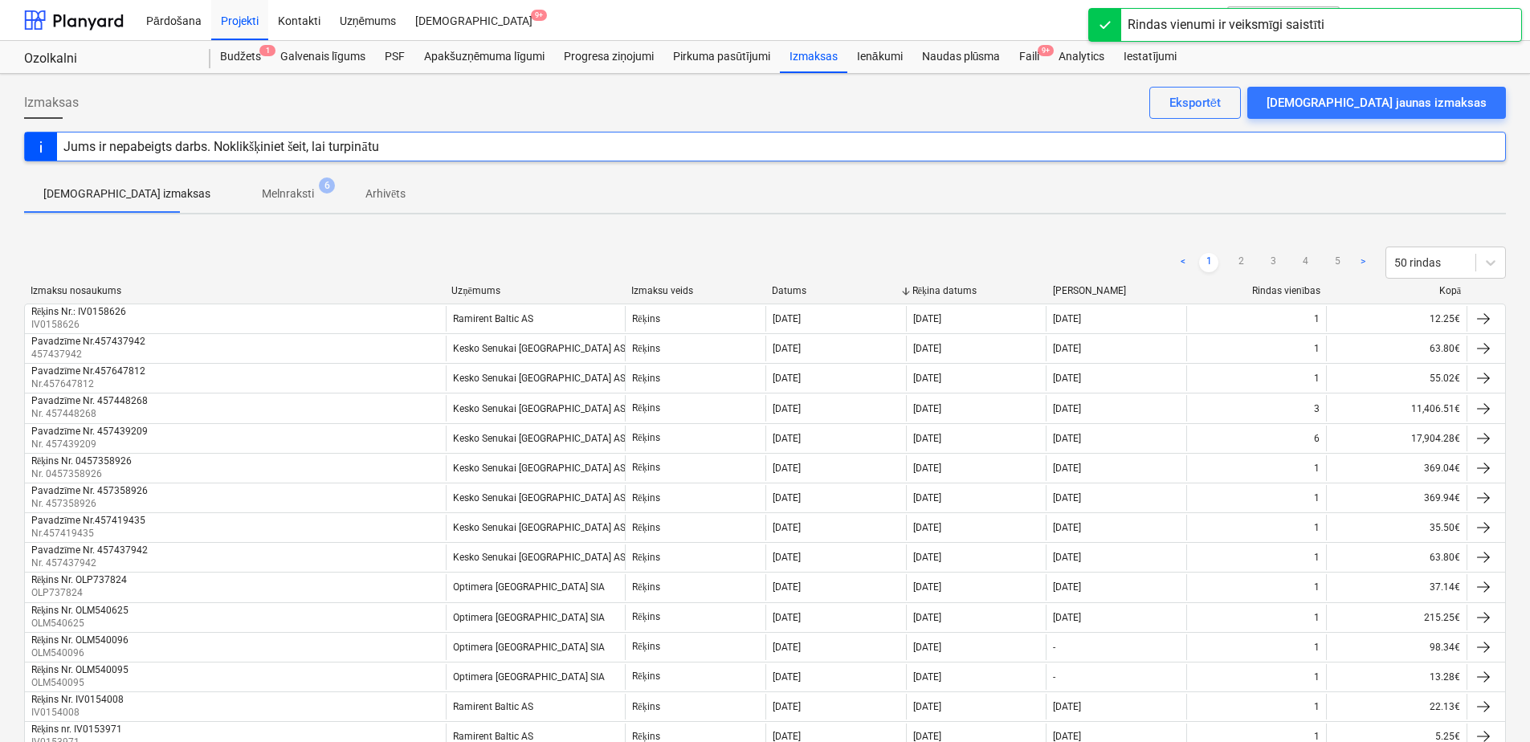
click at [262, 194] on p "Melnraksti" at bounding box center [288, 194] width 52 height 17
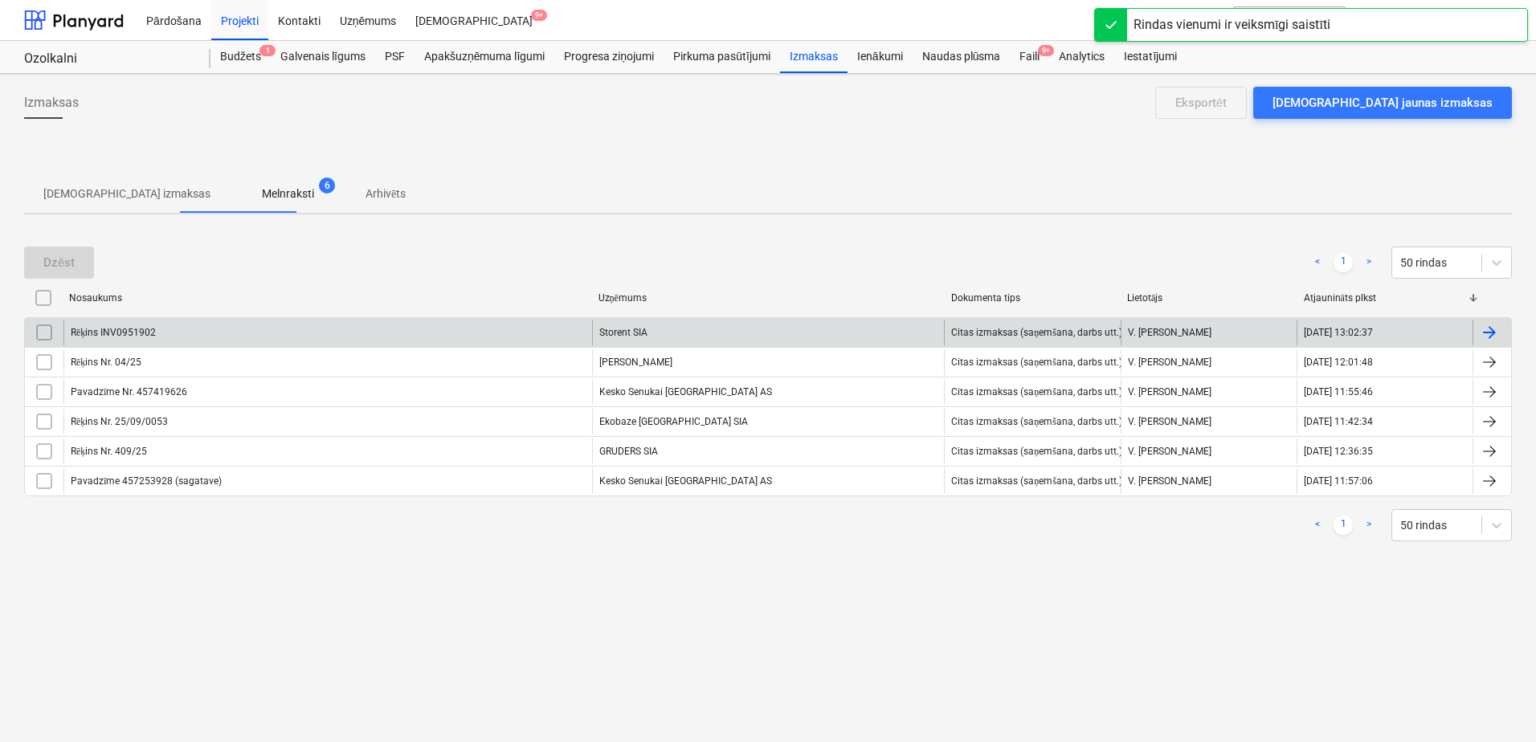
click at [666, 330] on div "Storent SIA" at bounding box center [768, 333] width 353 height 26
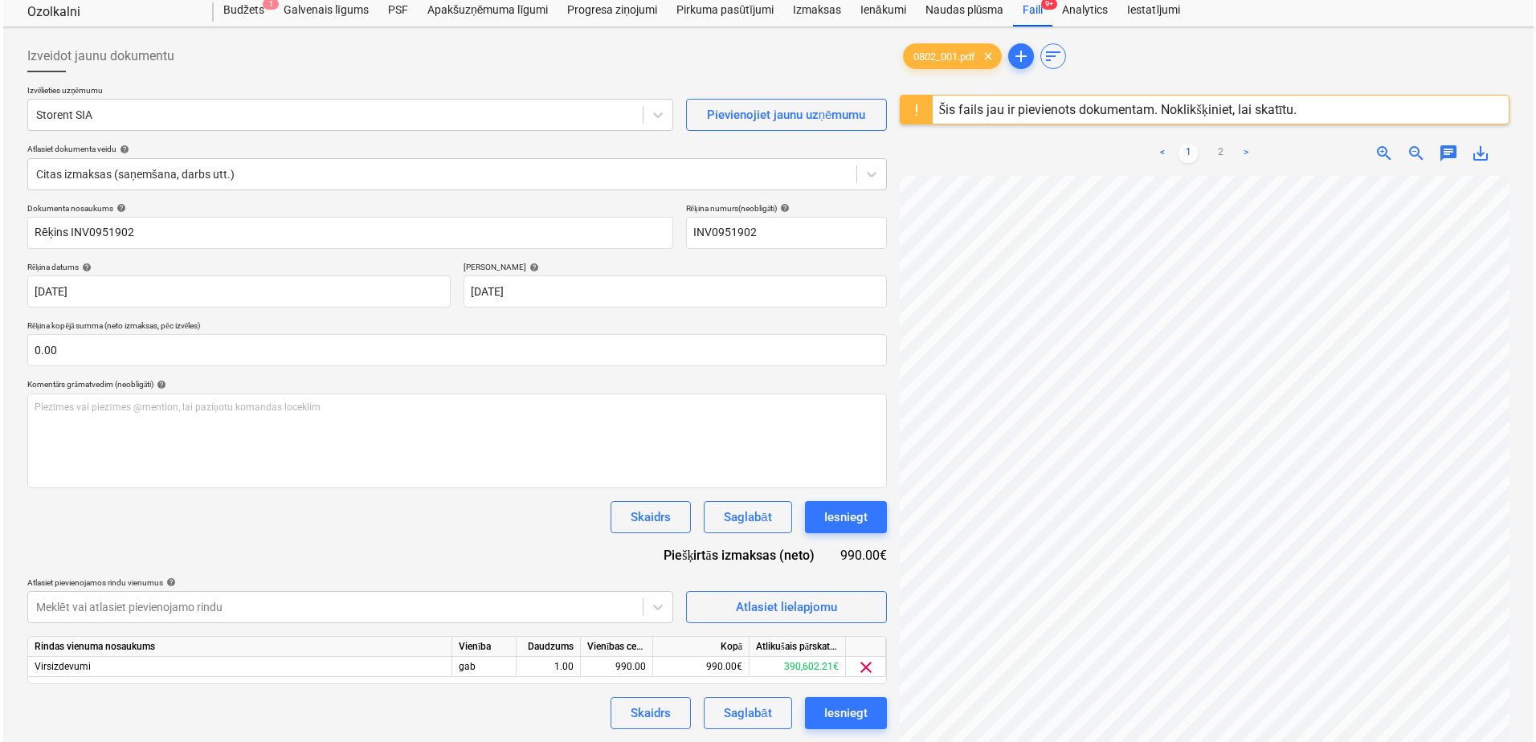
scroll to position [241, 0]
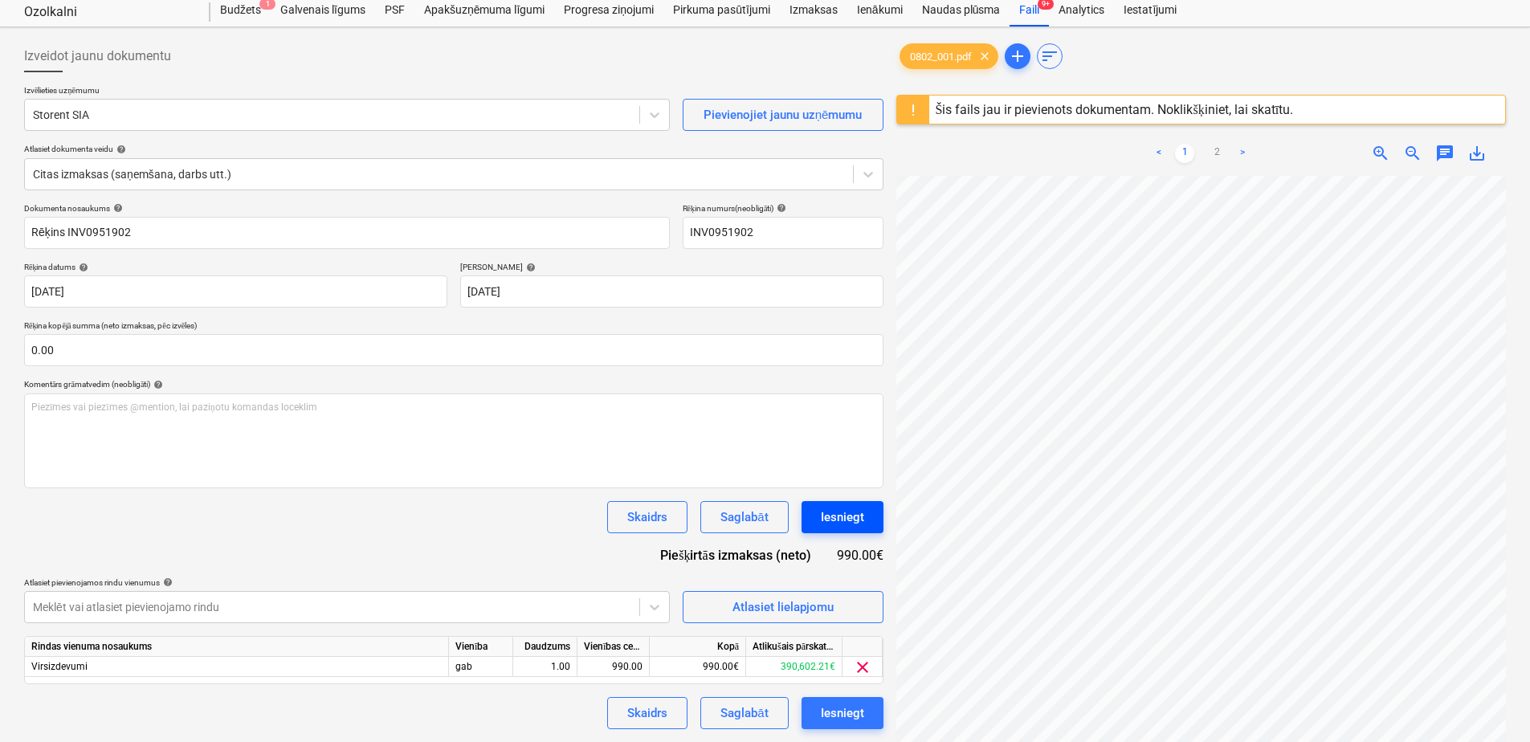
click at [860, 519] on div "Iesniegt" at bounding box center [842, 517] width 43 height 21
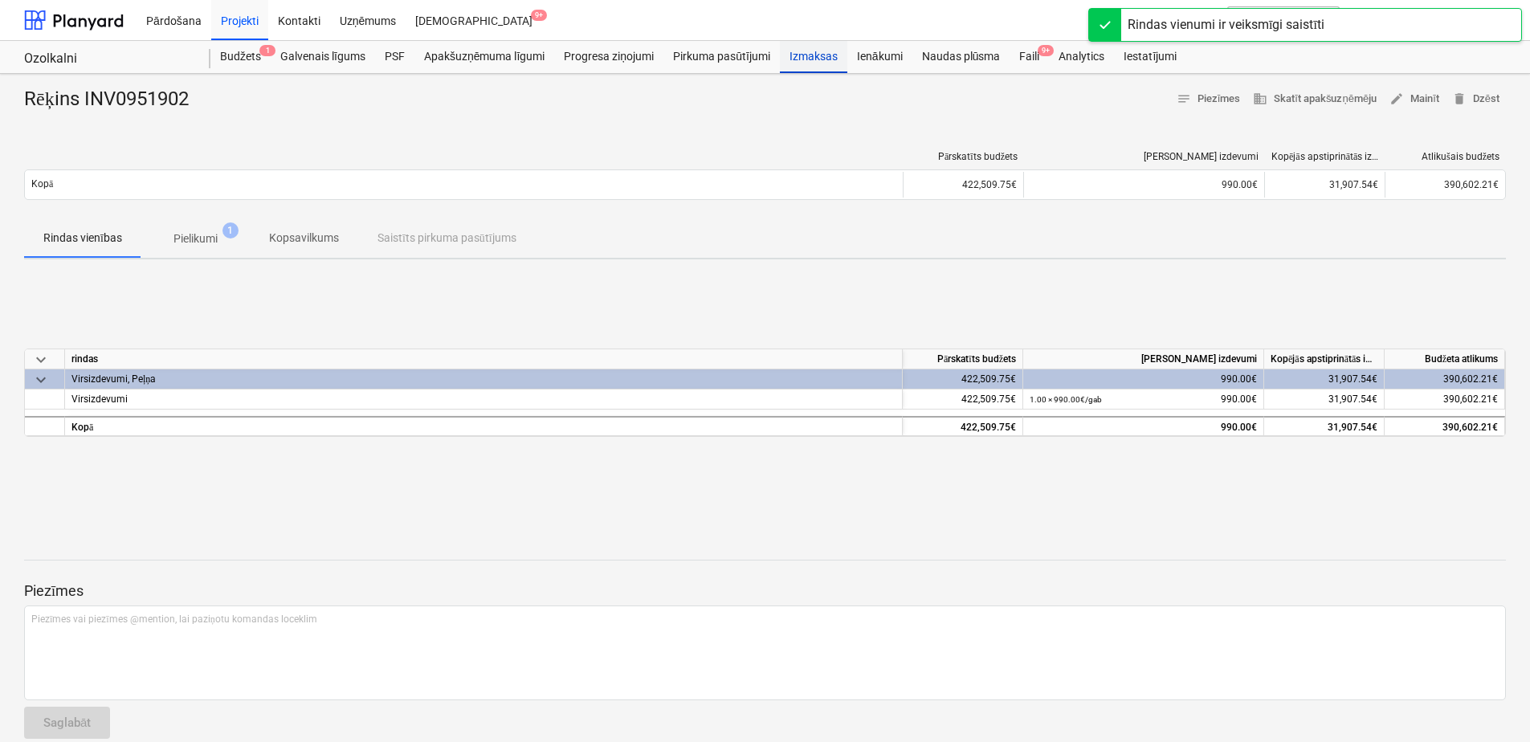
click at [793, 52] on div "Izmaksas" at bounding box center [813, 57] width 67 height 32
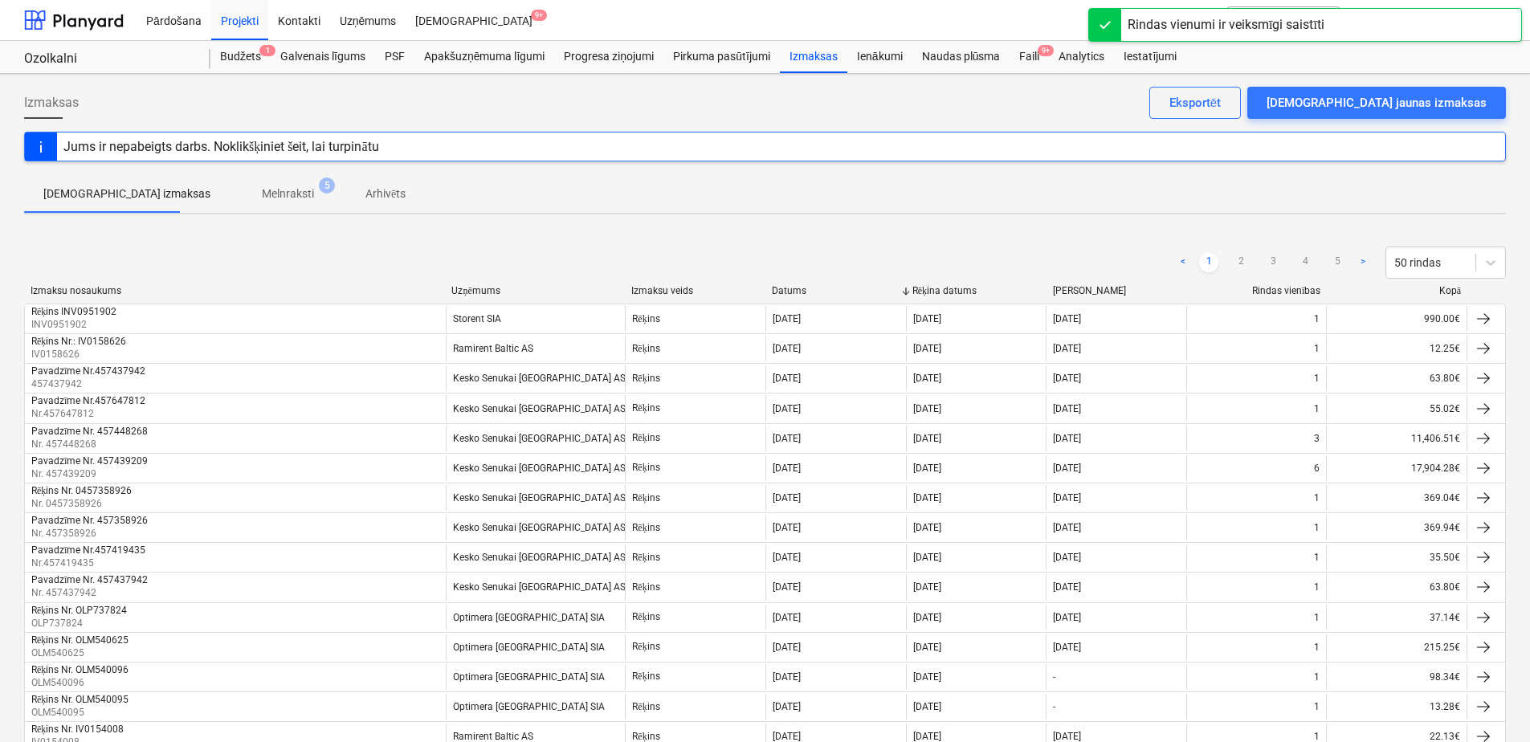
click at [262, 190] on p "Melnraksti" at bounding box center [288, 194] width 52 height 17
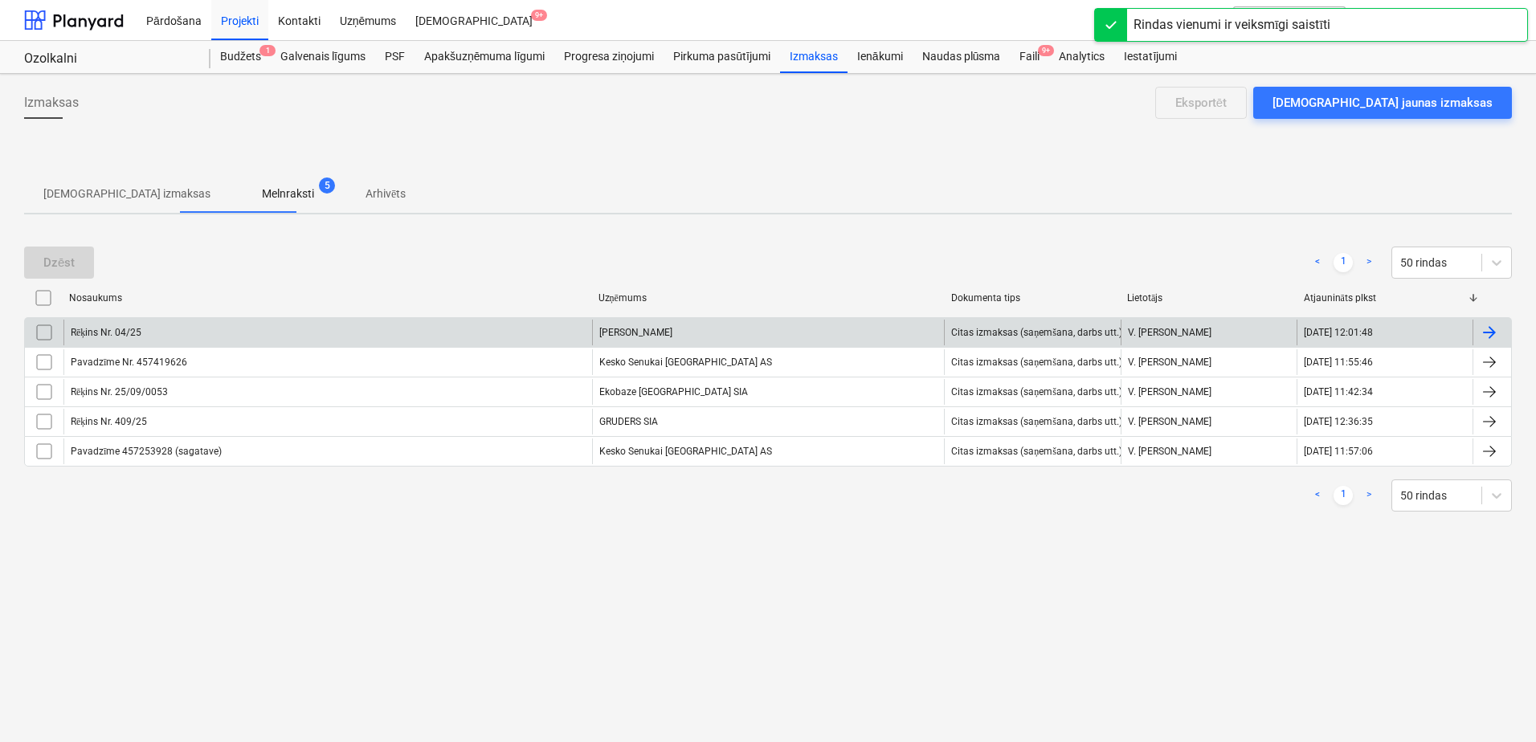
click at [672, 329] on div "[PERSON_NAME]" at bounding box center [768, 333] width 353 height 26
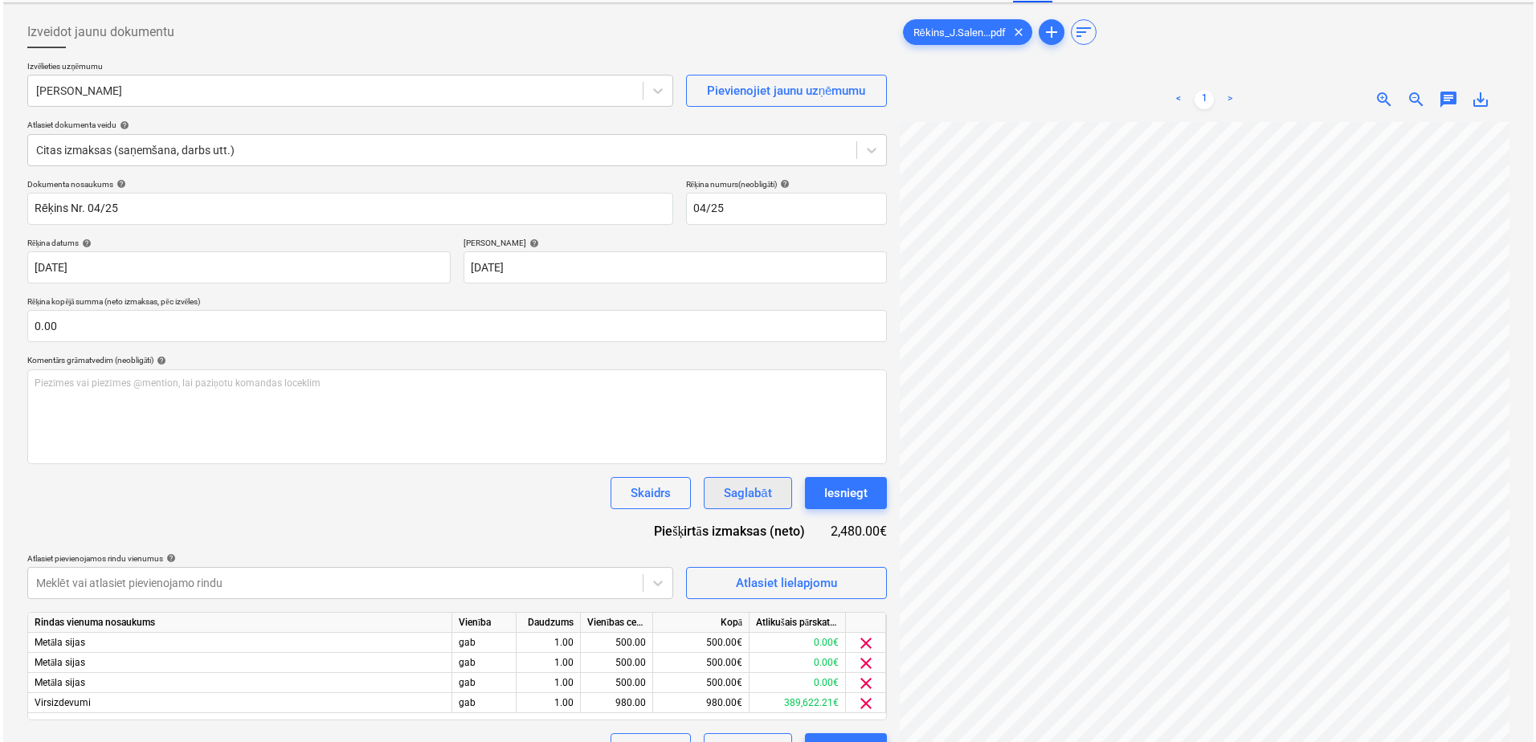
scroll to position [161, 0]
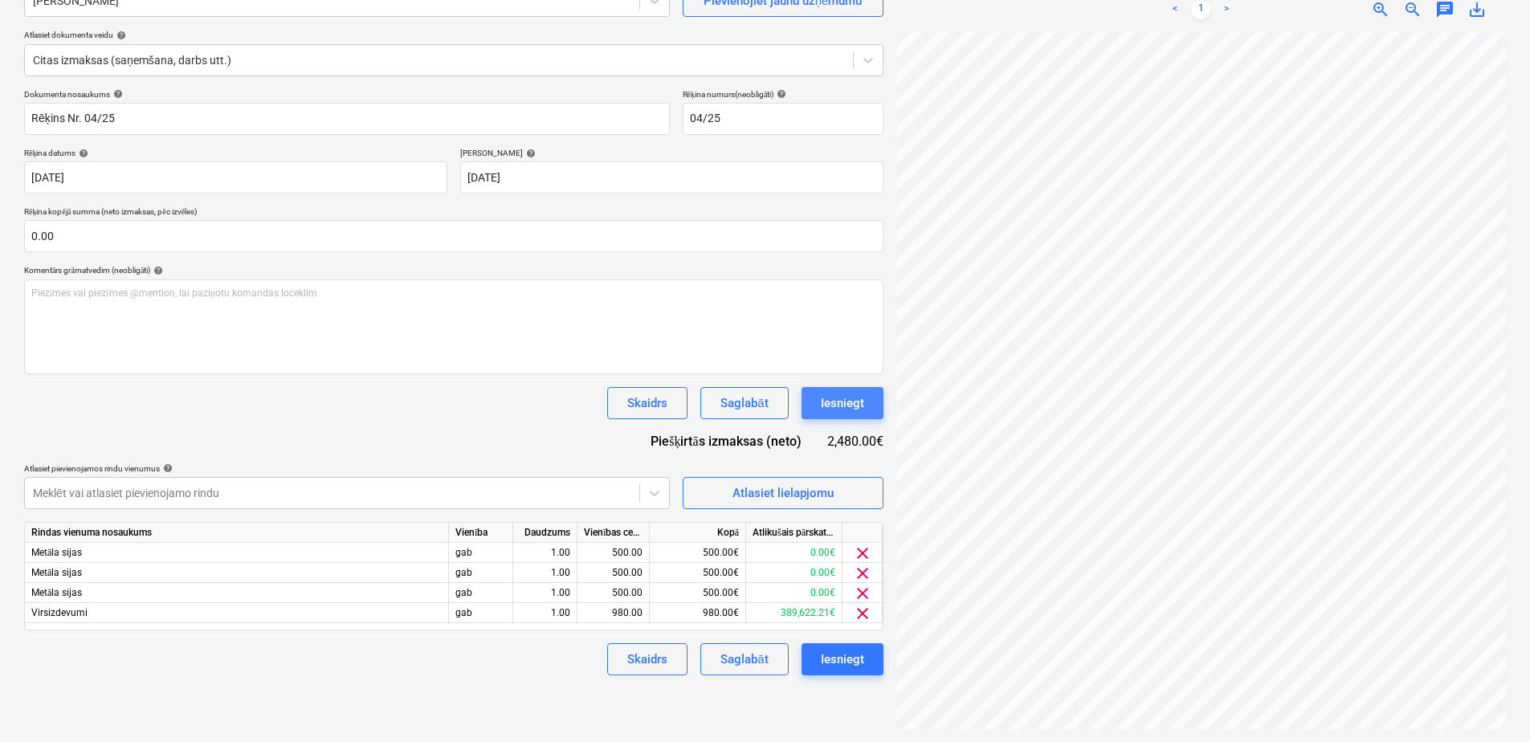
click at [847, 405] on div "Iesniegt" at bounding box center [842, 403] width 43 height 21
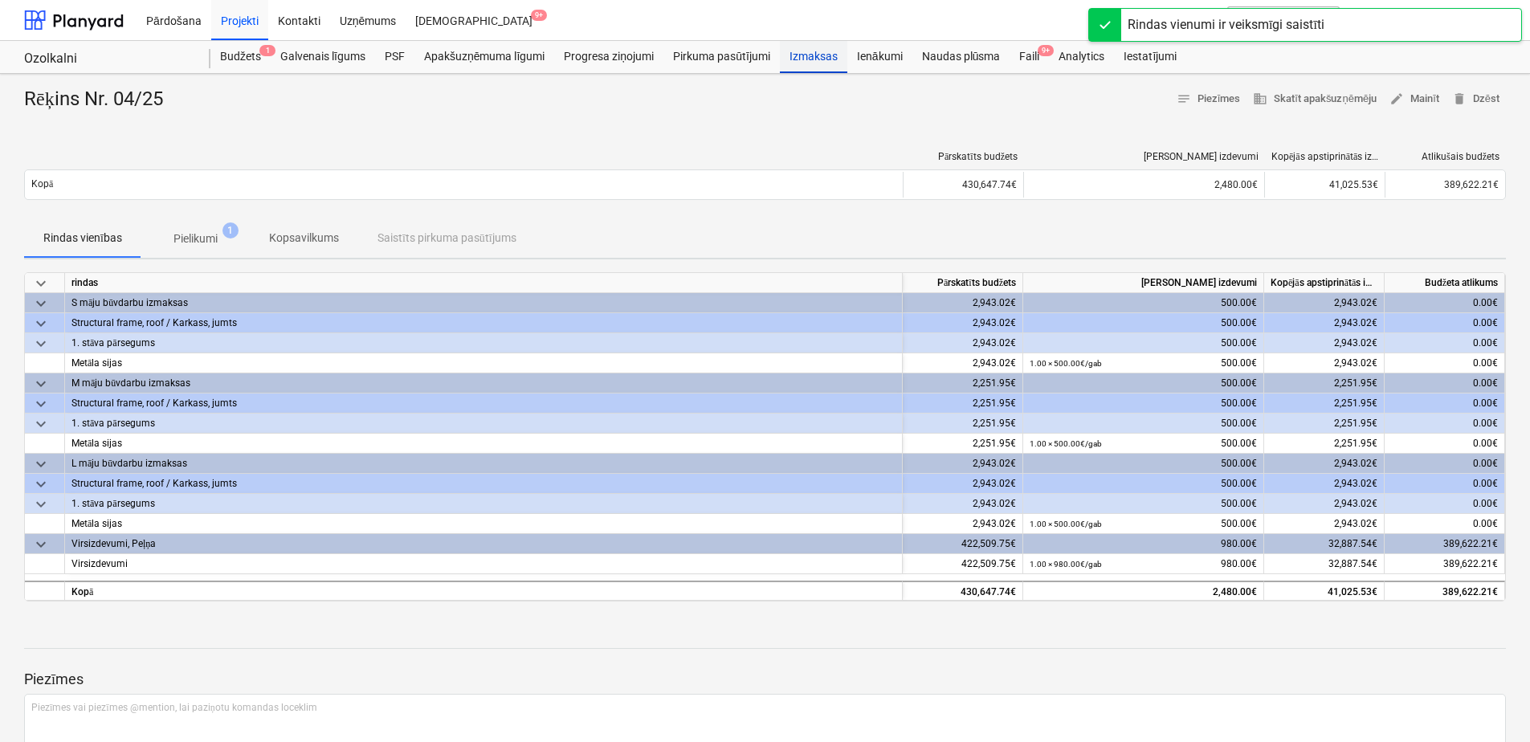
click at [808, 55] on div "Izmaksas" at bounding box center [813, 57] width 67 height 32
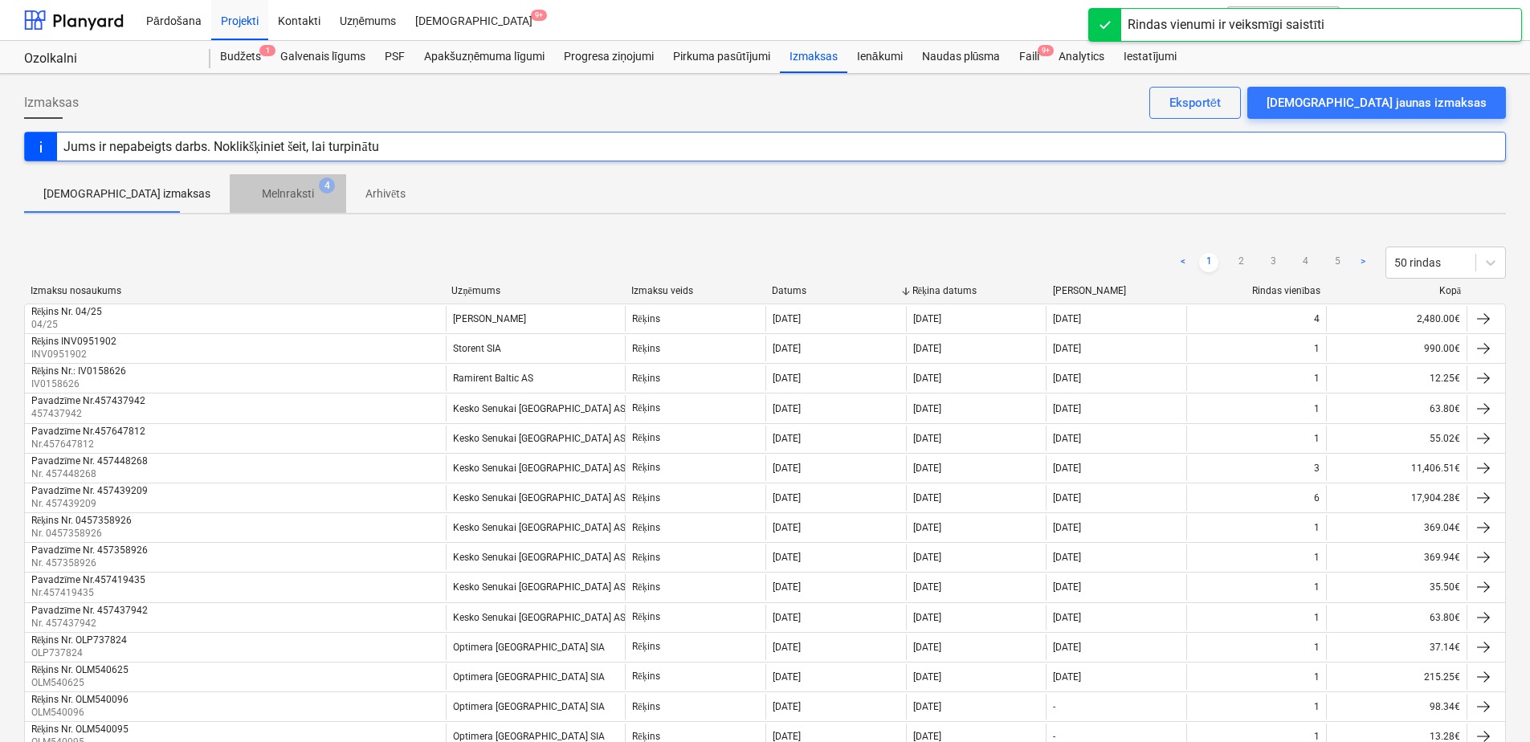
click at [262, 190] on p "Melnraksti" at bounding box center [288, 194] width 52 height 17
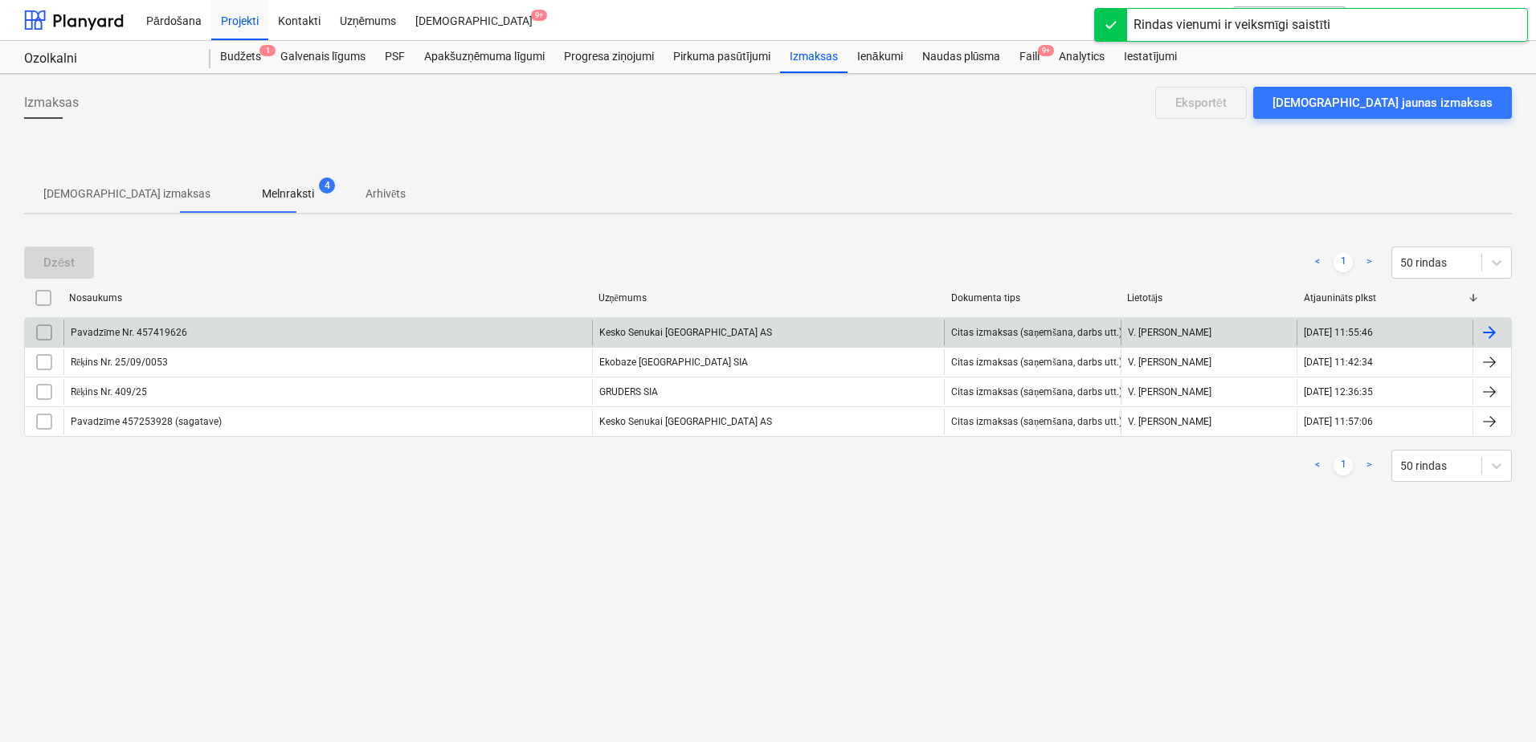
click at [753, 336] on div "Kesko Senukai [GEOGRAPHIC_DATA] AS" at bounding box center [768, 333] width 353 height 26
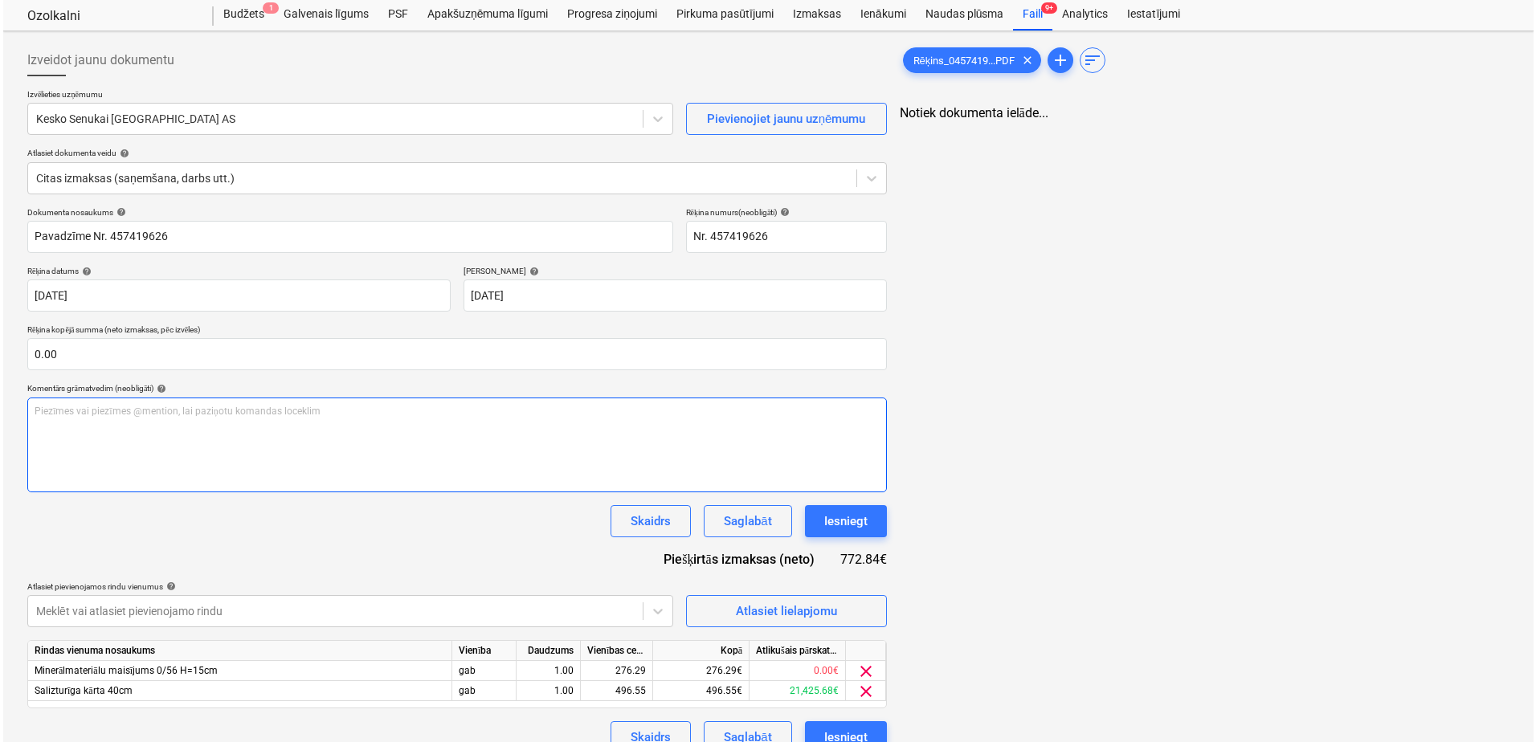
scroll to position [67, 0]
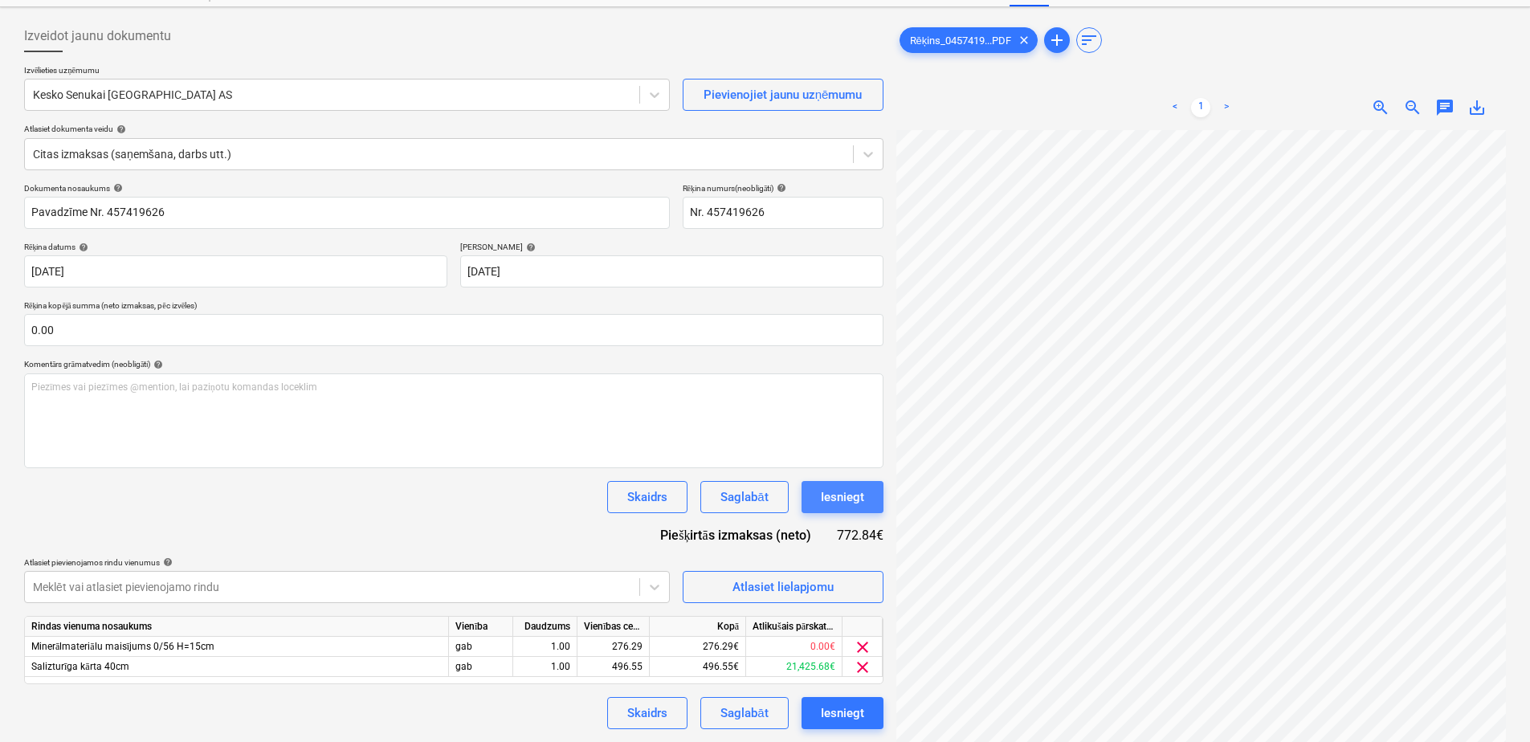
click at [863, 497] on div "Iesniegt" at bounding box center [842, 497] width 43 height 21
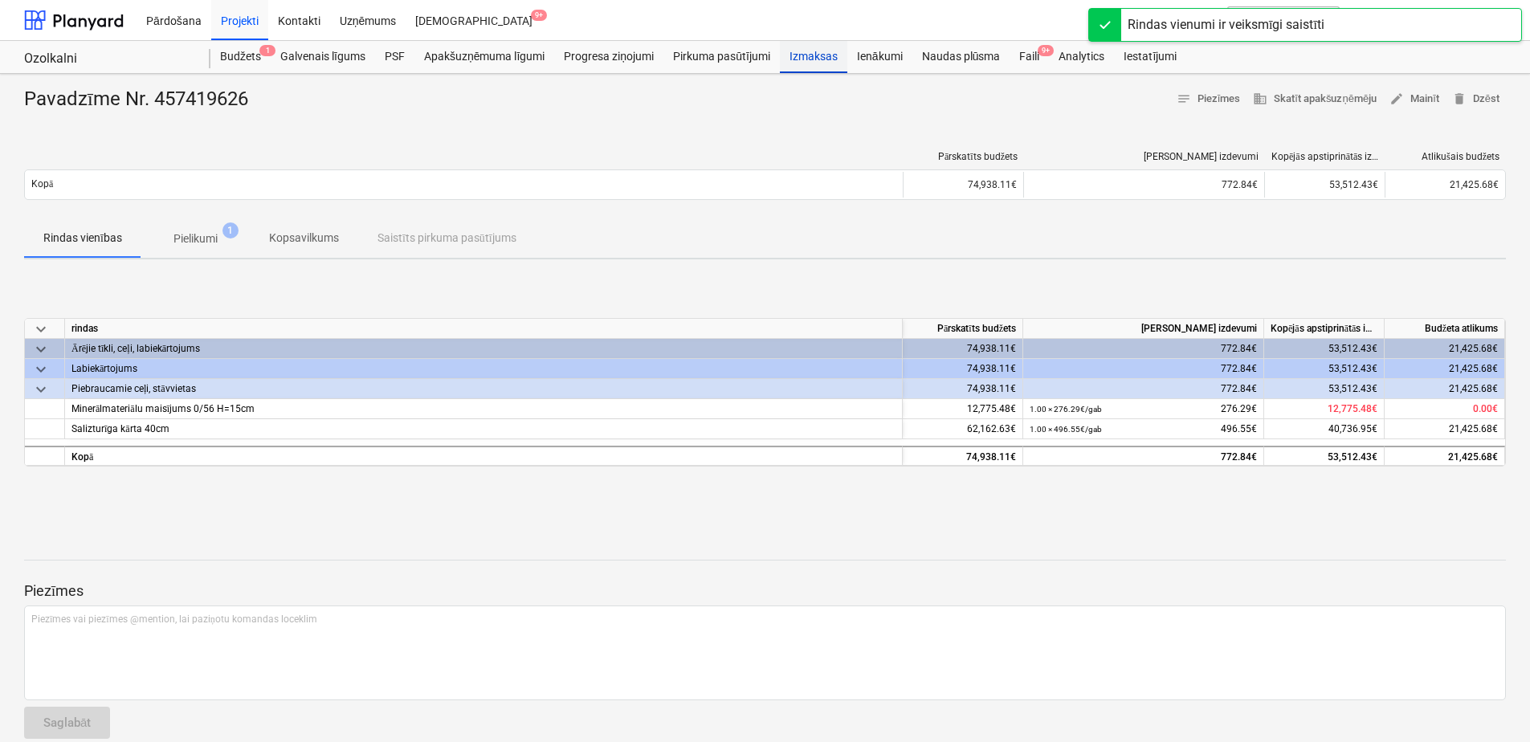
click at [819, 54] on div "Izmaksas" at bounding box center [813, 57] width 67 height 32
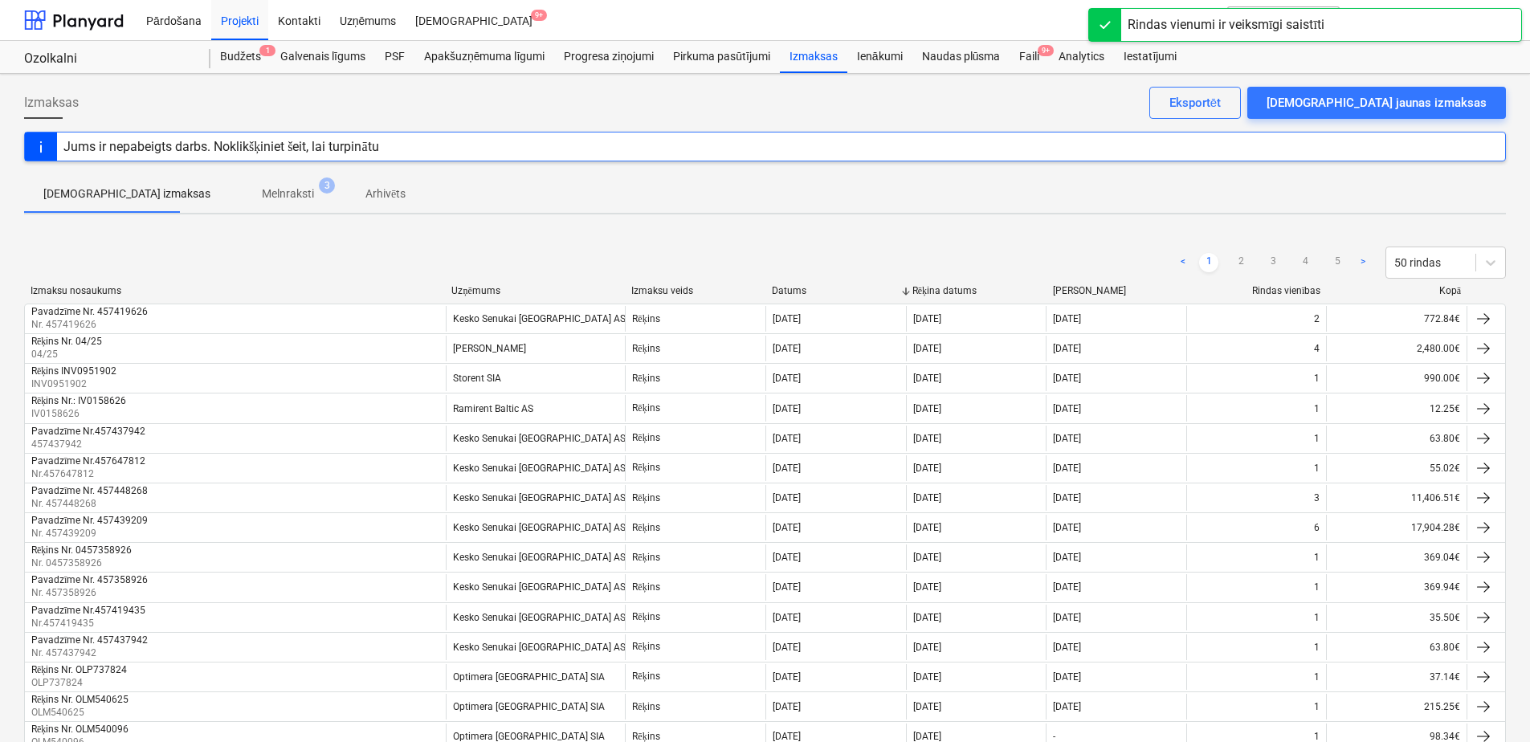
click at [262, 189] on p "Melnraksti" at bounding box center [288, 194] width 52 height 17
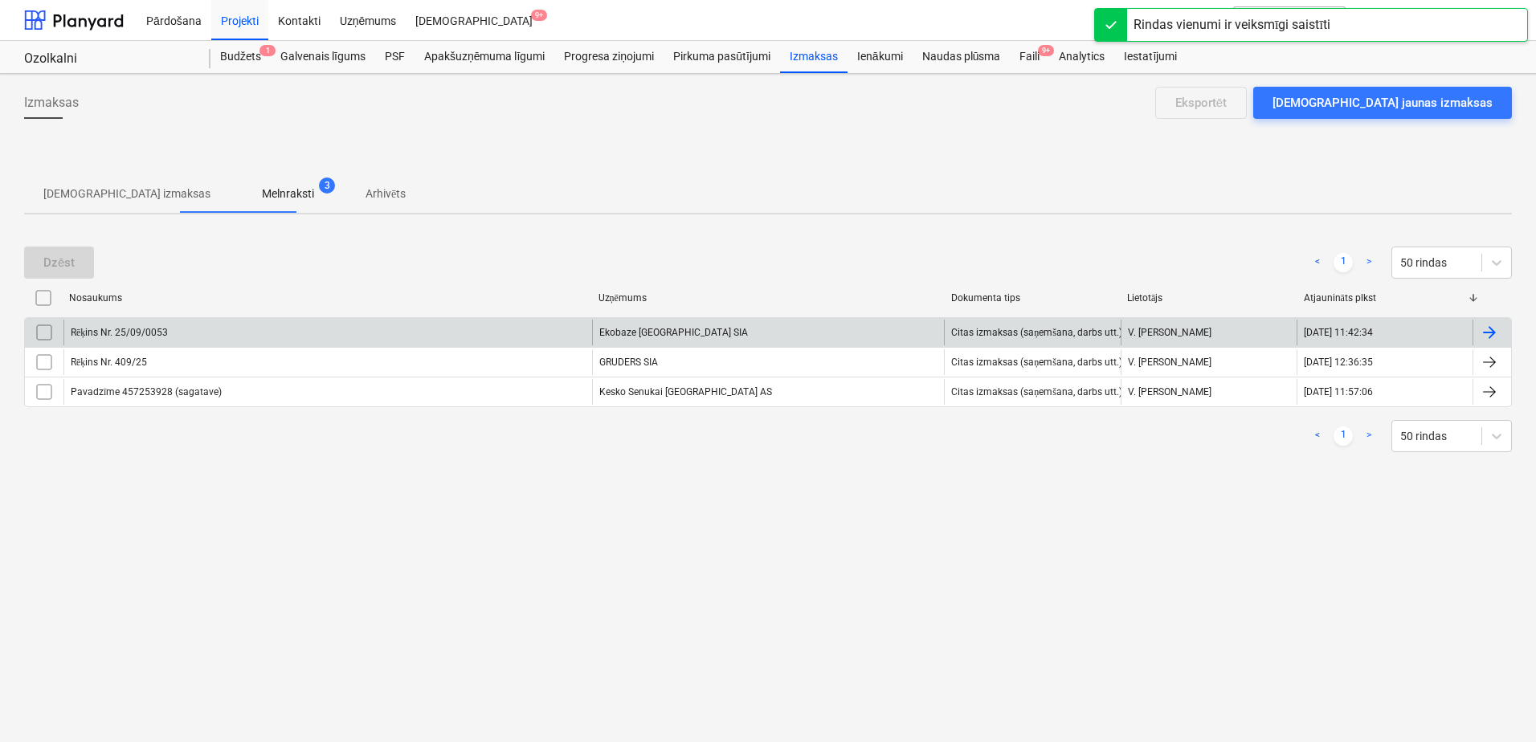
click at [700, 338] on div "Ekobaze [GEOGRAPHIC_DATA] SIA" at bounding box center [768, 333] width 353 height 26
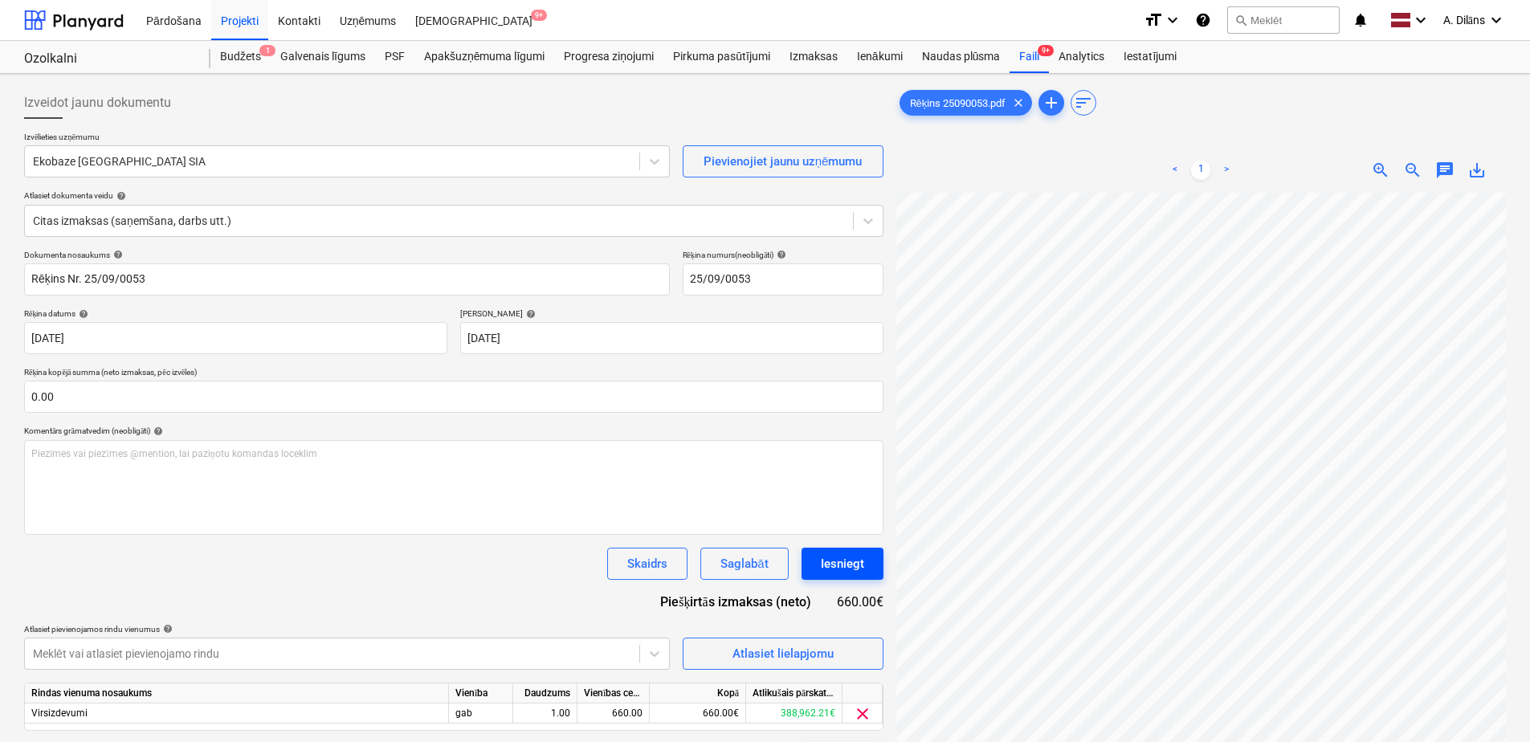
click at [856, 565] on div "Iesniegt" at bounding box center [842, 563] width 43 height 21
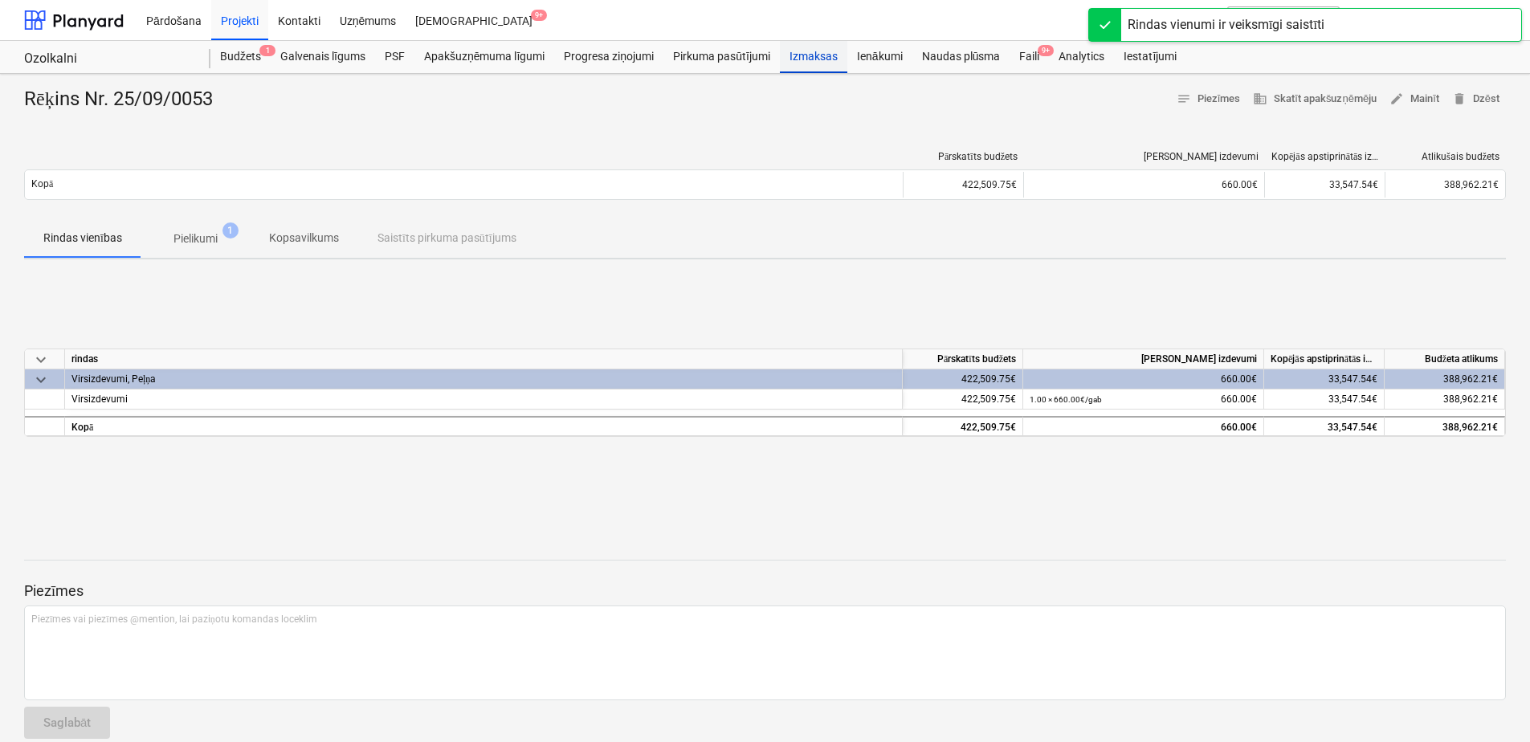
click at [813, 55] on div "Izmaksas" at bounding box center [813, 57] width 67 height 32
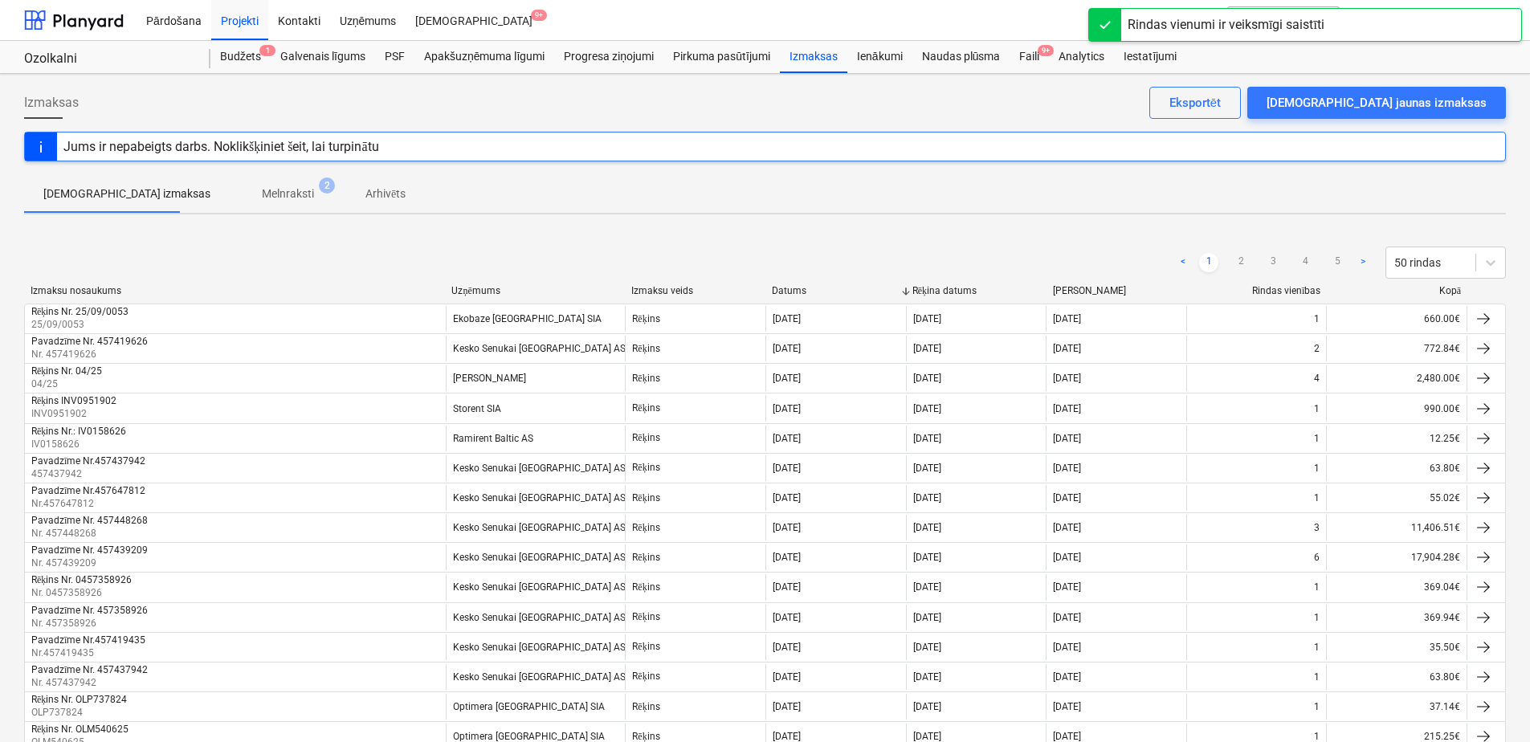
click at [264, 190] on p "Melnraksti" at bounding box center [288, 194] width 52 height 17
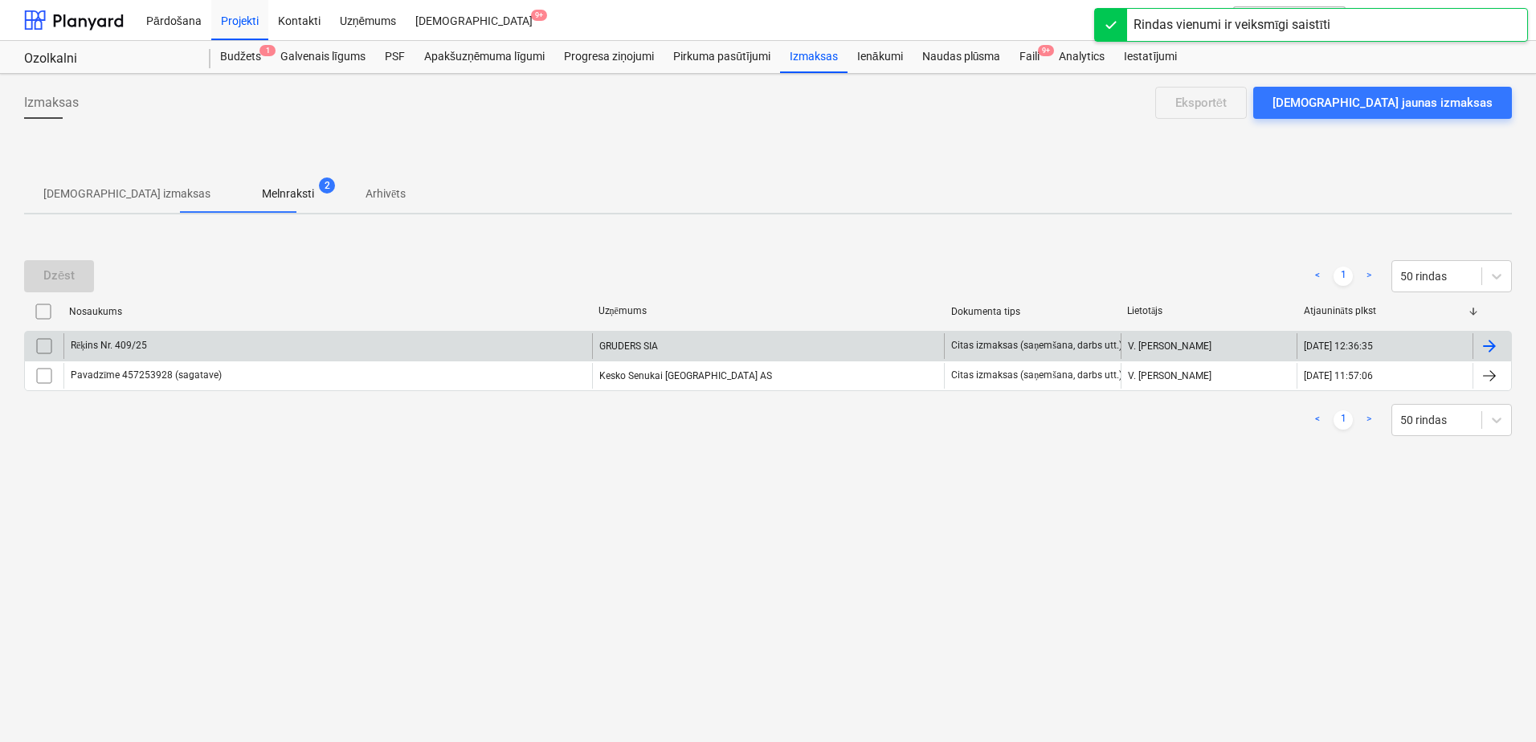
click at [692, 344] on div "GRUDERS SIA" at bounding box center [768, 346] width 353 height 26
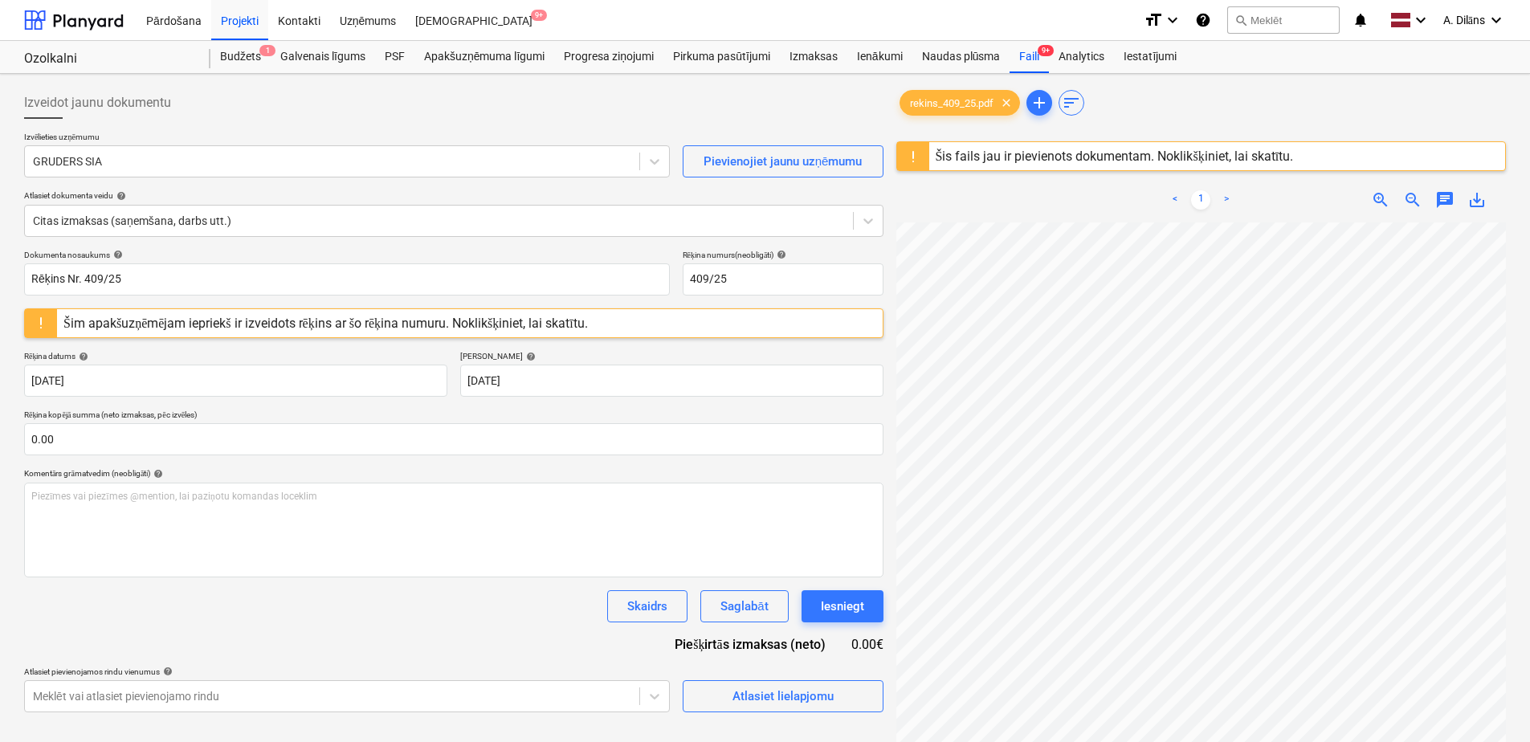
scroll to position [182, 116]
click at [812, 59] on div "Izmaksas" at bounding box center [813, 57] width 67 height 32
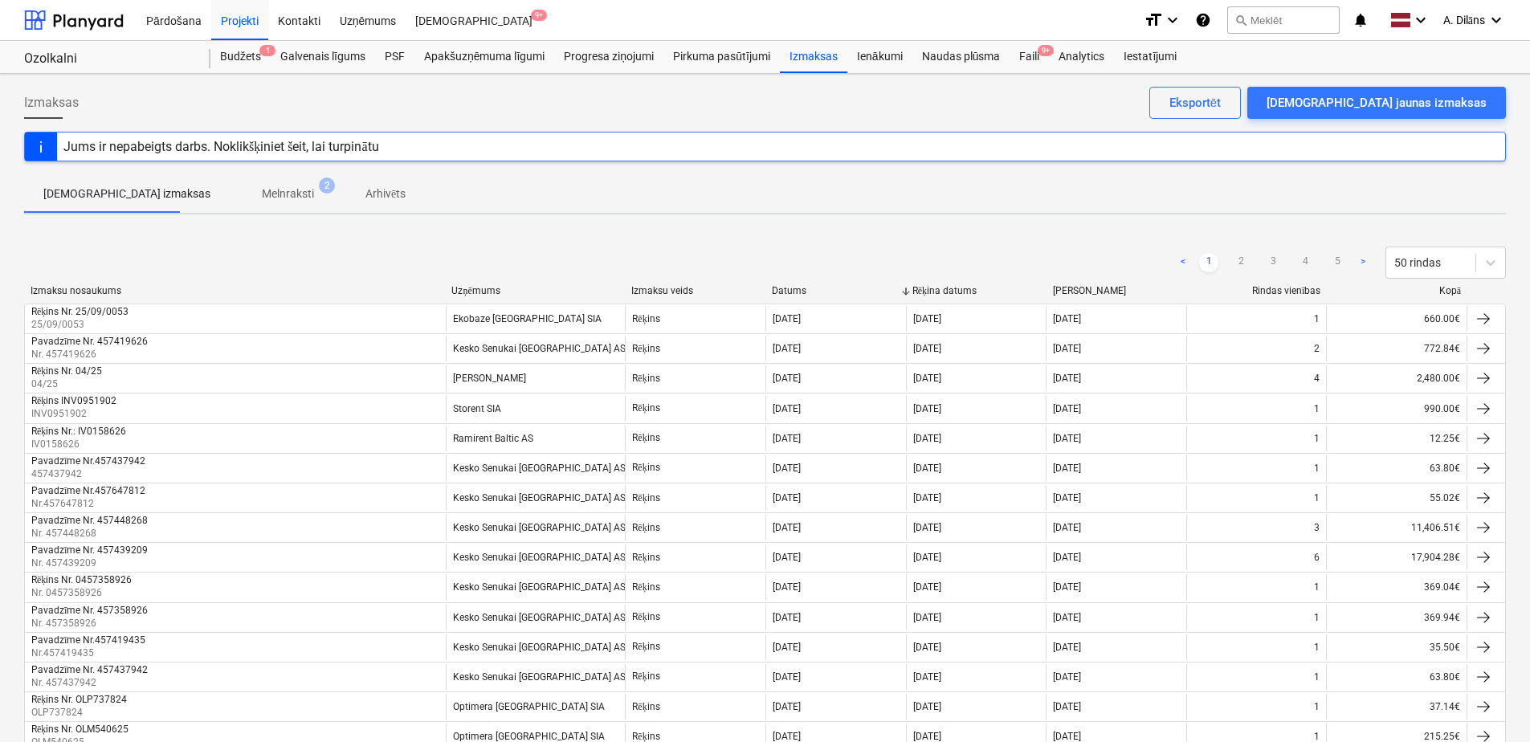
click at [262, 202] on p "Melnraksti" at bounding box center [288, 194] width 52 height 17
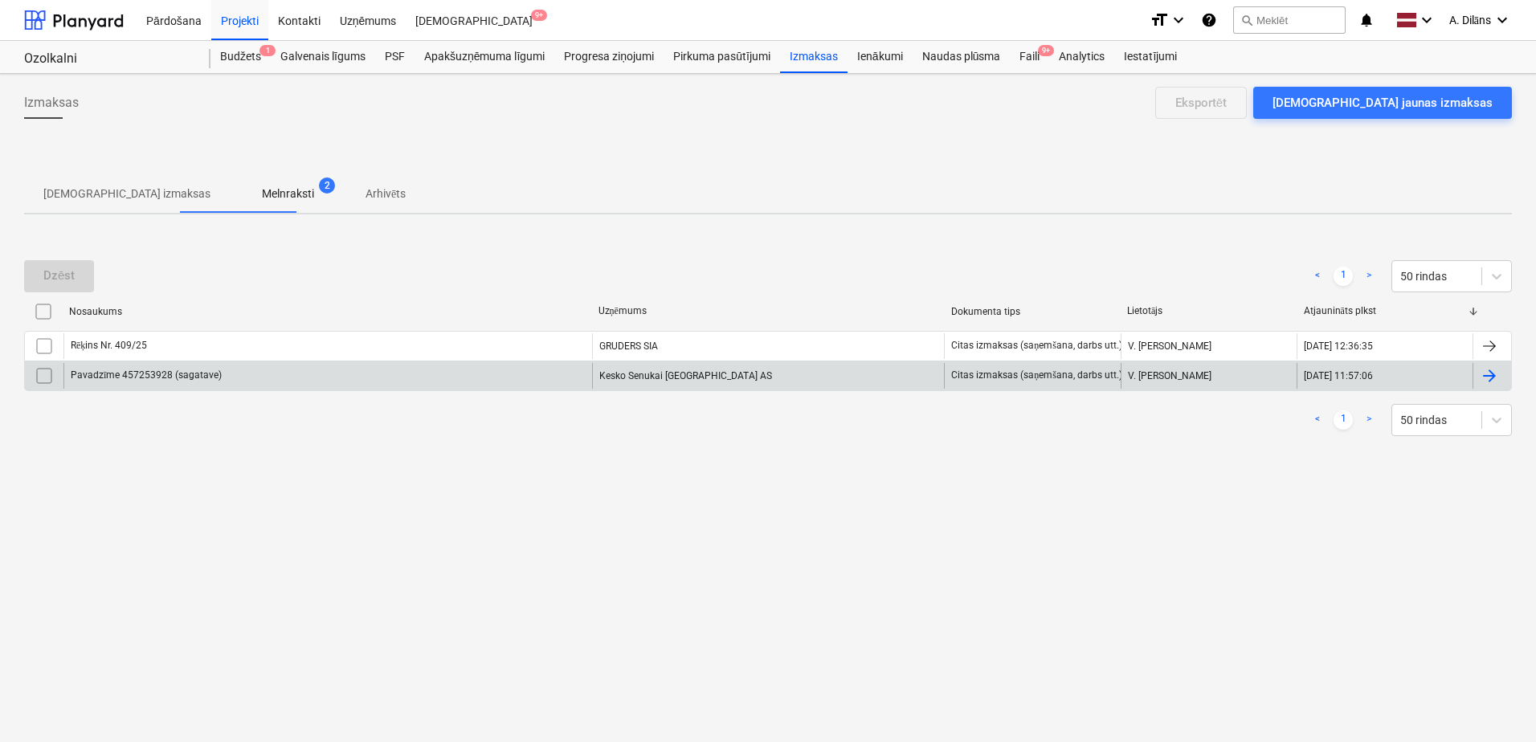
click at [491, 386] on div "Pavadzīme 457253928 (sagatave)" at bounding box center [327, 376] width 529 height 26
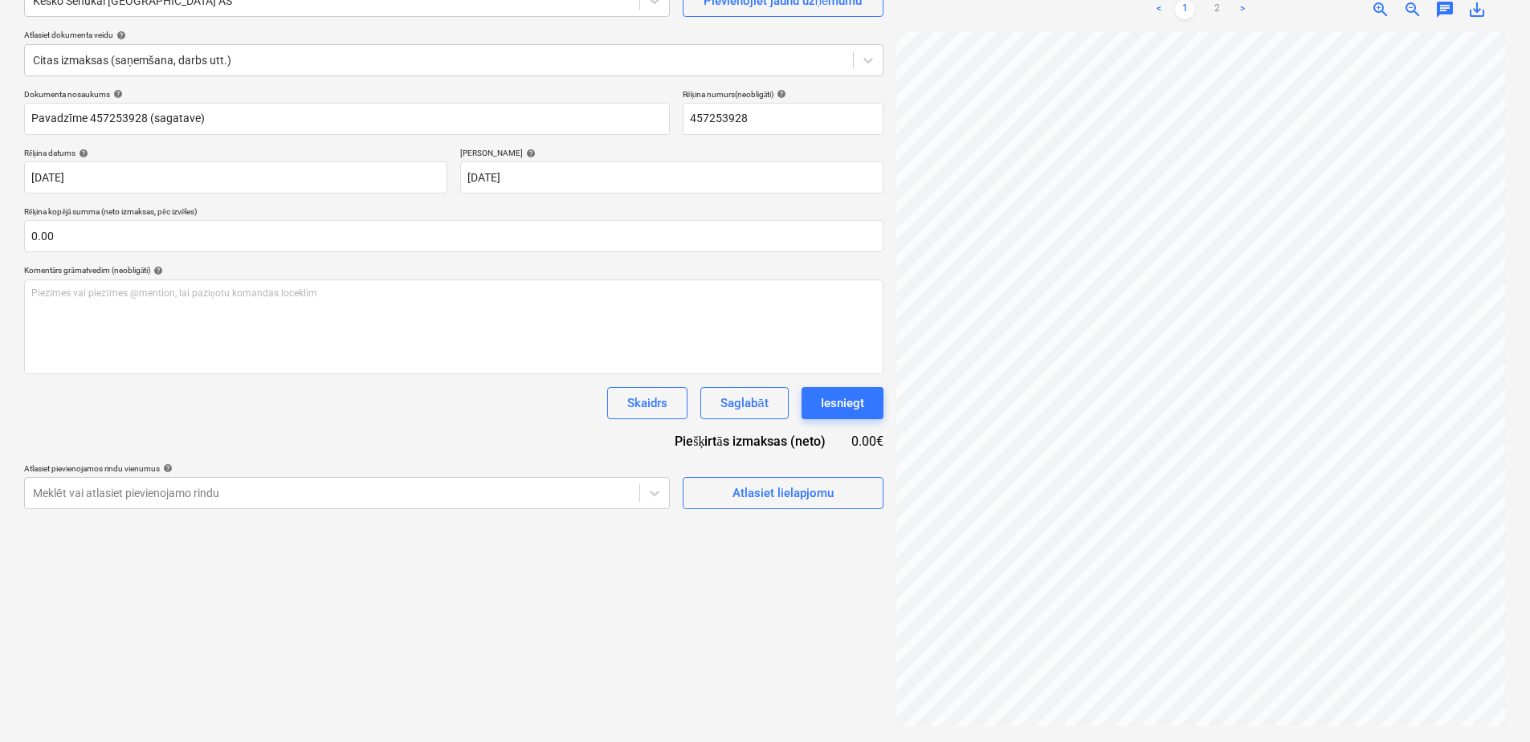
scroll to position [329, 0]
click at [1249, 14] on link ">" at bounding box center [1242, 9] width 19 height 19
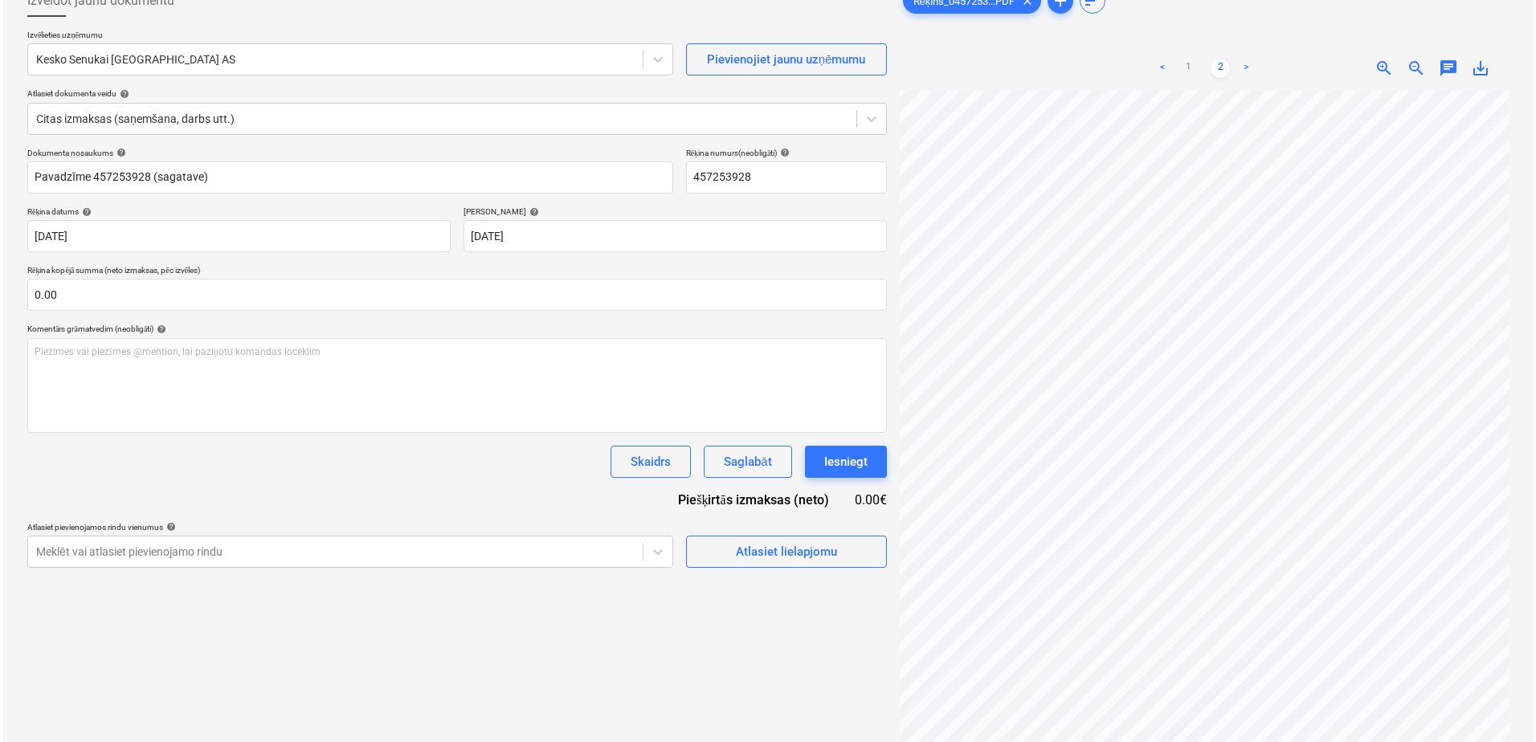
scroll to position [0, 0]
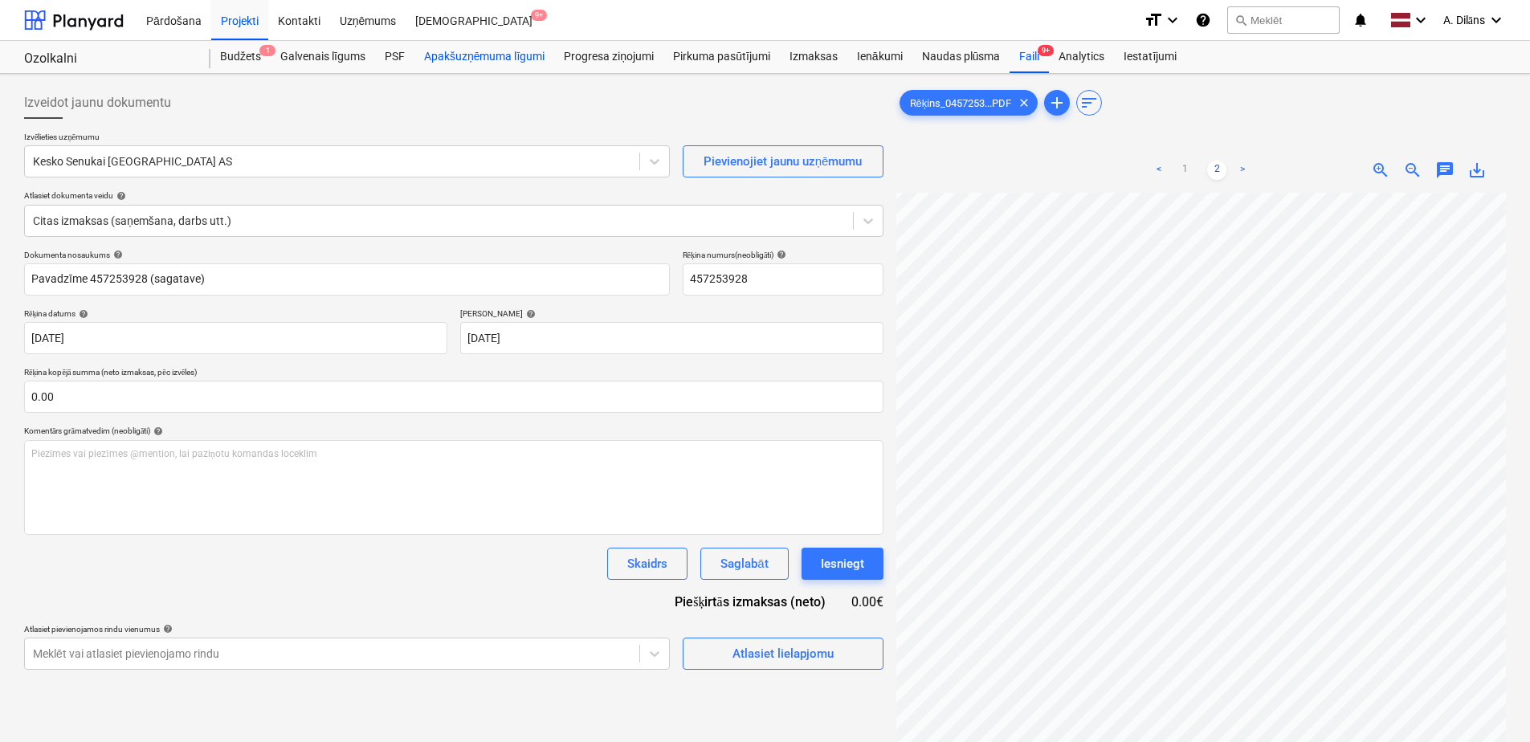
click at [489, 55] on div "Apakšuzņēmuma līgumi" at bounding box center [484, 57] width 140 height 32
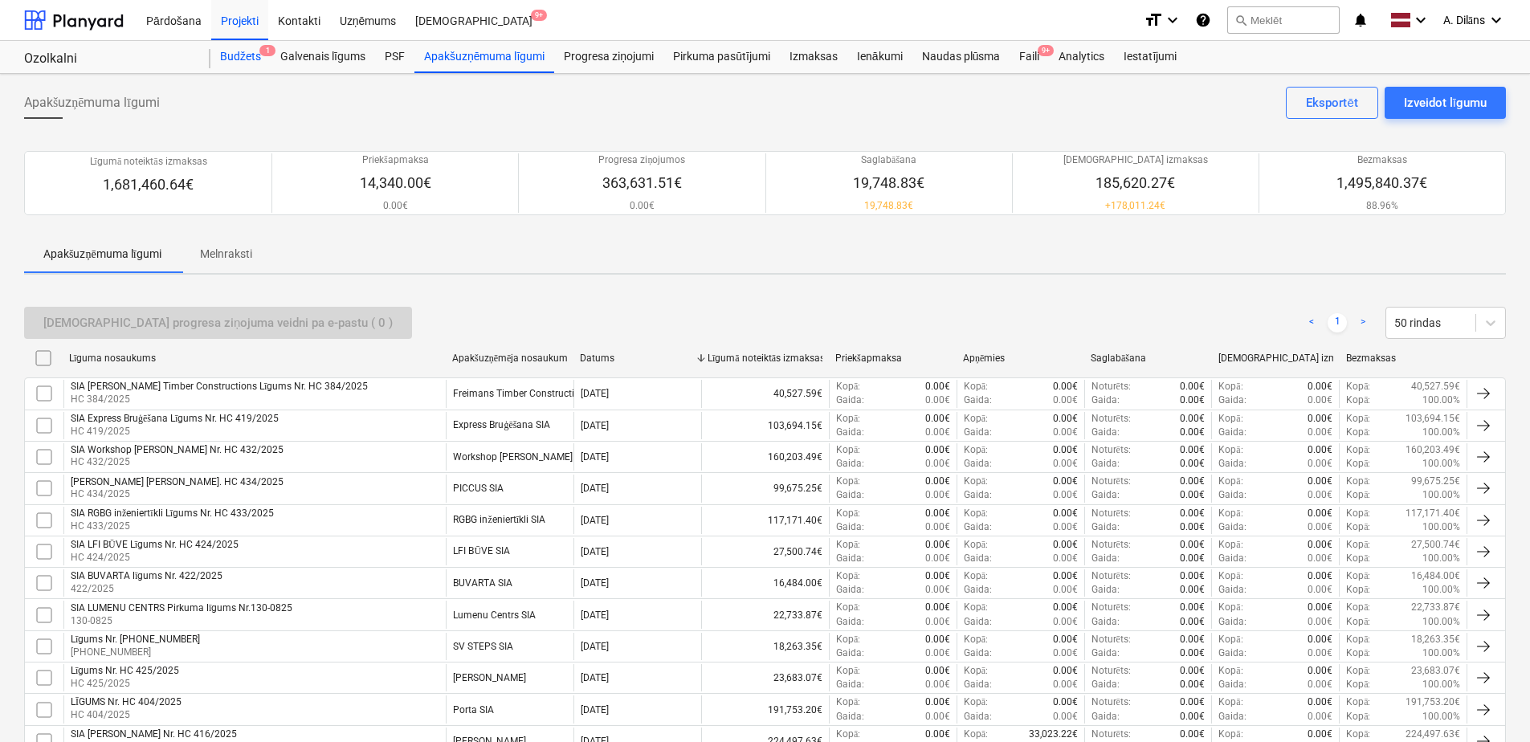
click at [243, 57] on div "Budžets 1" at bounding box center [240, 57] width 60 height 32
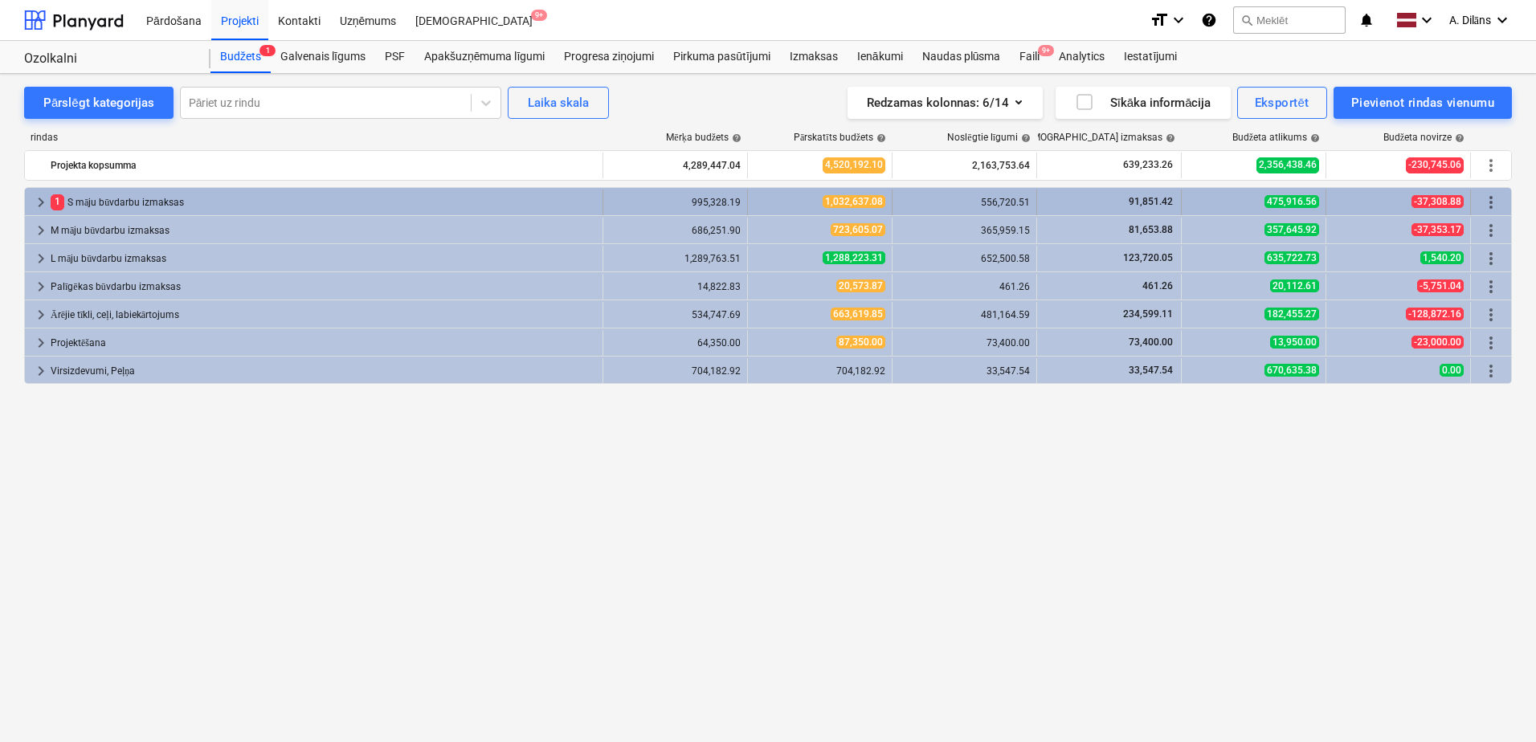
click at [46, 199] on span "keyboard_arrow_right" at bounding box center [40, 202] width 19 height 19
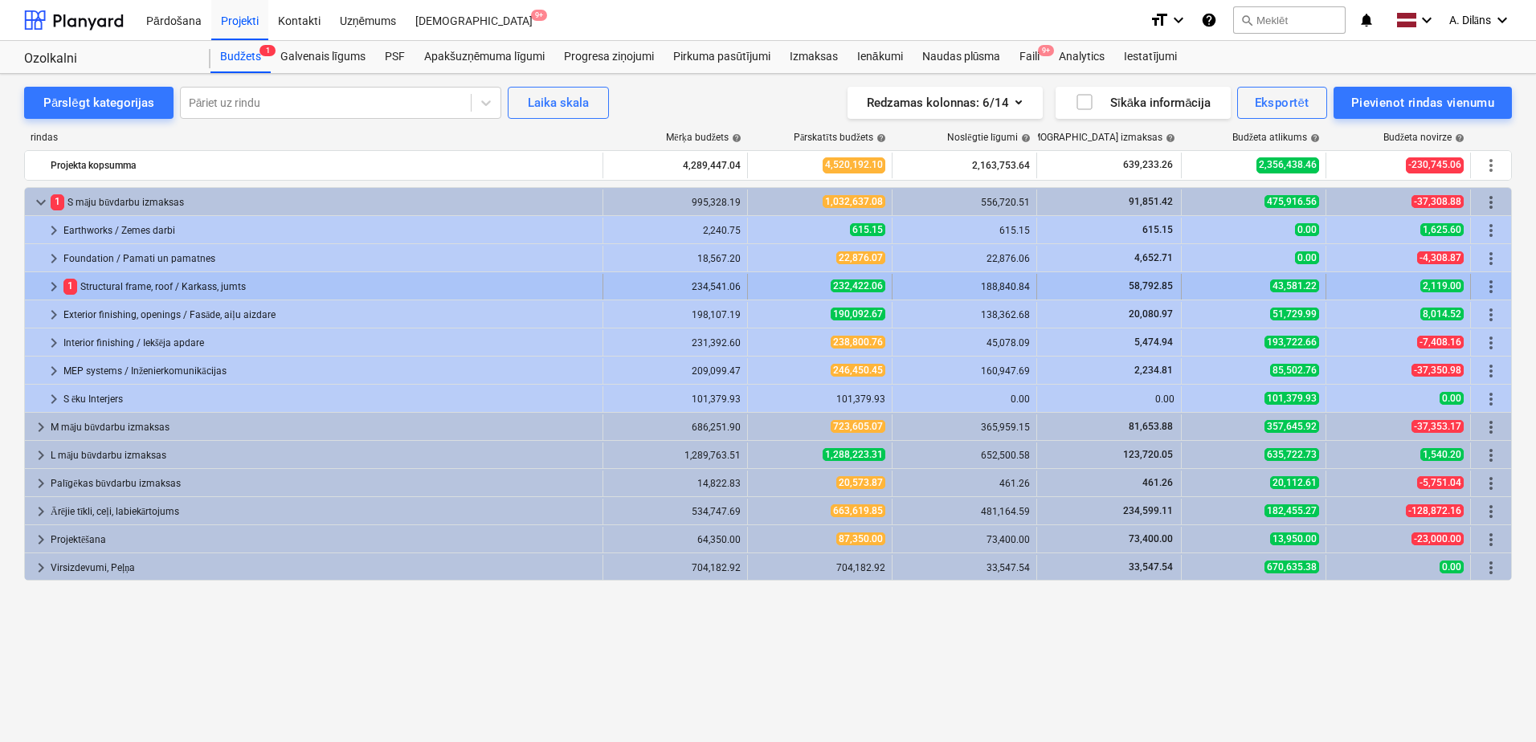
click at [92, 285] on div "1 Structural frame, roof / Karkass, jumts" at bounding box center [329, 287] width 533 height 26
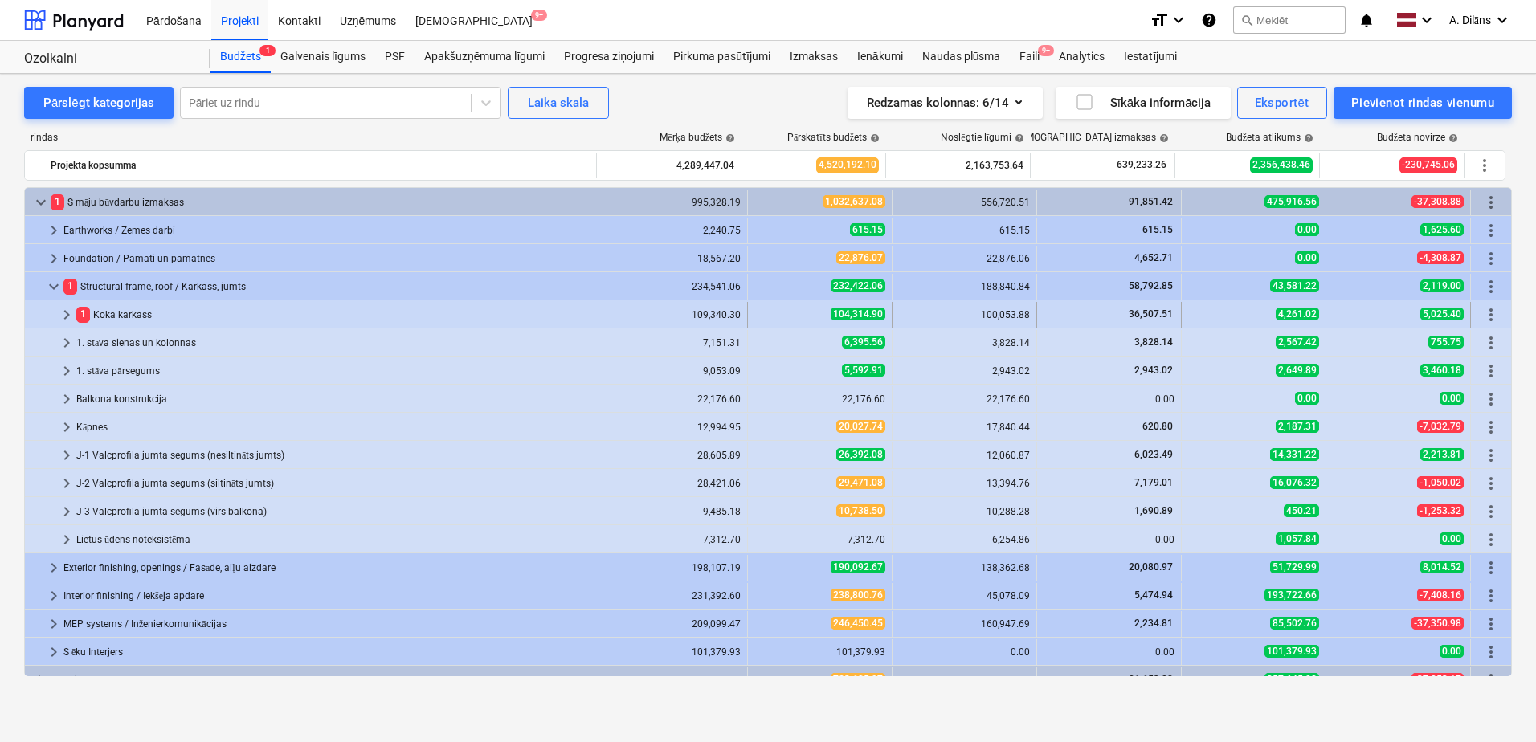
click at [68, 312] on span "keyboard_arrow_right" at bounding box center [66, 314] width 19 height 19
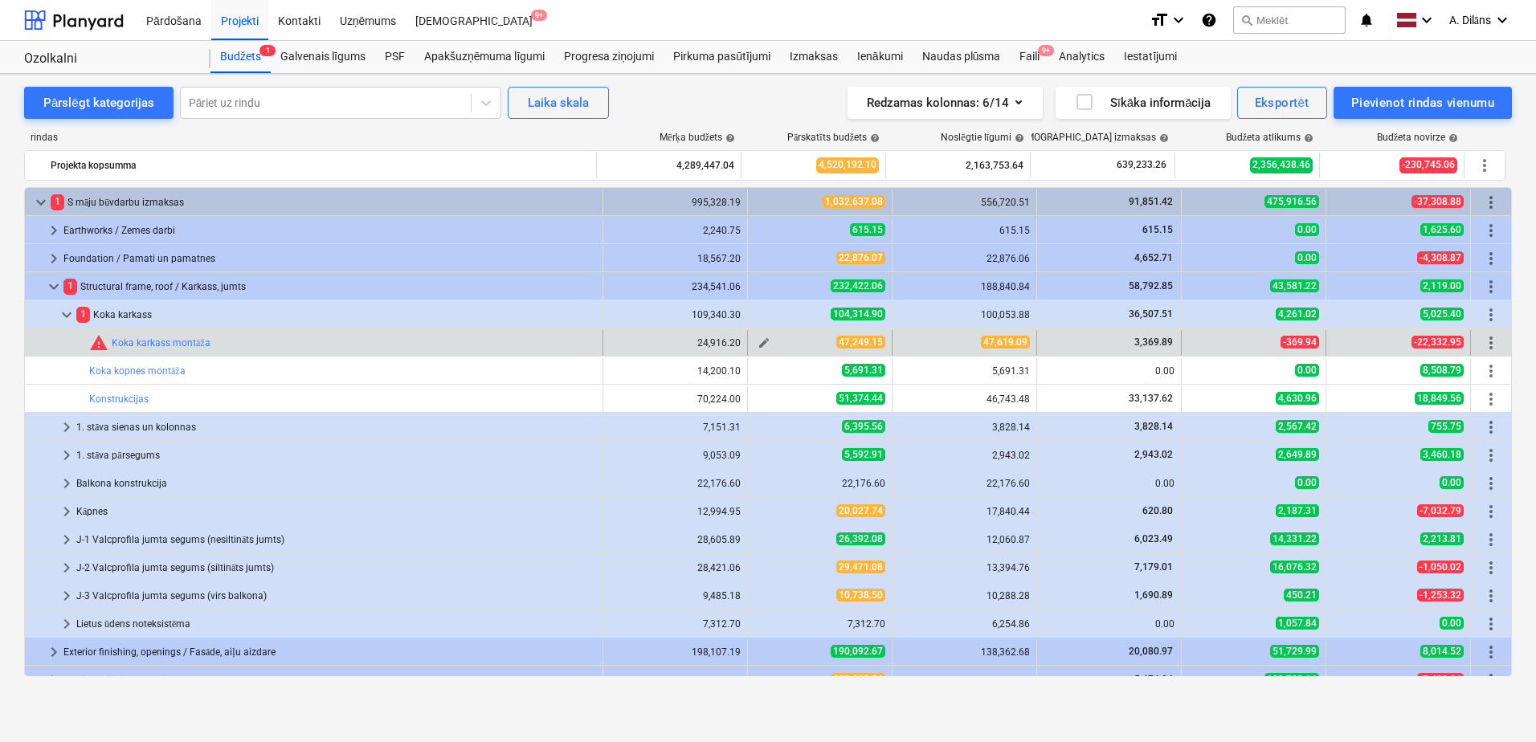
click at [757, 345] on span "edit" at bounding box center [763, 343] width 13 height 13
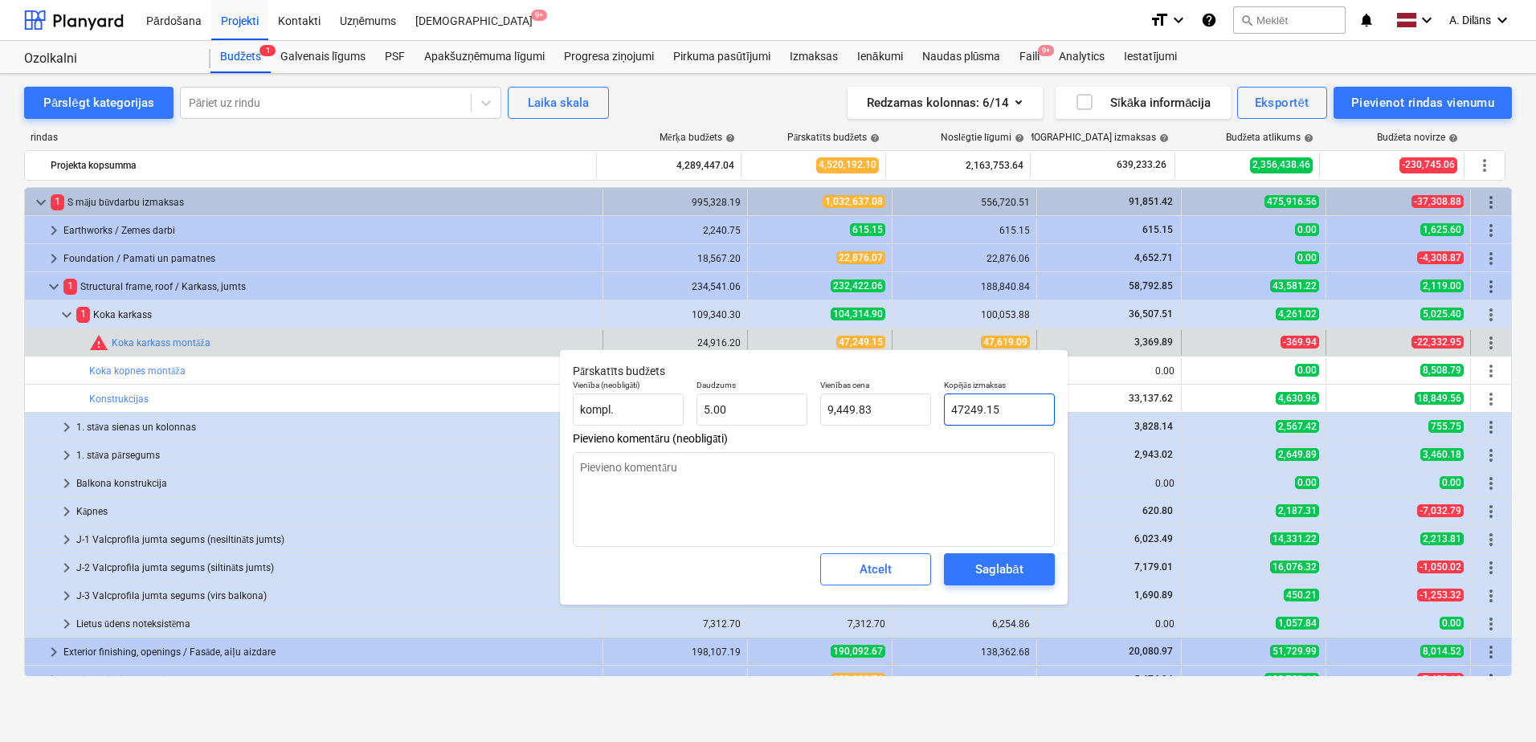
drag, startPoint x: 1029, startPoint y: 412, endPoint x: 942, endPoint y: 409, distance: 86.8
click at [942, 409] on div "Kopējās izmaksas 47249.15" at bounding box center [999, 403] width 124 height 59
type input "4"
type textarea "x"
type input "0.80"
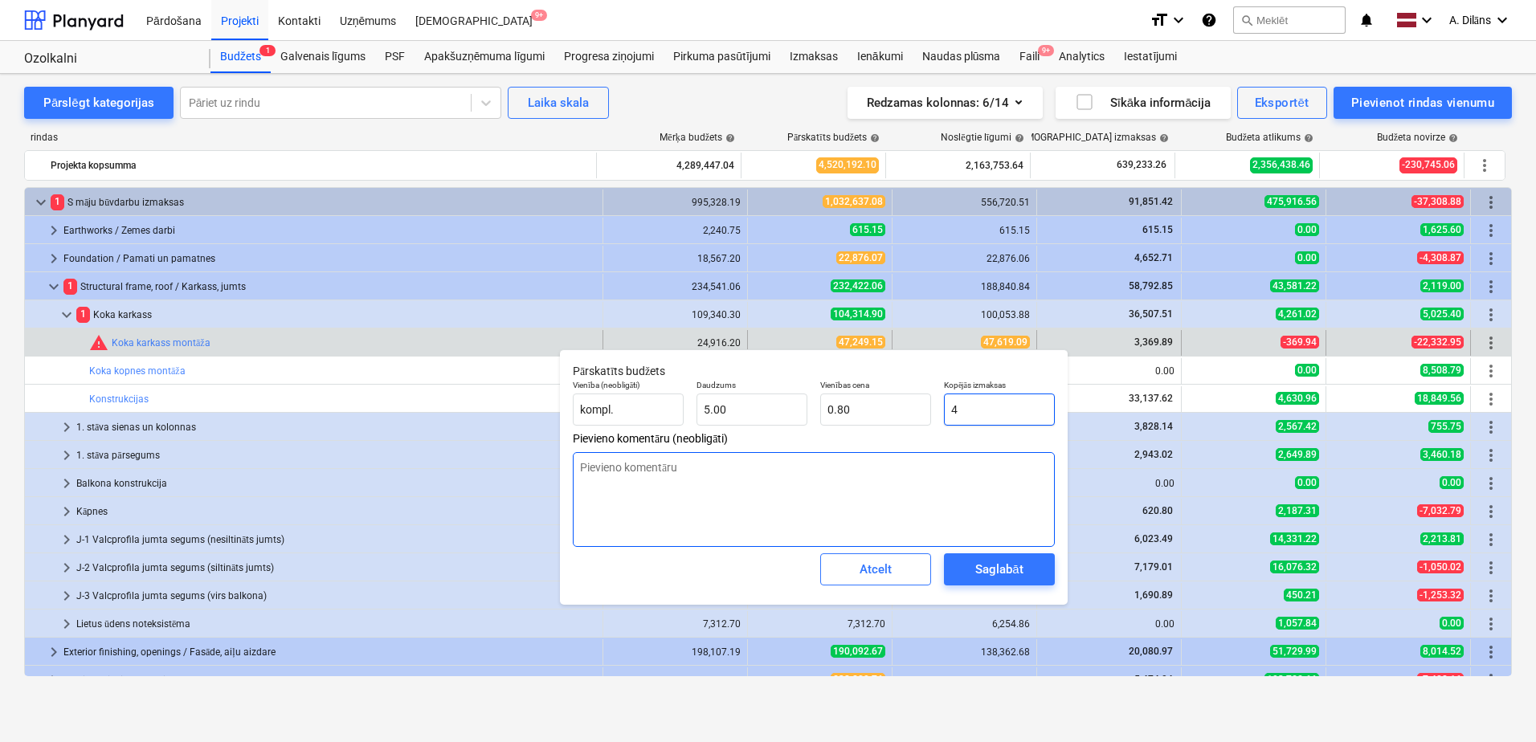
type input "47"
type textarea "x"
type input "9.40"
type input "476"
type textarea "x"
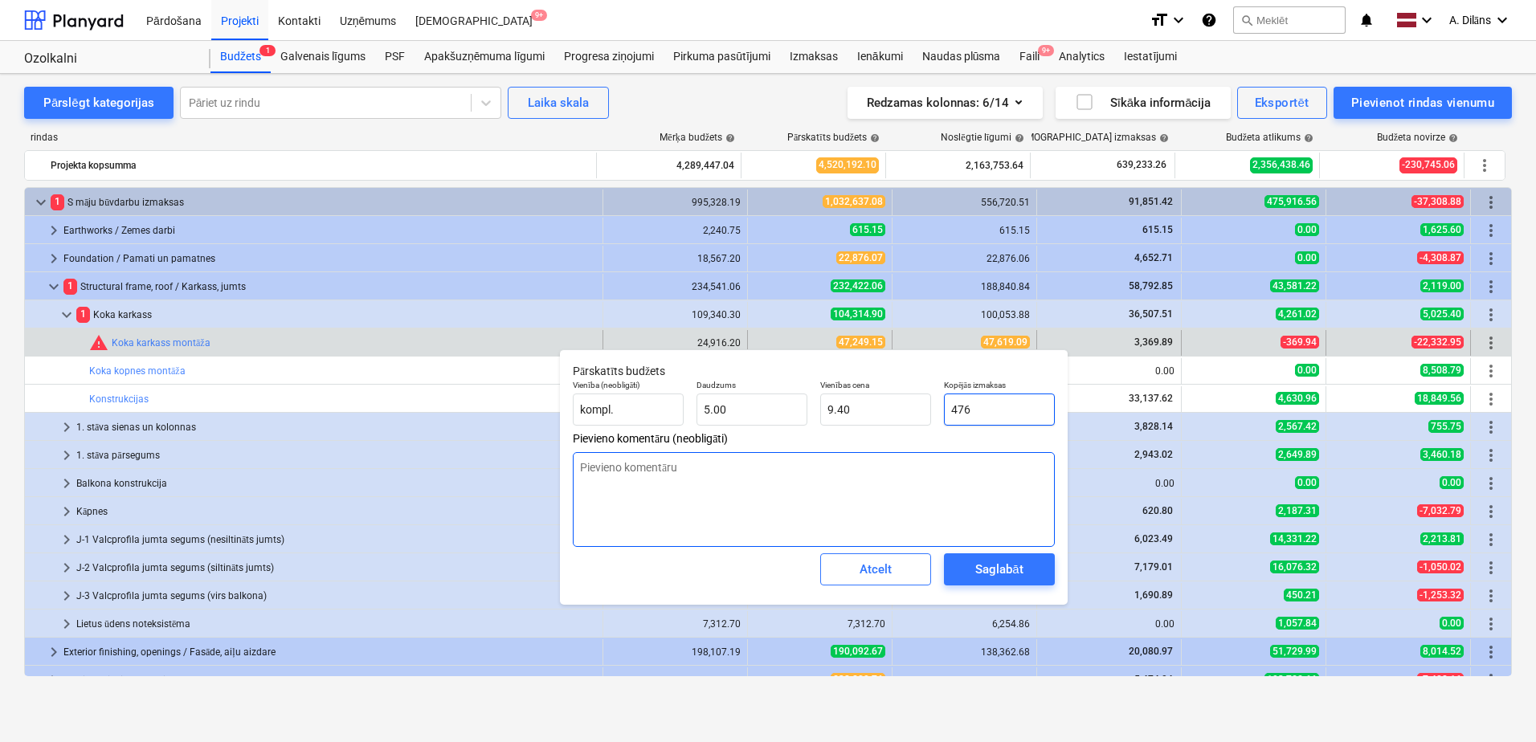
type input "95.20"
type input "4761"
type textarea "x"
type input "952.20"
type input "47619"
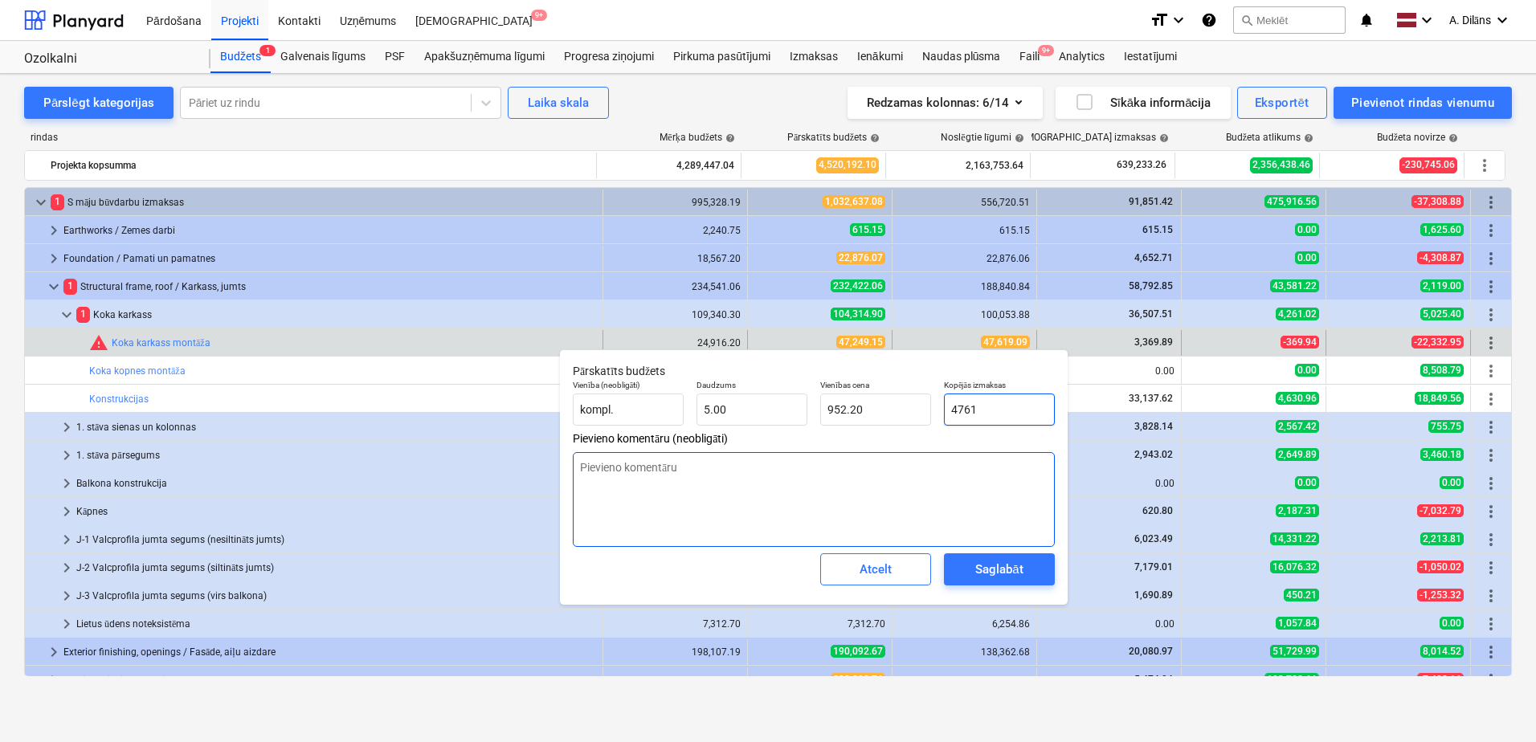
type textarea "x"
type input "9,523.80"
type input "47619."
type textarea "x"
type input "47619.0"
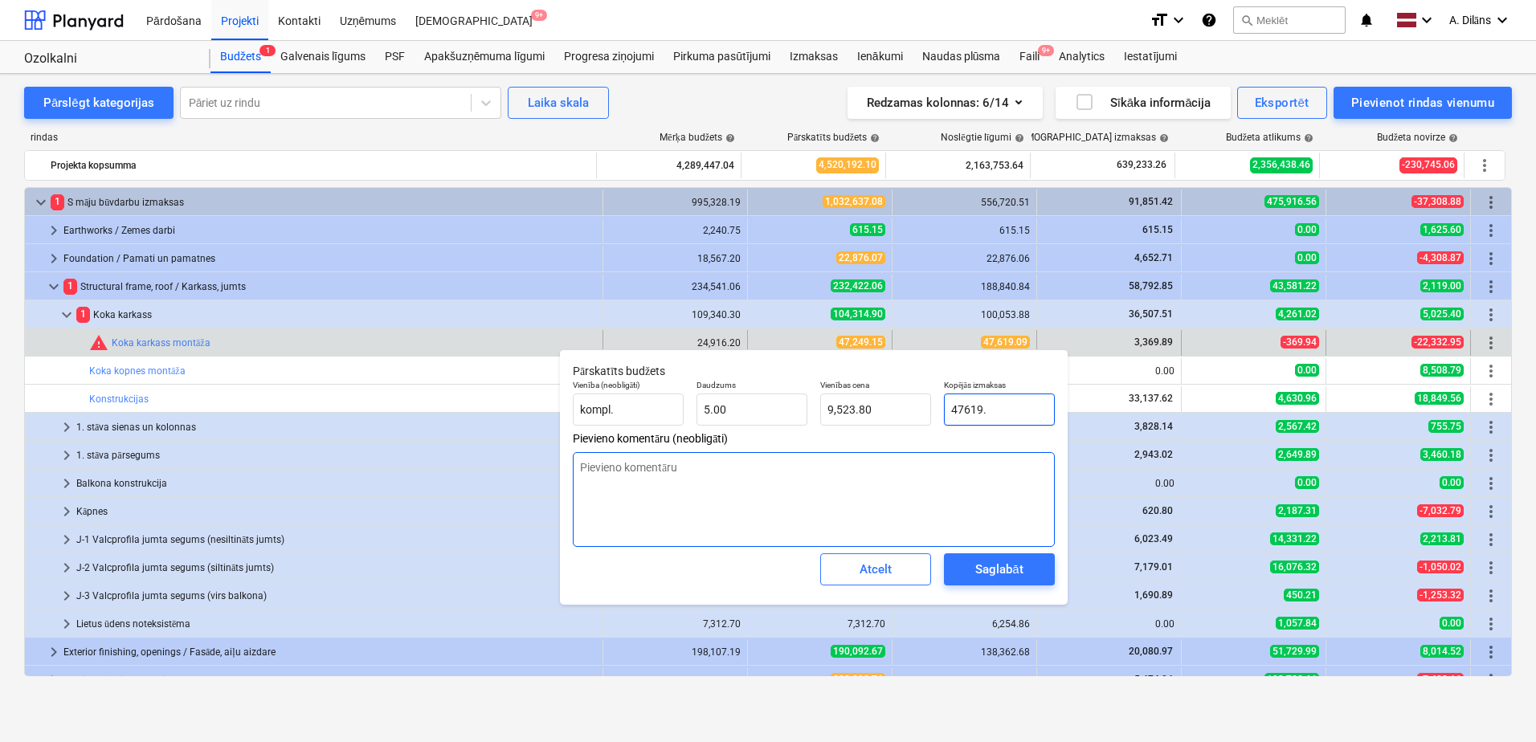
type textarea "x"
type input "47619.09"
type textarea "x"
type input "9,523.82"
type input "47619.09"
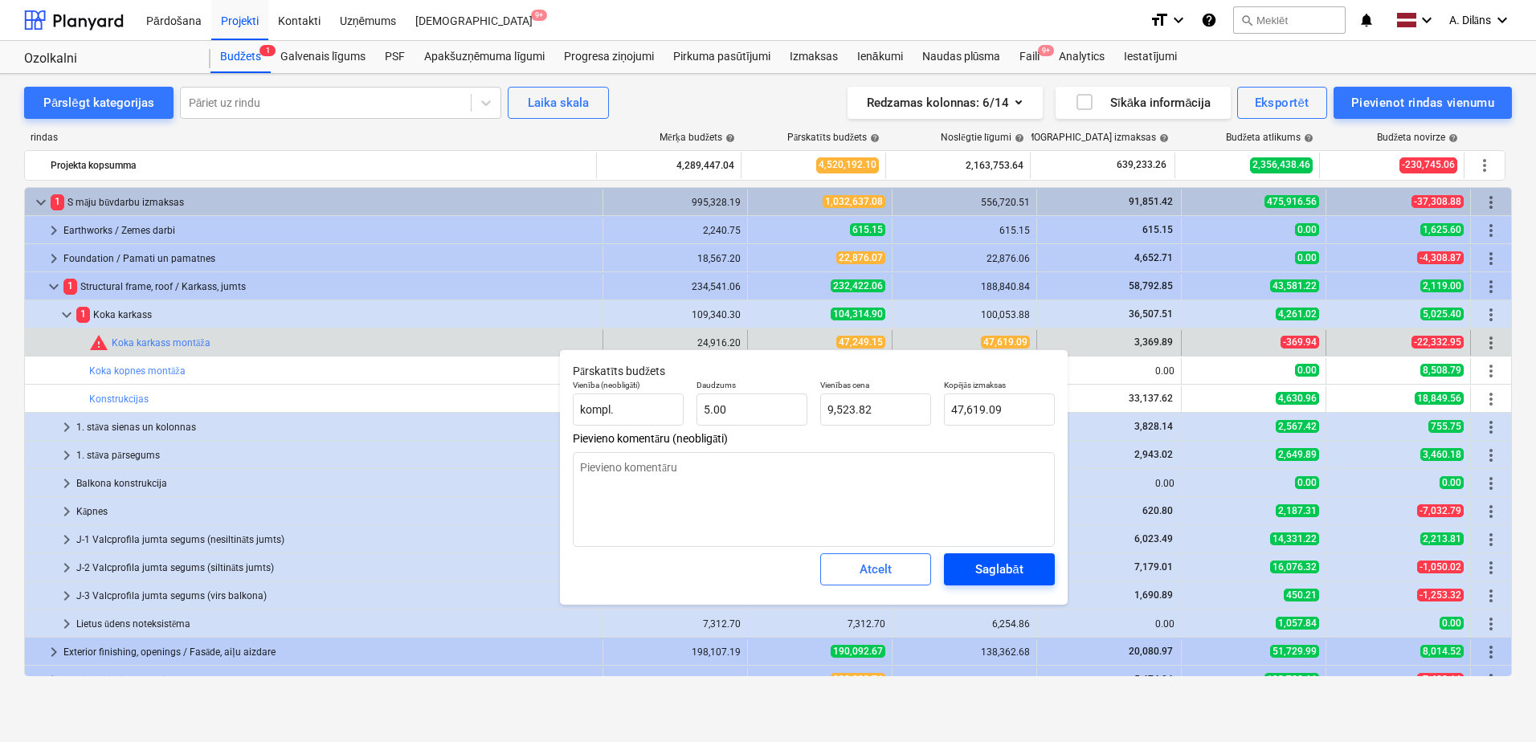
click at [998, 574] on div "Saglabāt" at bounding box center [998, 569] width 47 height 21
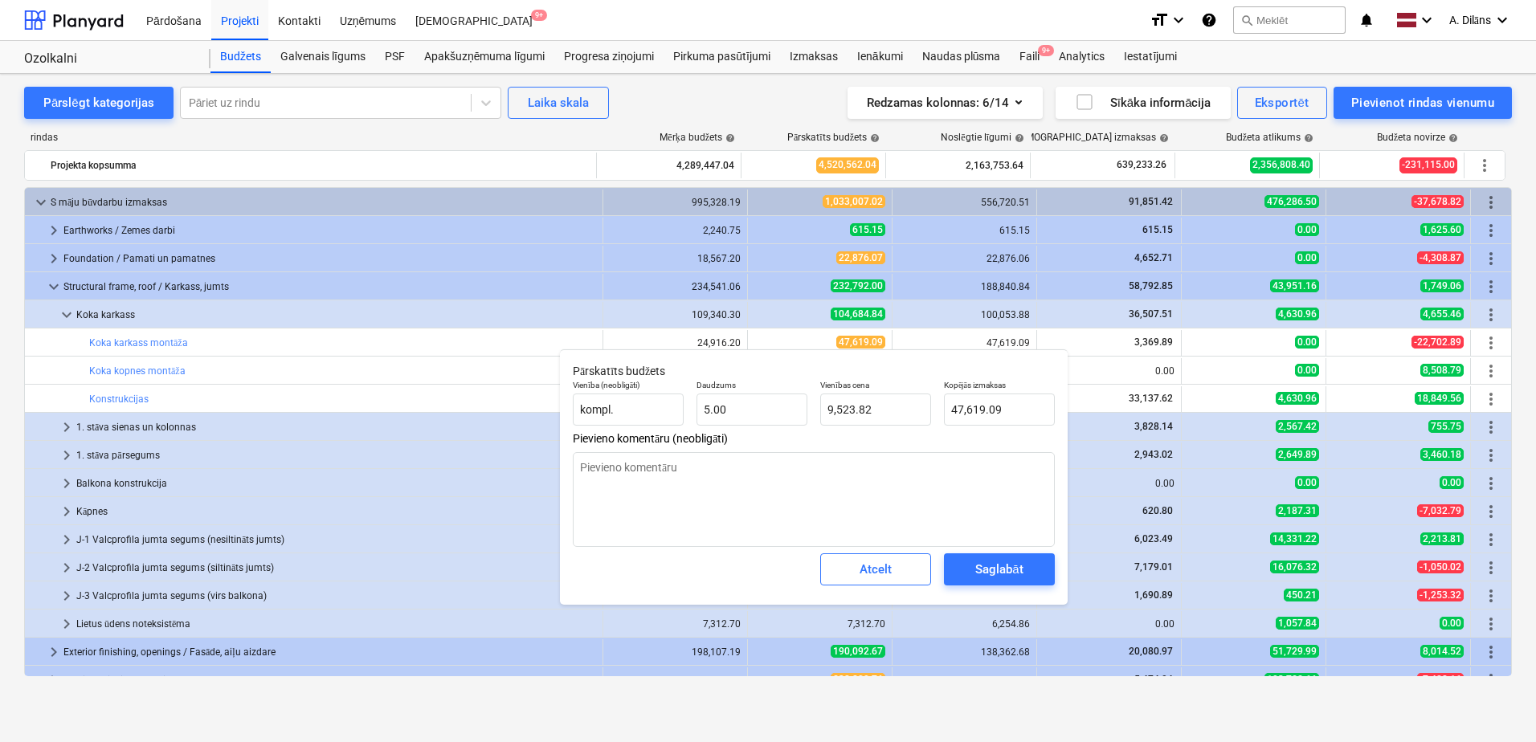
type textarea "x"
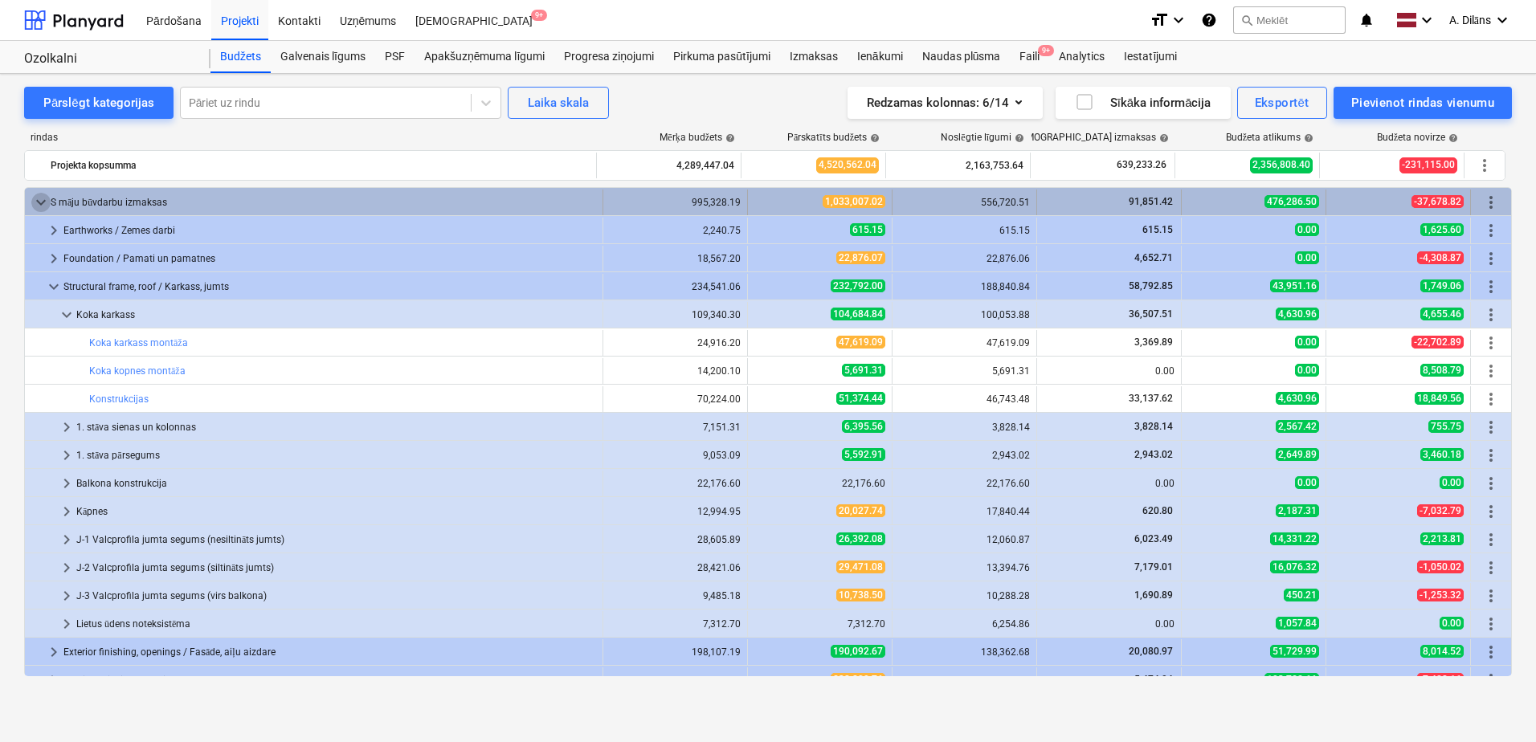
click at [35, 200] on span "keyboard_arrow_down" at bounding box center [40, 202] width 19 height 19
